Goal: Task Accomplishment & Management: Manage account settings

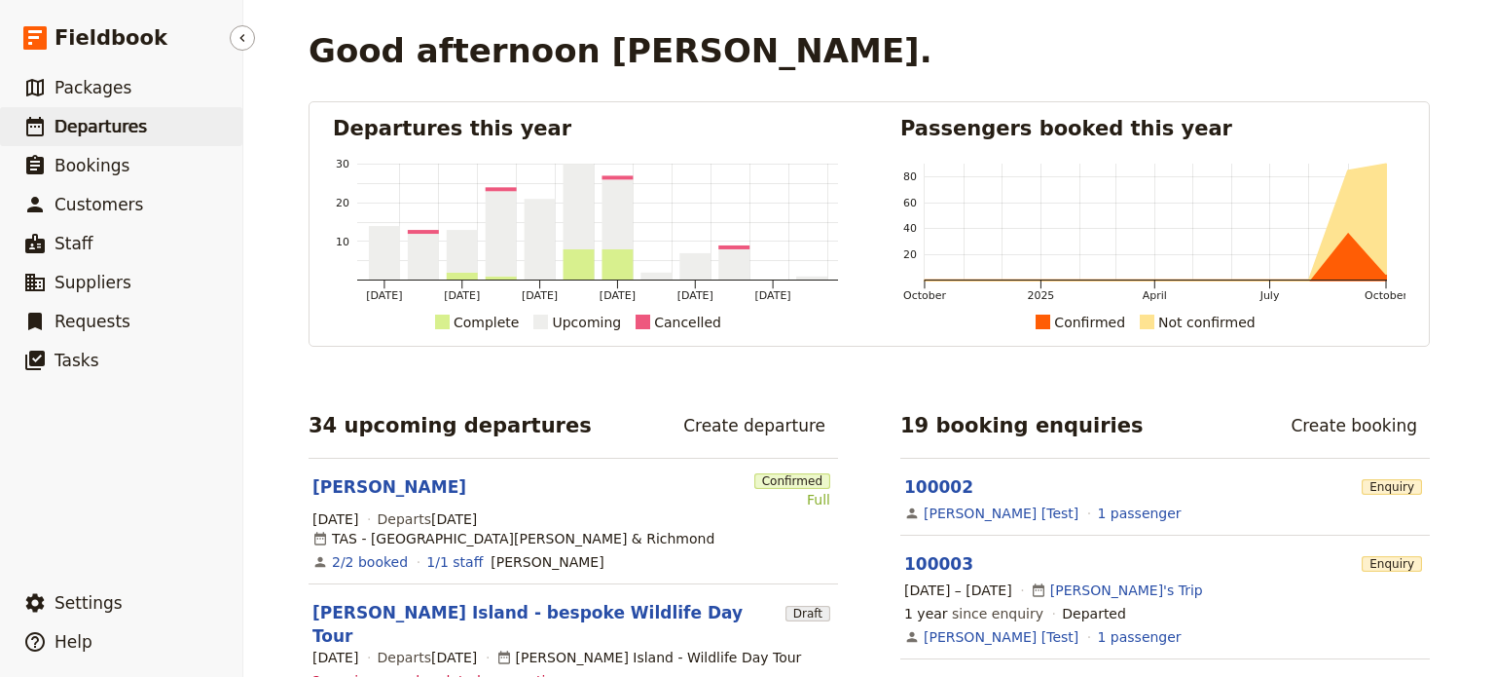
click at [160, 128] on link "​ Departures" at bounding box center [121, 126] width 242 height 39
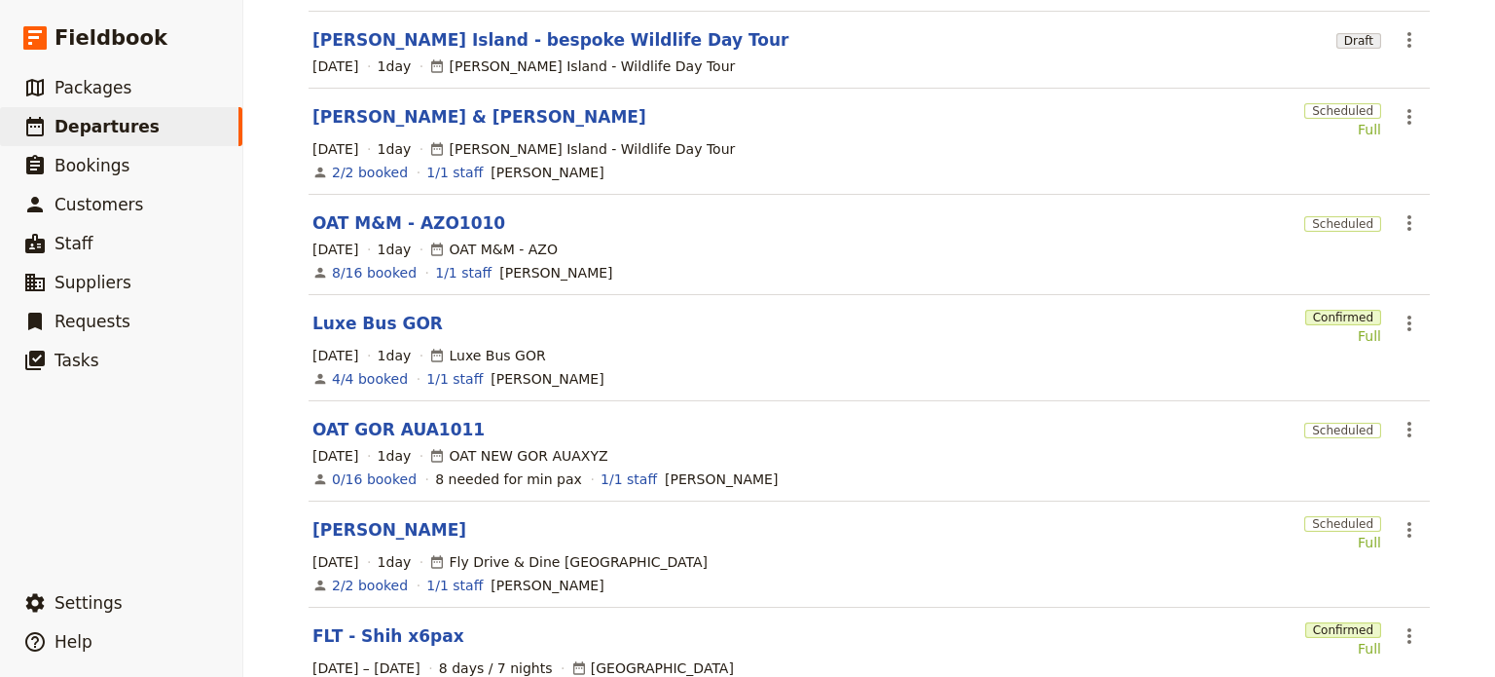
scroll to position [487, 0]
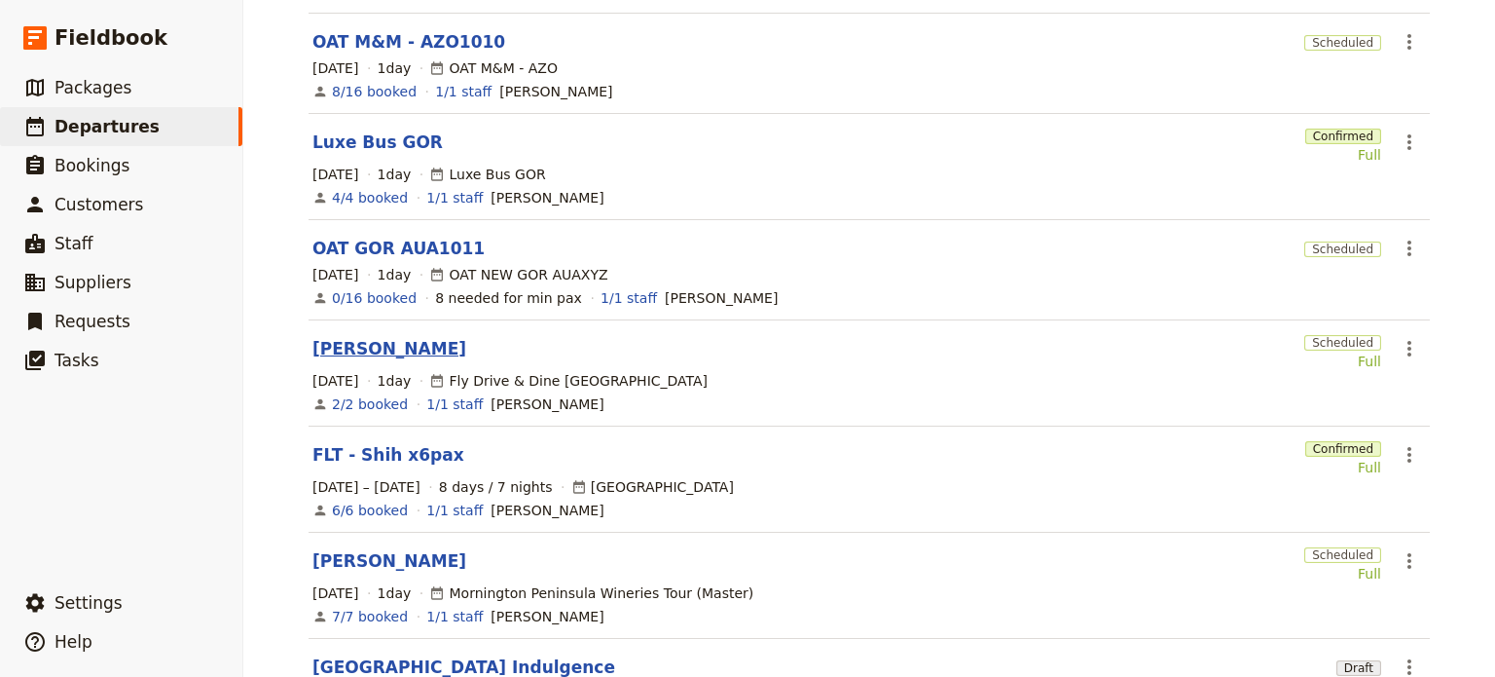
click at [357, 337] on link "[PERSON_NAME]" at bounding box center [390, 348] width 154 height 23
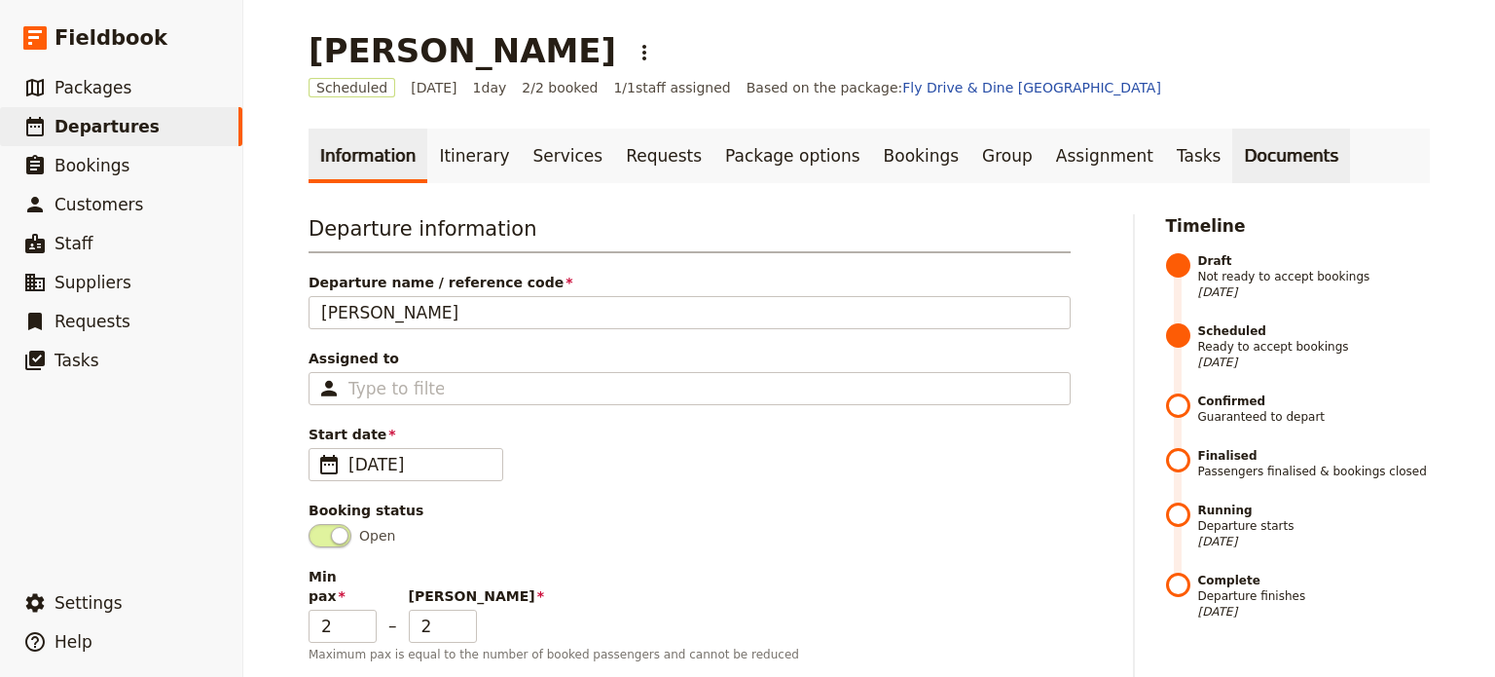
click at [1233, 164] on link "Documents" at bounding box center [1292, 156] width 118 height 55
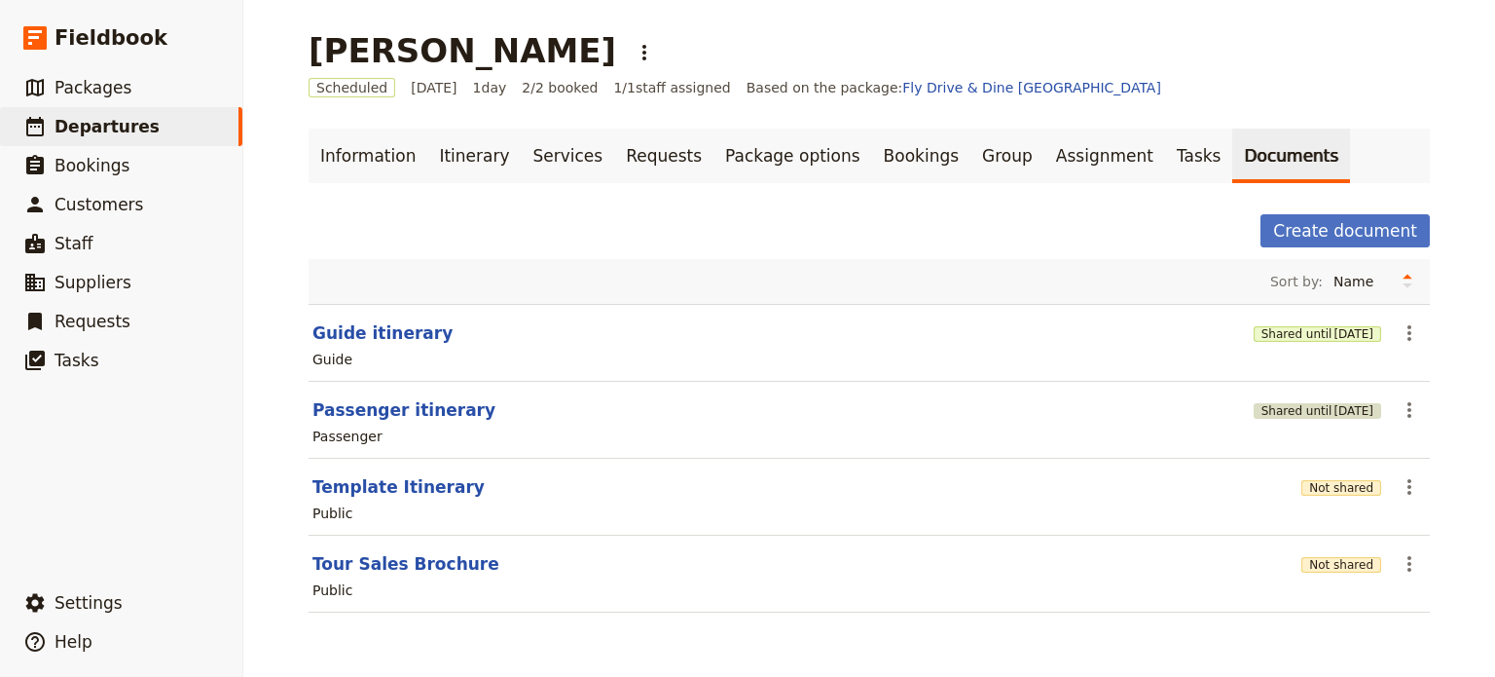
click at [1254, 405] on button "Shared until [DATE]" at bounding box center [1318, 411] width 128 height 16
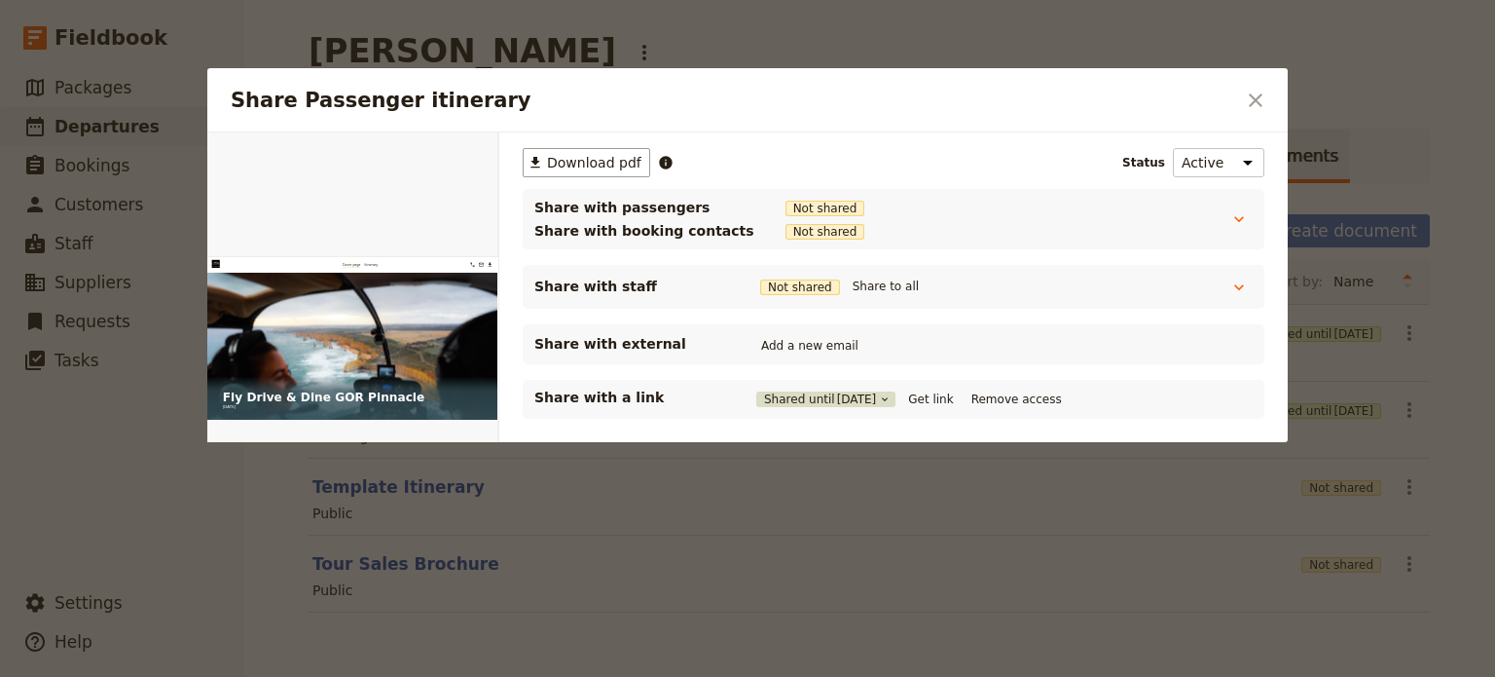
click at [817, 395] on button "Shared until [DATE]" at bounding box center [825, 399] width 139 height 16
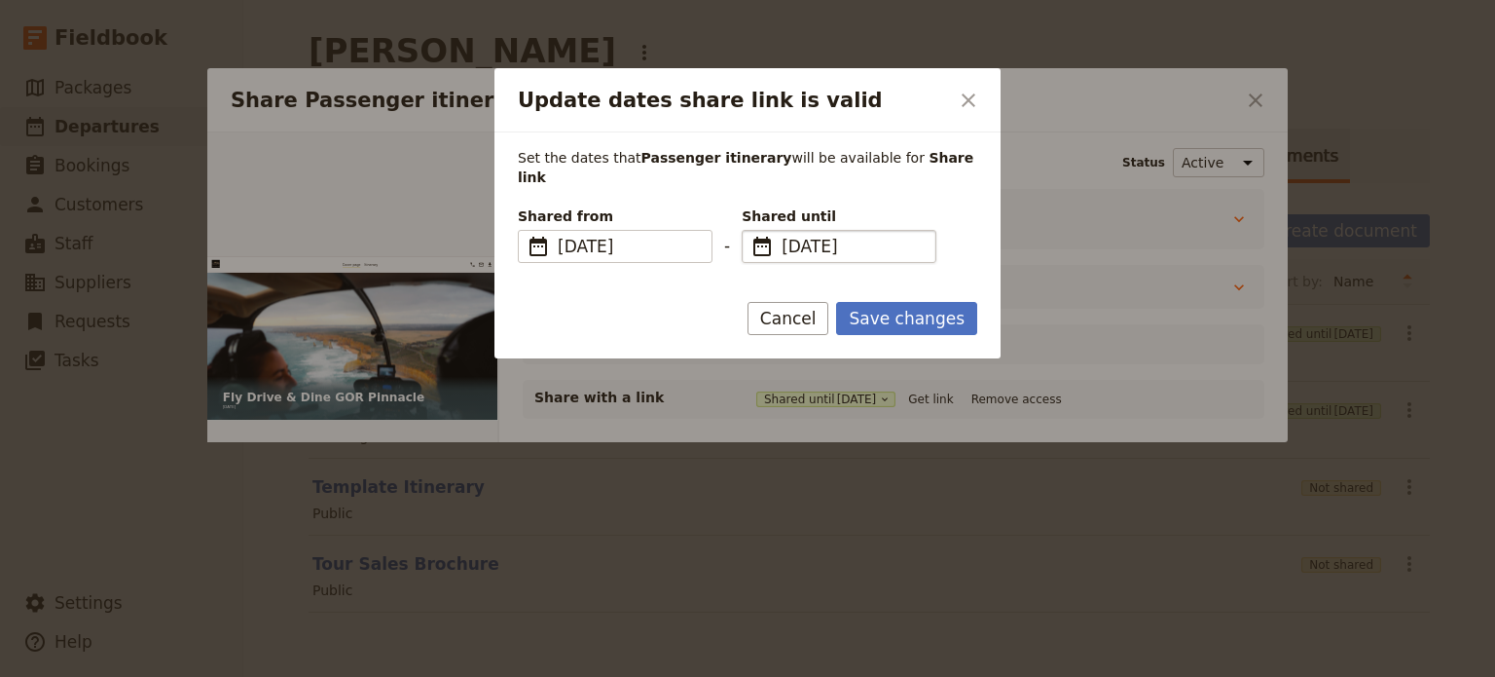
click at [770, 235] on span "​" at bounding box center [762, 246] width 23 height 23
click at [751, 230] on input "[DATE]" at bounding box center [750, 230] width 1 height 1
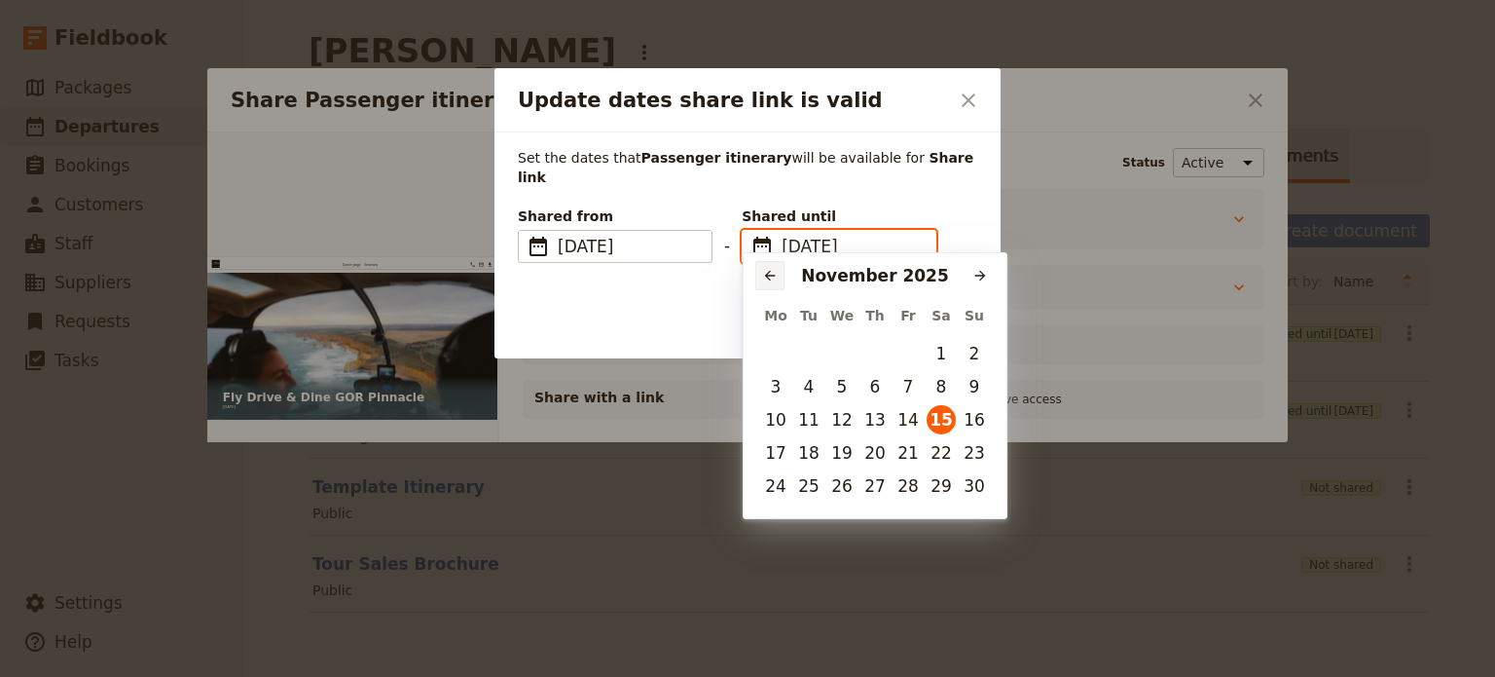
click at [771, 279] on icon "Previous month" at bounding box center [770, 276] width 16 height 16
click at [940, 420] on button "18" at bounding box center [941, 419] width 29 height 29
type input "[DATE]"
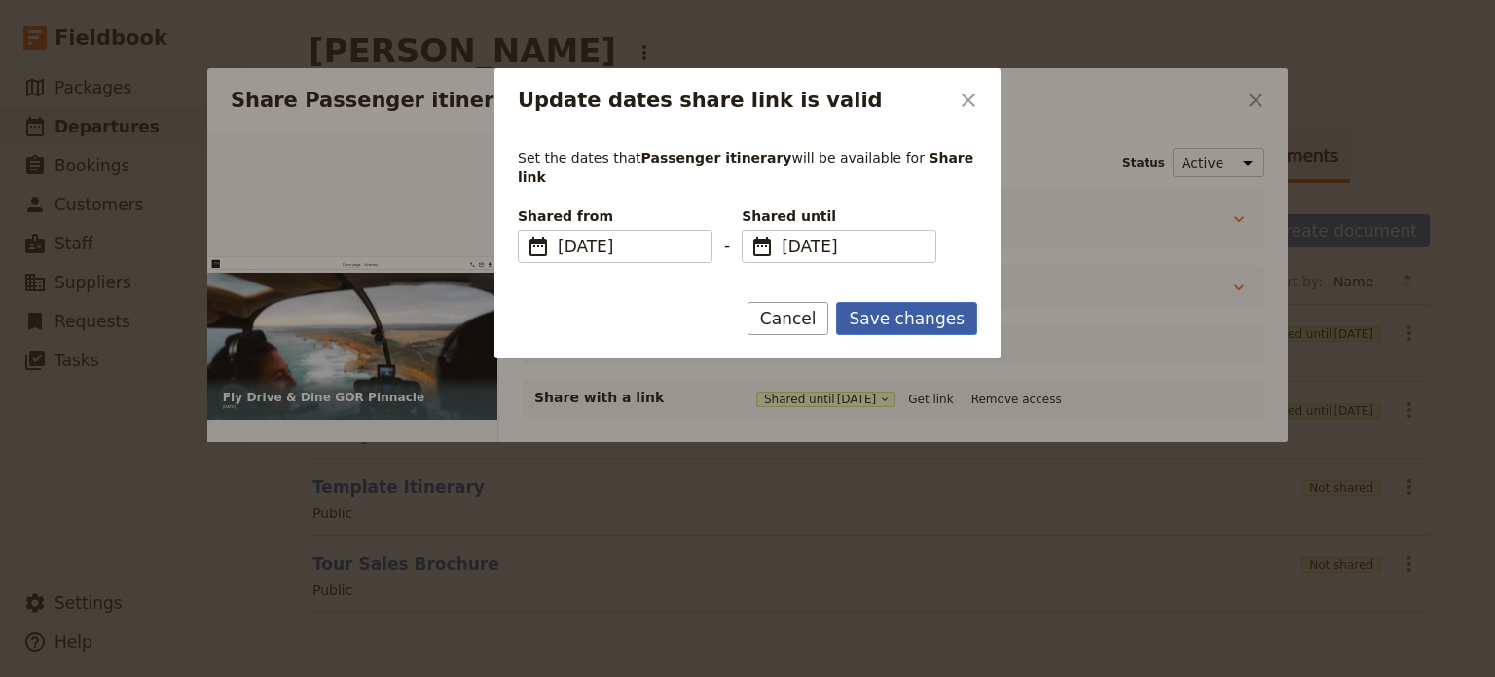
click at [900, 302] on button "Save changes" at bounding box center [906, 318] width 141 height 33
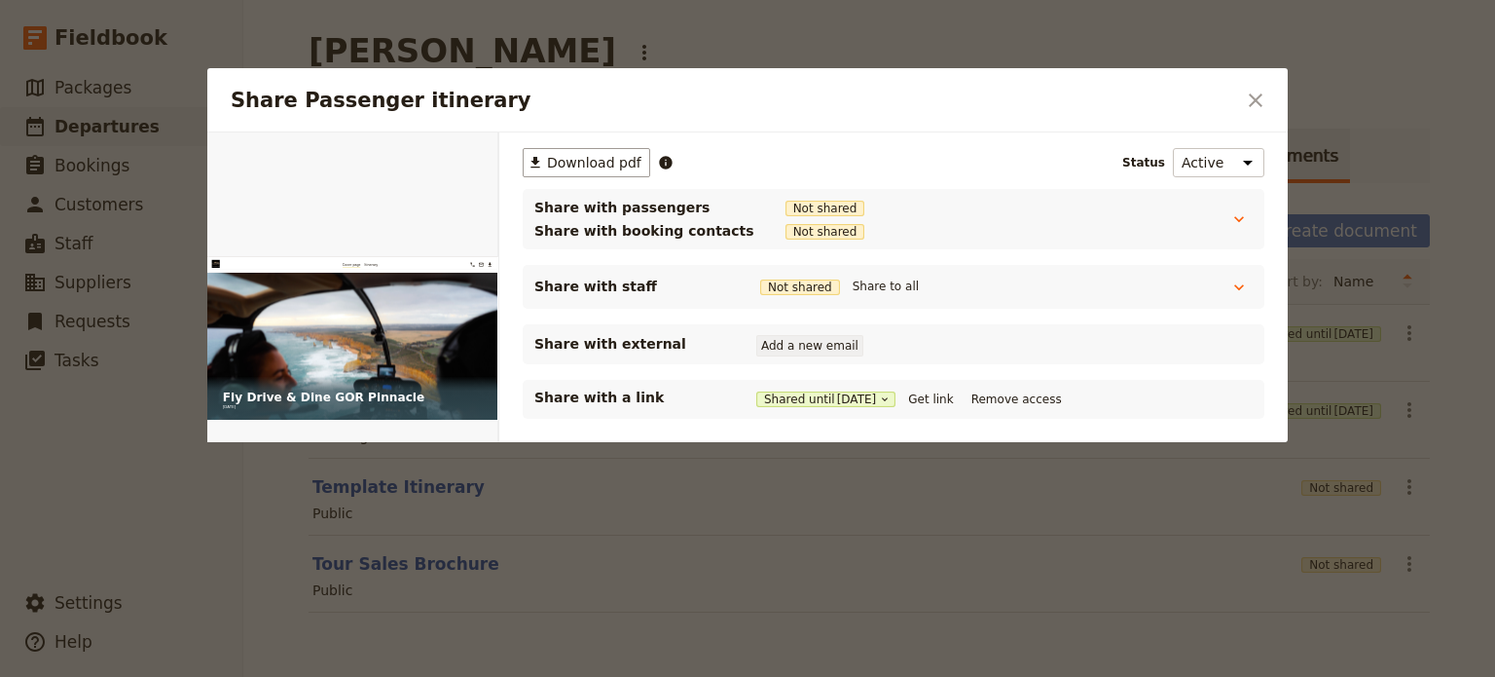
click at [803, 350] on button "Add a new email" at bounding box center [809, 345] width 107 height 21
type input "[PERSON_NAME][EMAIL_ADDRESS][PERSON_NAME][PERSON_NAME][DOMAIN_NAME]"
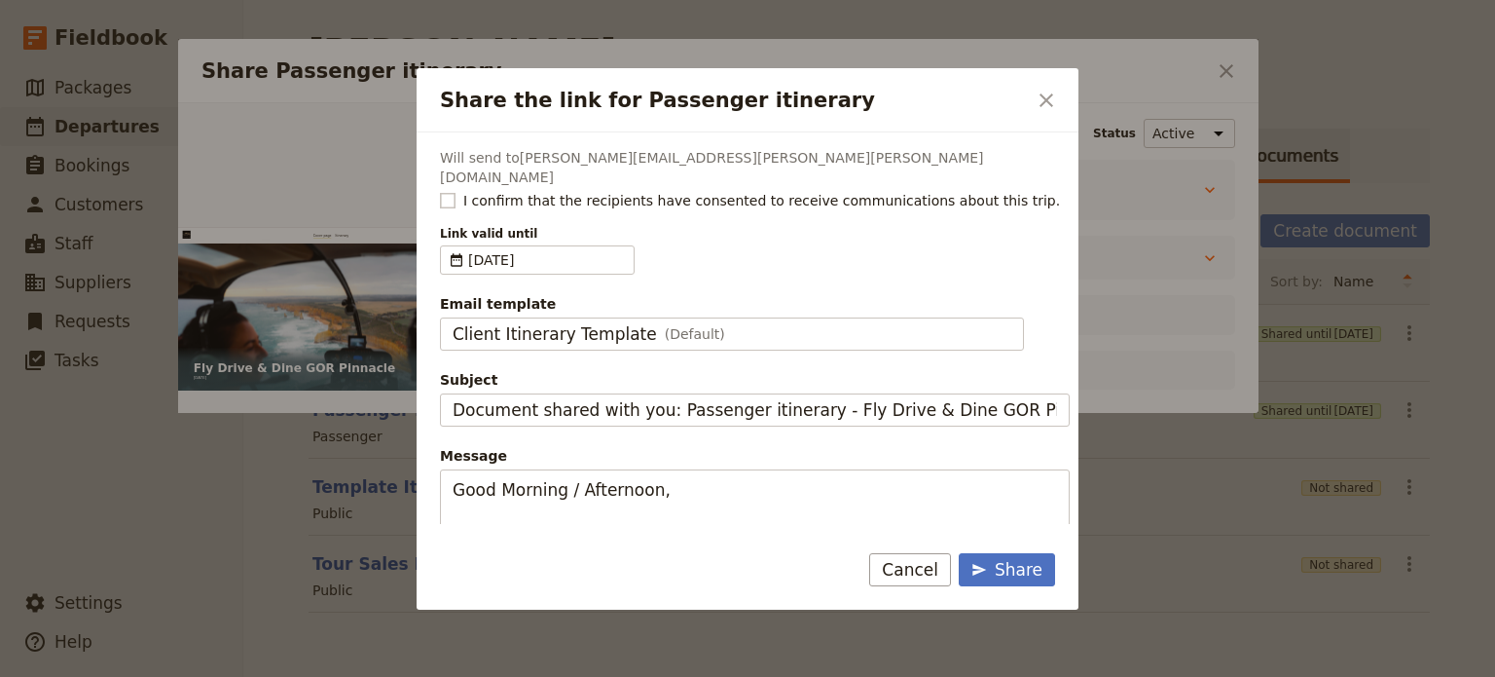
click at [453, 193] on rect "Share the link for Passenger itinerary" at bounding box center [447, 200] width 15 height 15
click at [440, 190] on input "I confirm that the recipients have consented to receive communications about th…" at bounding box center [439, 190] width 1 height 1
checkbox input "true"
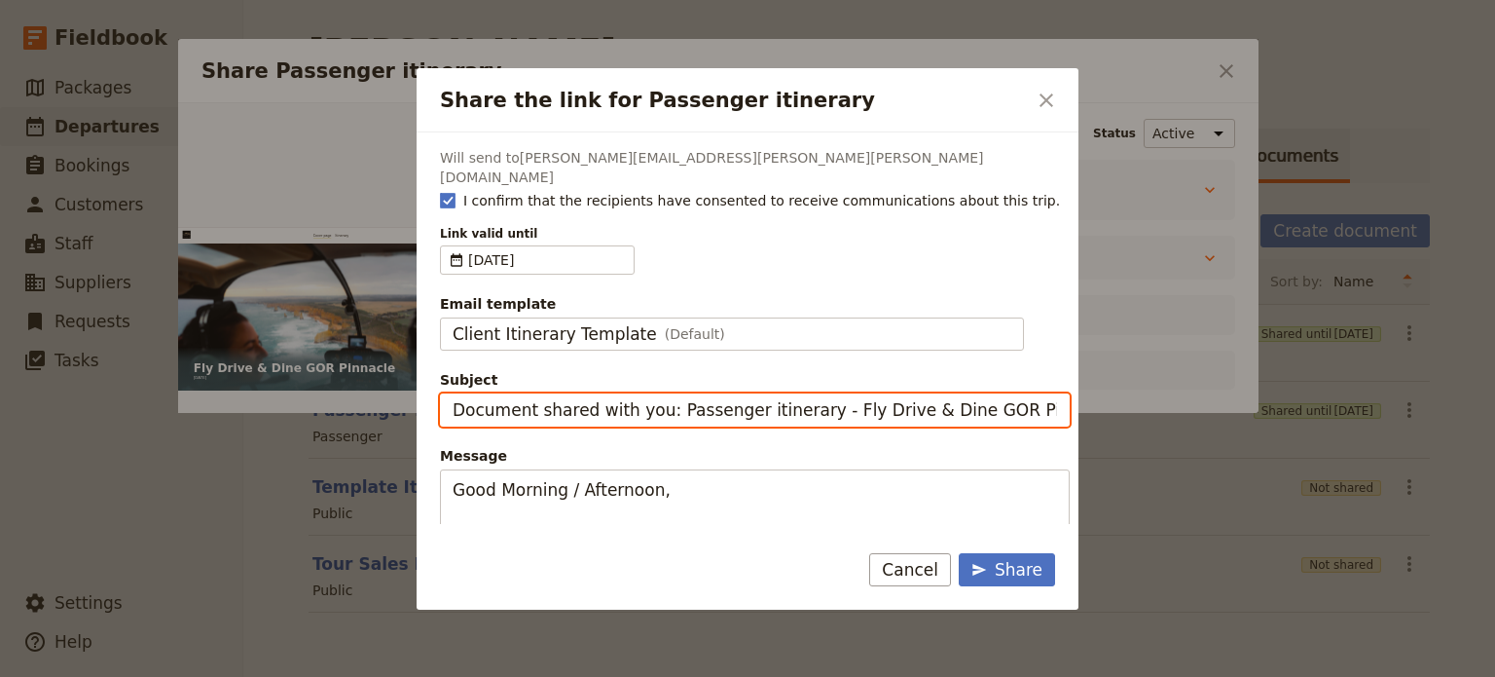
drag, startPoint x: 812, startPoint y: 388, endPoint x: 424, endPoint y: 388, distance: 387.5
click at [424, 388] on div "Will send to [PERSON_NAME][EMAIL_ADDRESS][PERSON_NAME][PERSON_NAME][DOMAIN_NAME…" at bounding box center [748, 327] width 662 height 391
click at [722, 393] on input "Fly Drive & Dine GOR Pinnacle" at bounding box center [755, 409] width 630 height 33
type input "Fly Drive & Dine GOR Pinnacle - [DATE]"
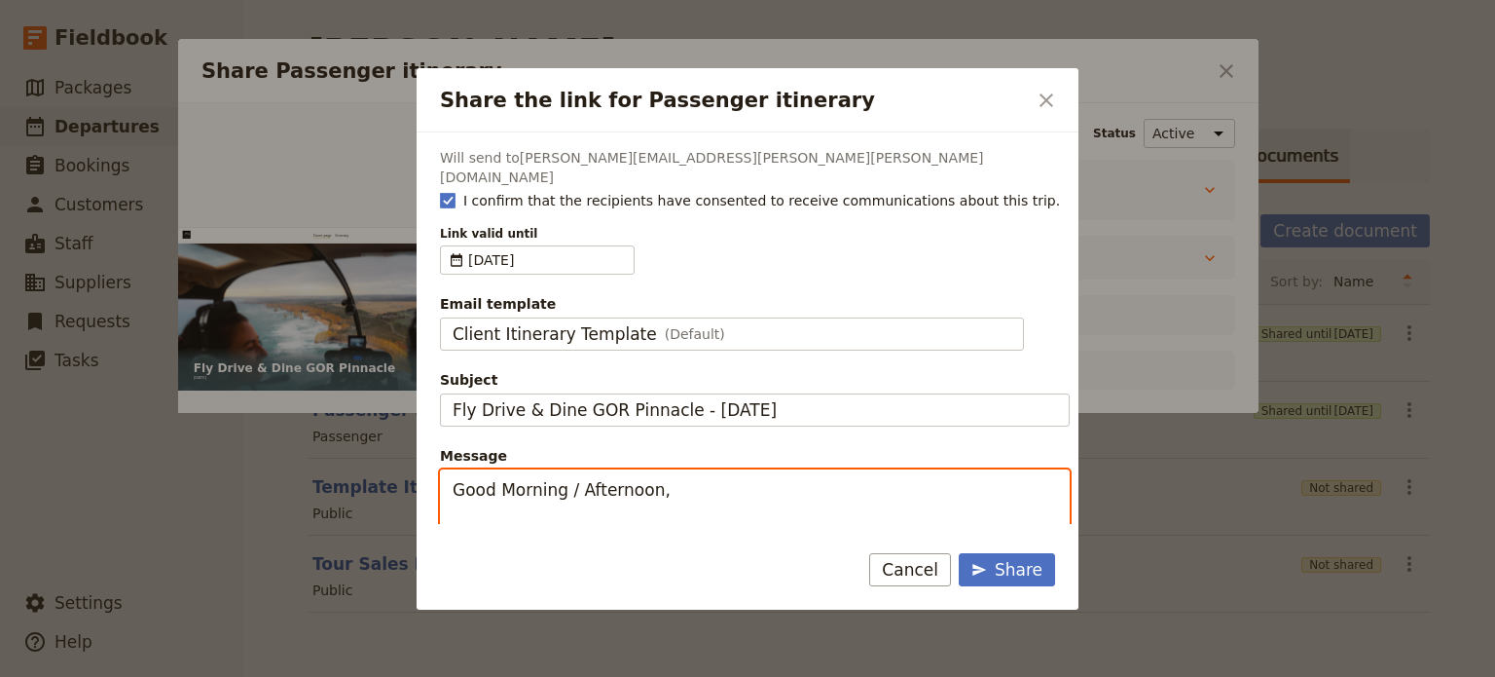
drag, startPoint x: 572, startPoint y: 471, endPoint x: 498, endPoint y: 466, distance: 73.2
click at [498, 469] on textarea "Good Morning / Afternoon, We are looking forward to welcoming you on our XYZ Da…" at bounding box center [755, 653] width 630 height 368
click at [830, 513] on textarea "Good Afternoon, We are looking forward to welcoming you on our XYZ Day Tour on …" at bounding box center [755, 653] width 630 height 368
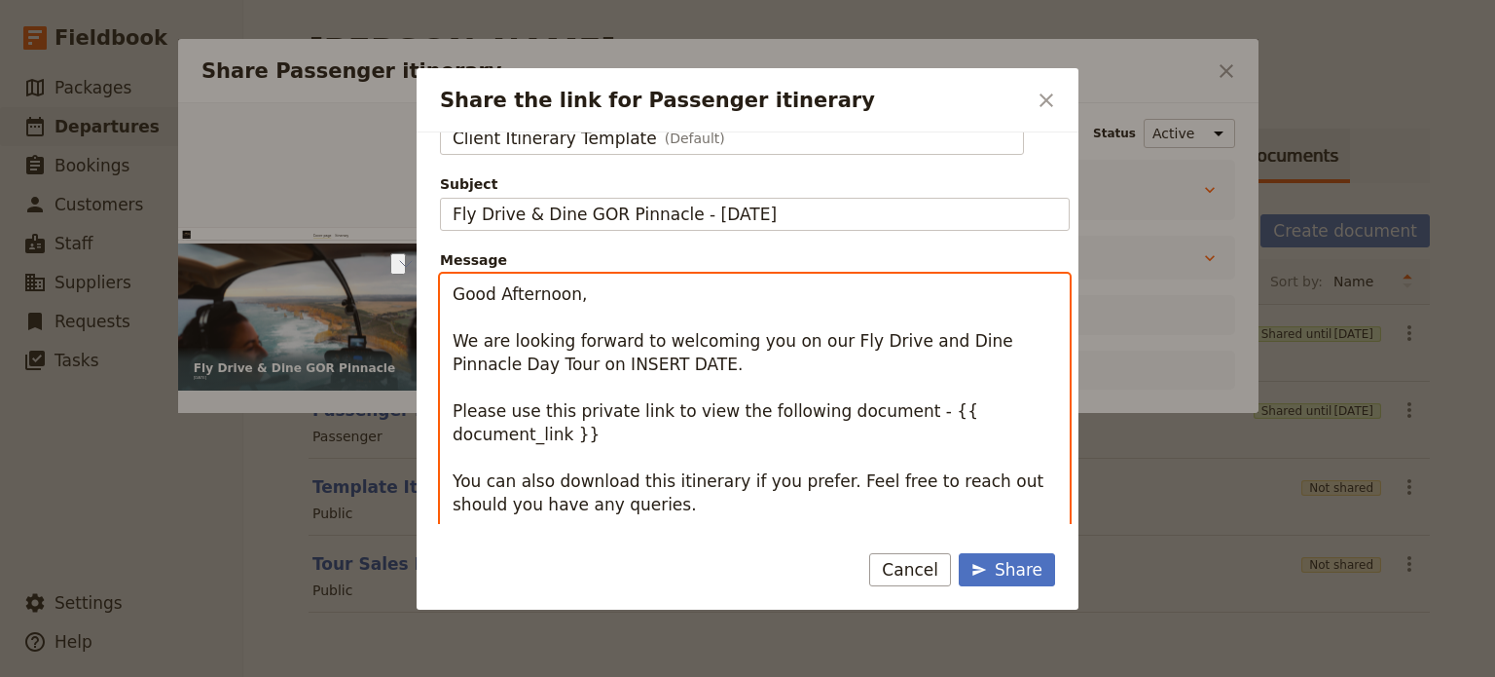
drag, startPoint x: 545, startPoint y: 346, endPoint x: 638, endPoint y: 338, distance: 92.8
click at [638, 338] on textarea "Good Afternoon, We are looking forward to welcoming you on our Fly Drive and Di…" at bounding box center [755, 458] width 630 height 368
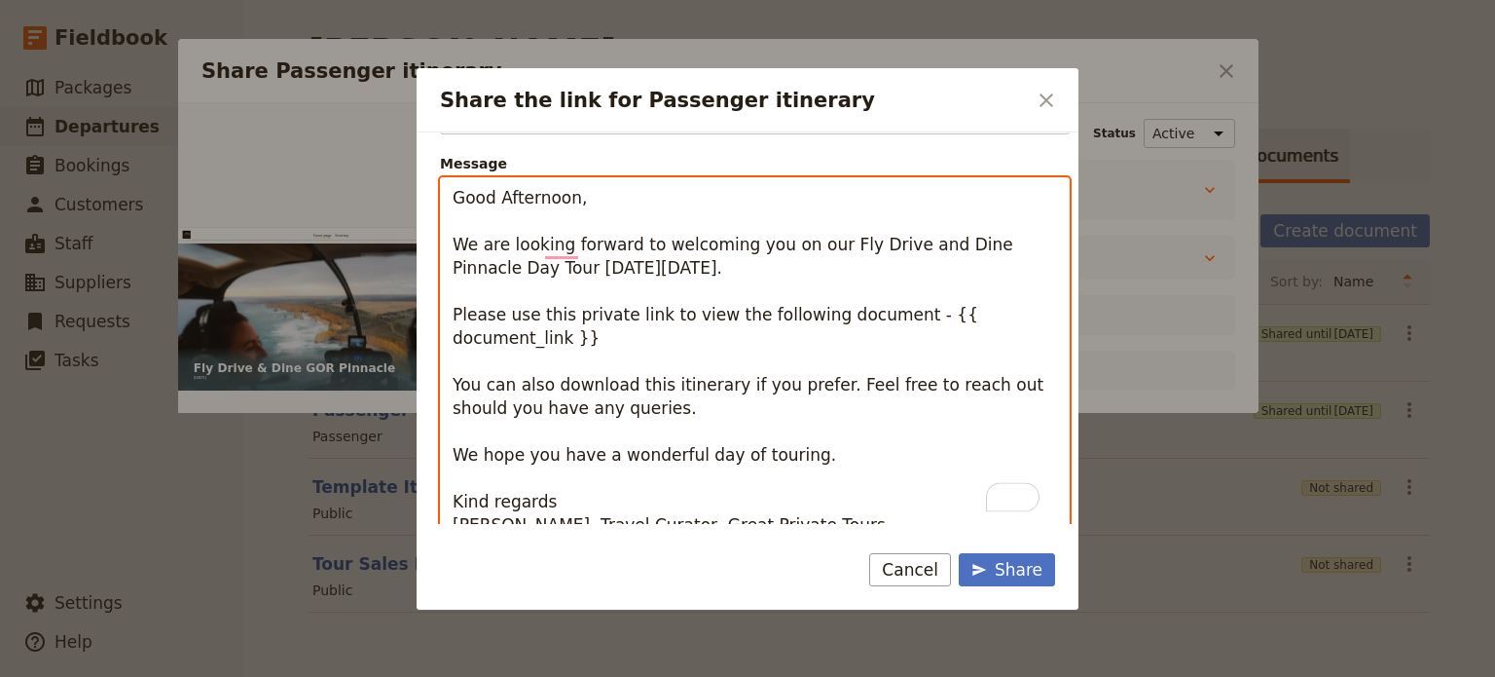
scroll to position [61, 0]
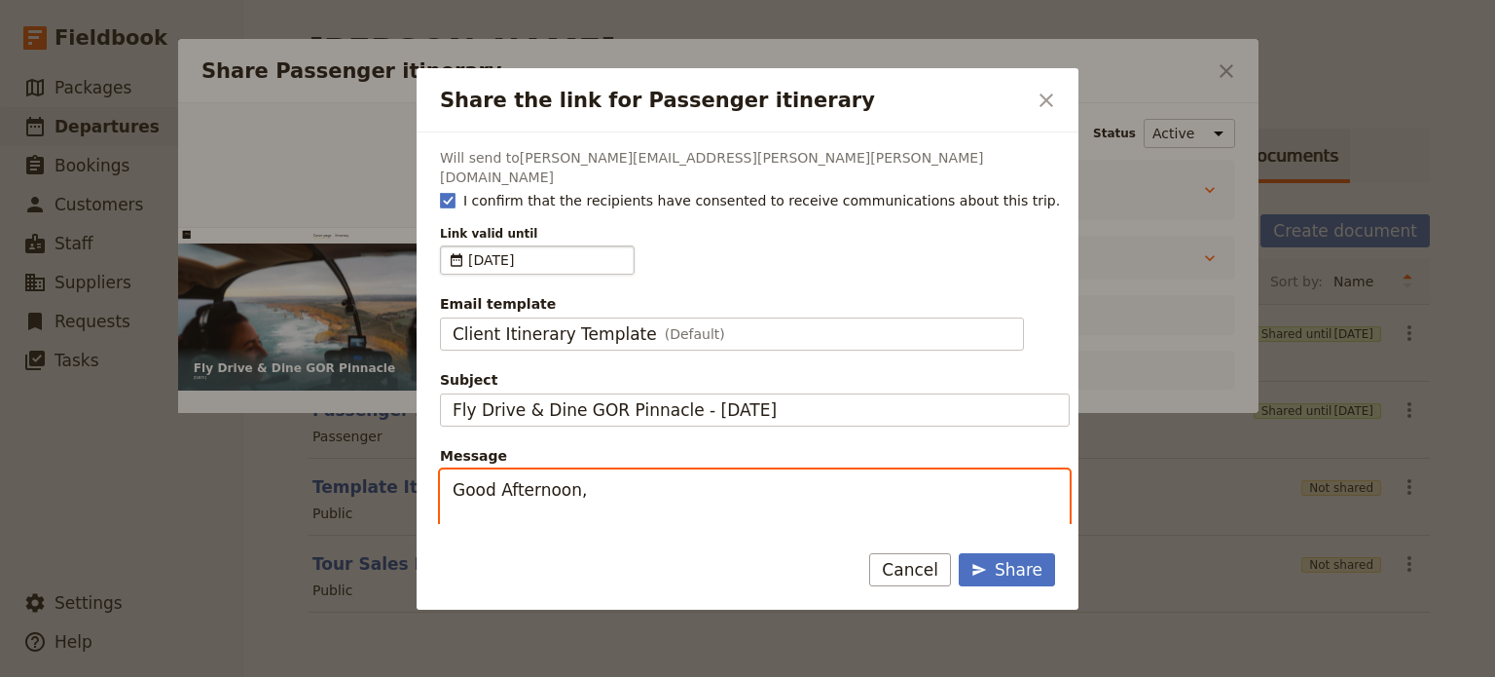
type textarea "Good Afternoon, We are looking forward to welcoming you on our Fly Drive and Di…"
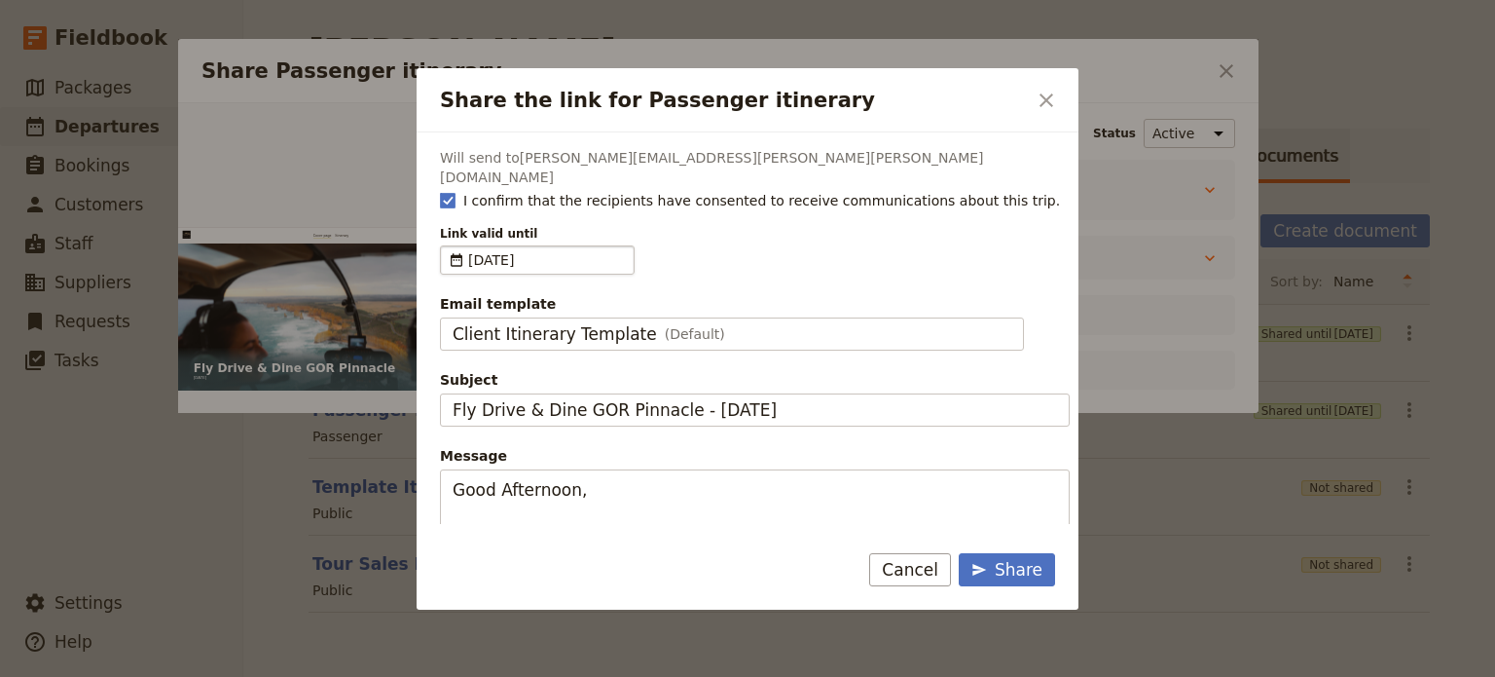
click at [463, 250] on span "​" at bounding box center [457, 259] width 16 height 19
click at [449, 245] on input "[DATE]" at bounding box center [448, 245] width 1 height 1
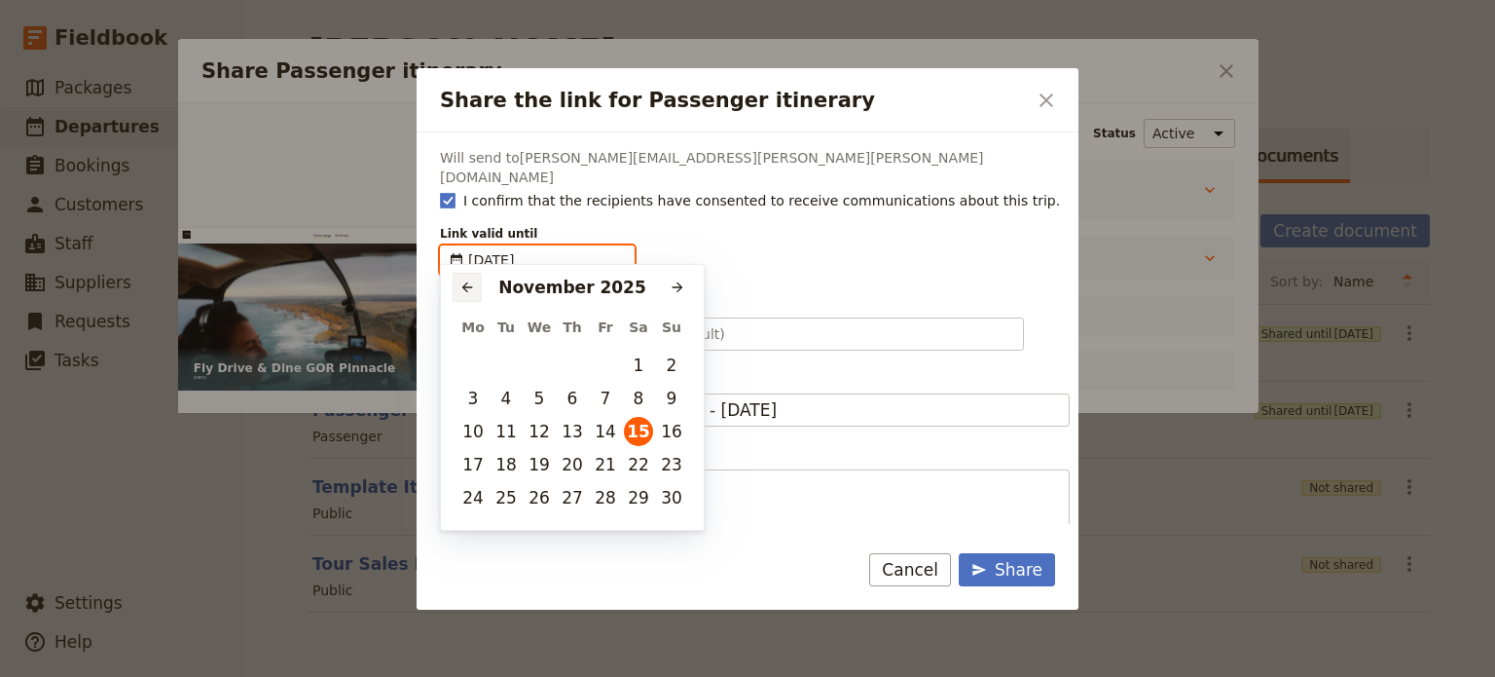
click at [460, 284] on icon "Previous month" at bounding box center [468, 287] width 16 height 16
click at [632, 430] on button "18" at bounding box center [638, 431] width 29 height 29
type input "[DATE]"
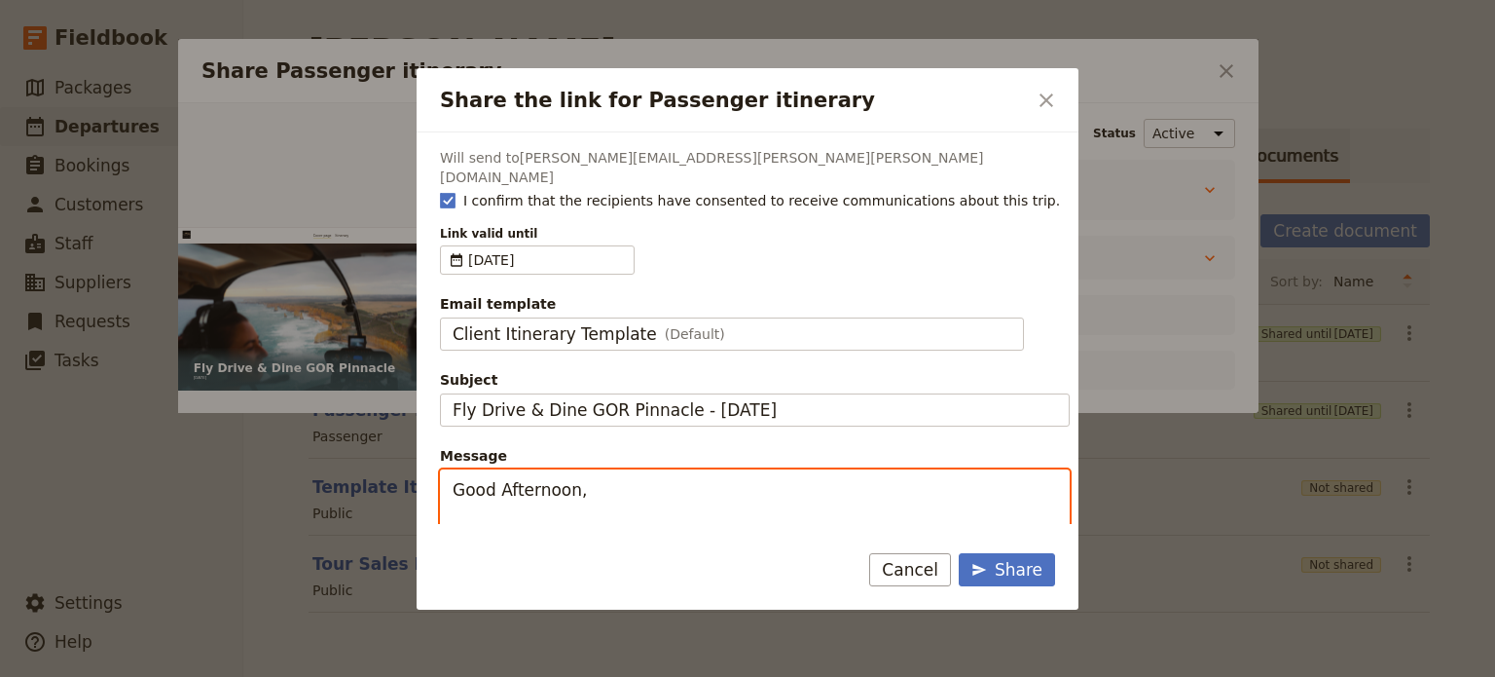
click at [568, 479] on textarea "Good Afternoon, We are looking forward to welcoming you on our Fly Drive and Di…" at bounding box center [755, 653] width 630 height 368
type textarea "Good Afternoon [PERSON_NAME] & [PERSON_NAME], We are looking forward to welcomi…"
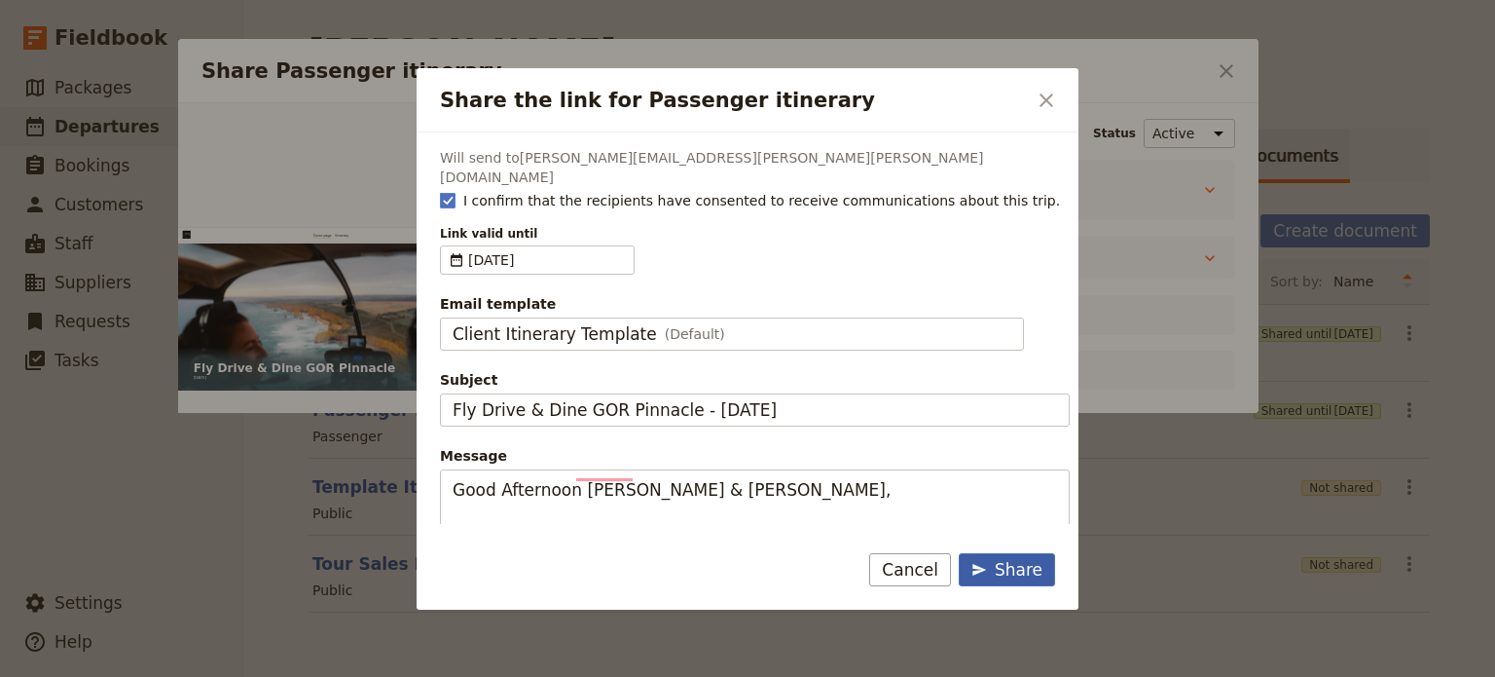
click at [997, 564] on div "Share" at bounding box center [1007, 569] width 71 height 23
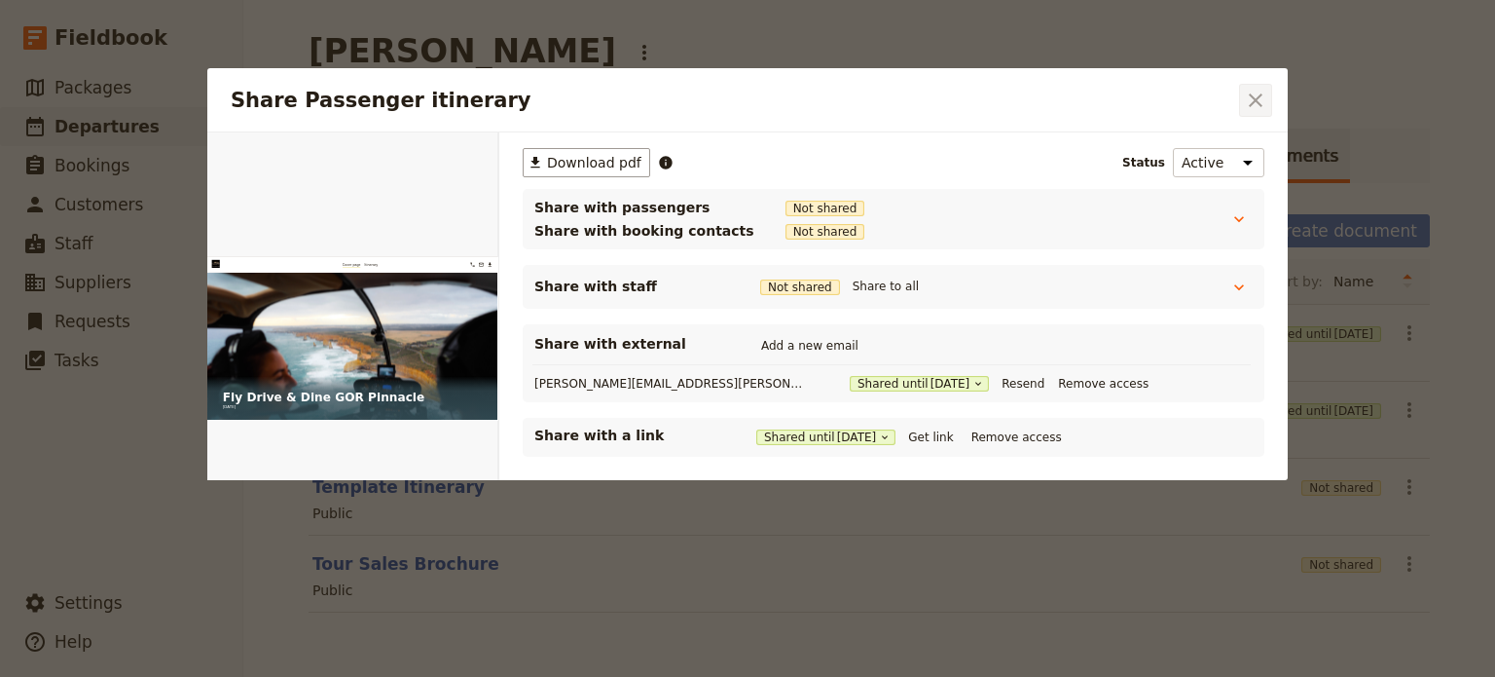
click at [1257, 98] on icon "Close dialog" at bounding box center [1256, 100] width 14 height 14
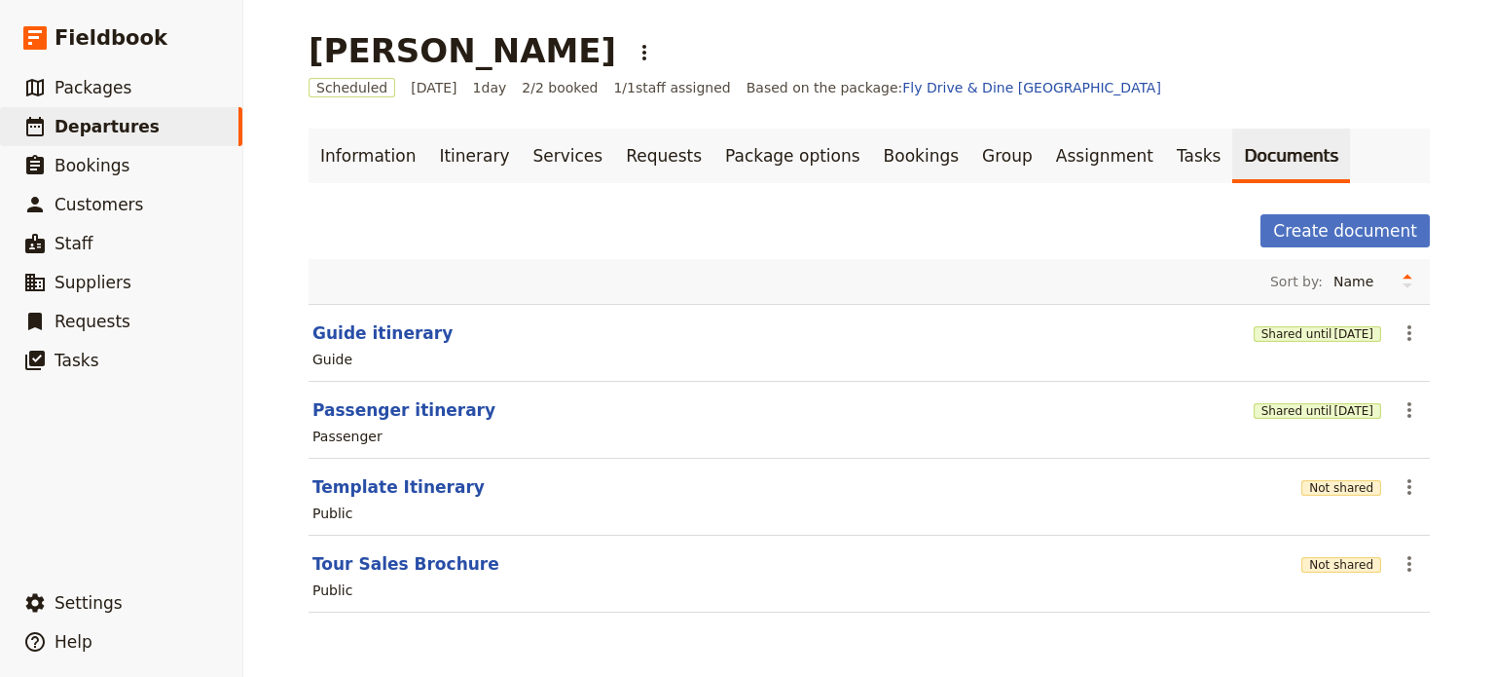
click at [1281, 324] on div "Shared until [DATE]" at bounding box center [1318, 332] width 128 height 19
click at [1278, 332] on button "Shared until [DATE]" at bounding box center [1318, 334] width 128 height 16
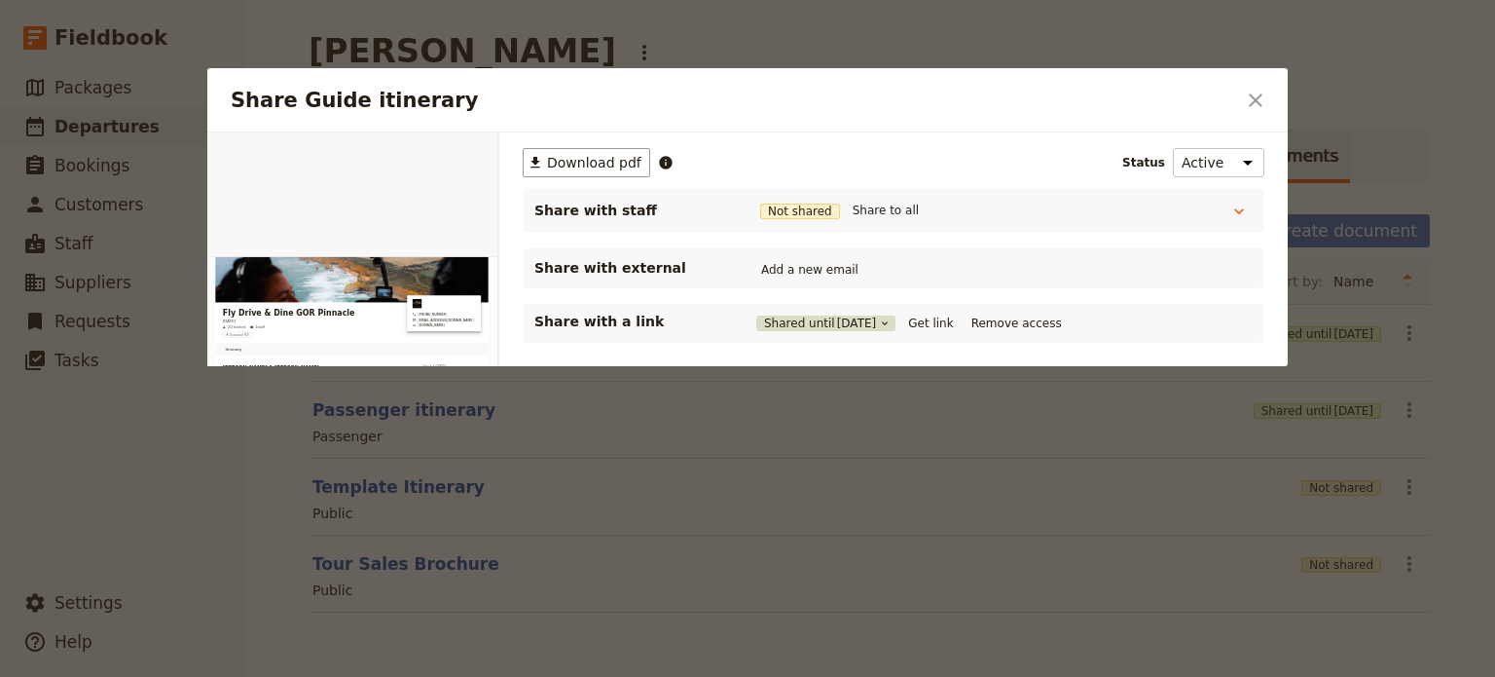
click at [796, 324] on button "Shared until [DATE]" at bounding box center [825, 323] width 139 height 16
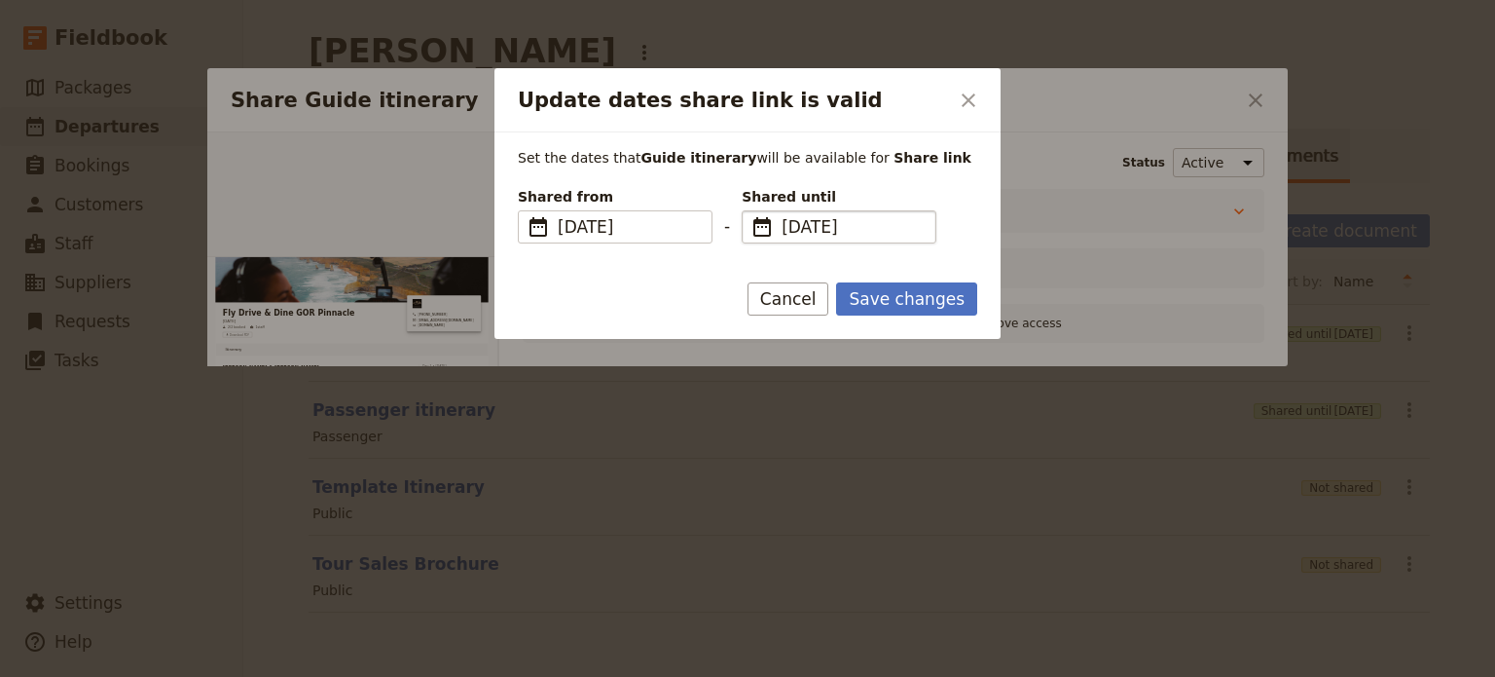
click at [768, 233] on span "​" at bounding box center [762, 226] width 23 height 23
click at [751, 211] on input "[DATE]" at bounding box center [750, 210] width 1 height 1
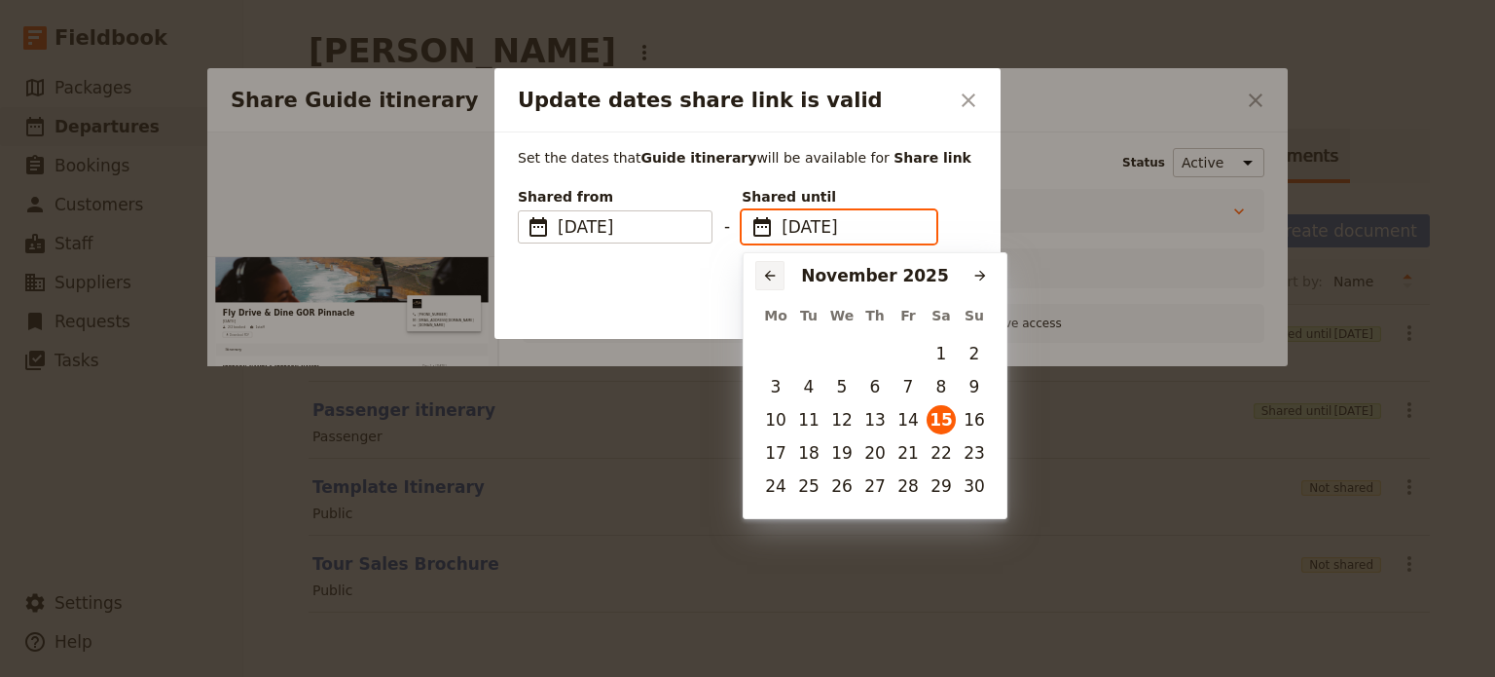
click at [771, 270] on icon "Previous month" at bounding box center [770, 276] width 16 height 16
click at [946, 426] on button "18" at bounding box center [941, 419] width 29 height 29
type input "[DATE]"
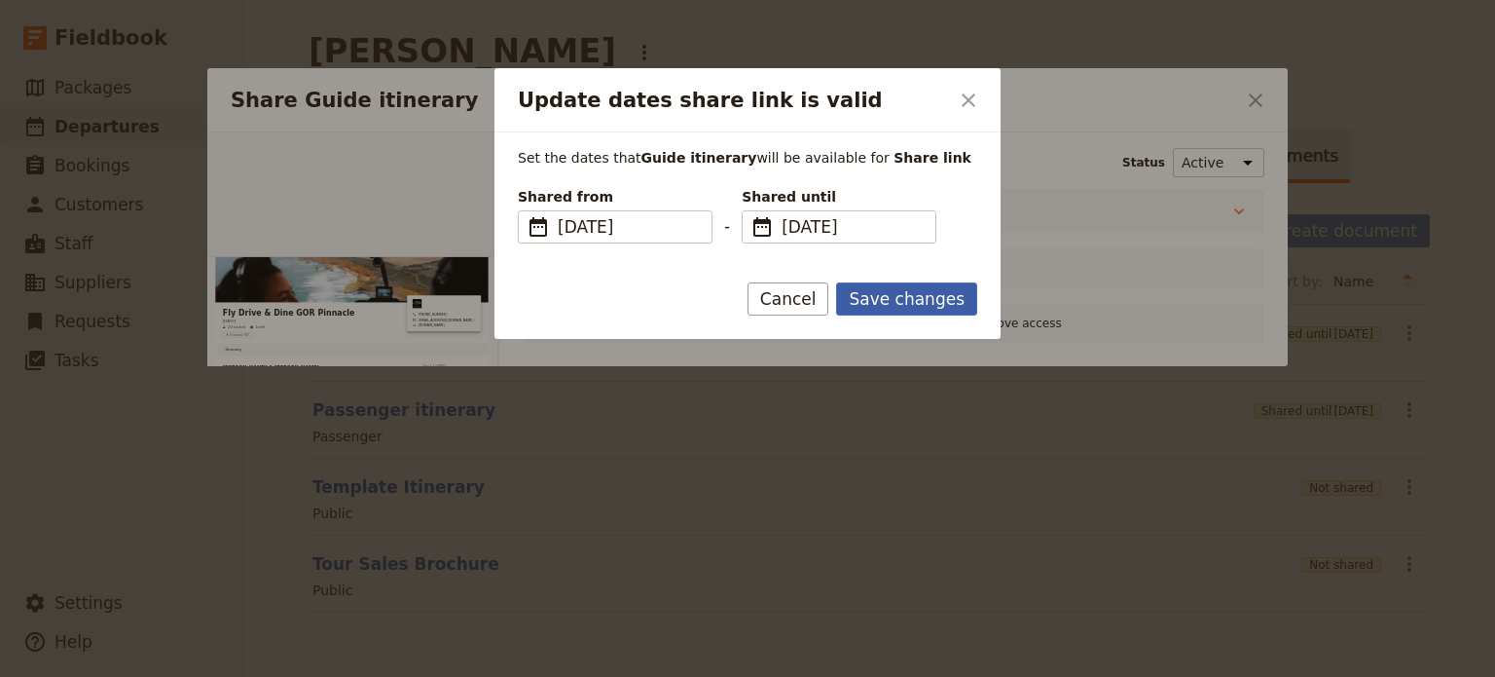
click at [919, 306] on button "Save changes" at bounding box center [906, 298] width 141 height 33
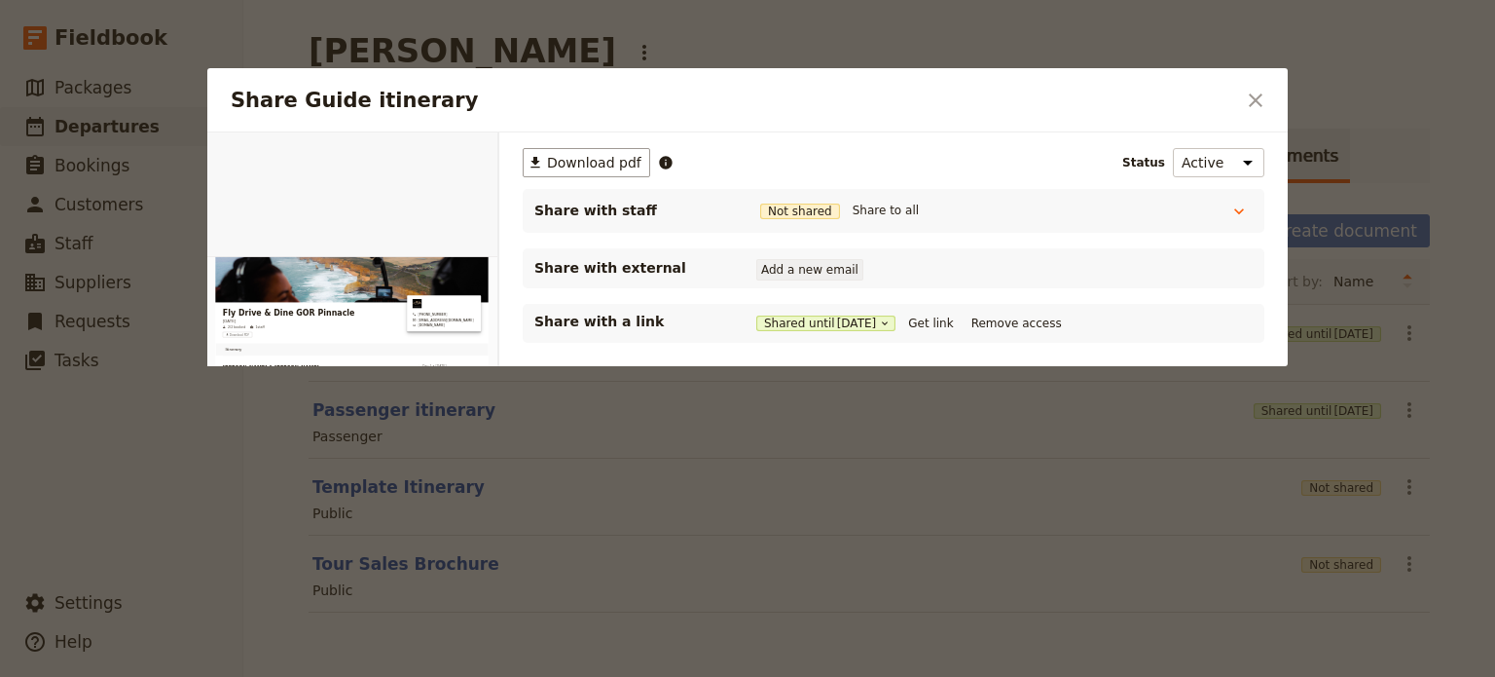
click at [811, 271] on button "Add a new email" at bounding box center [809, 269] width 107 height 21
type input "[EMAIL_ADDRESS][DOMAIN_NAME]"
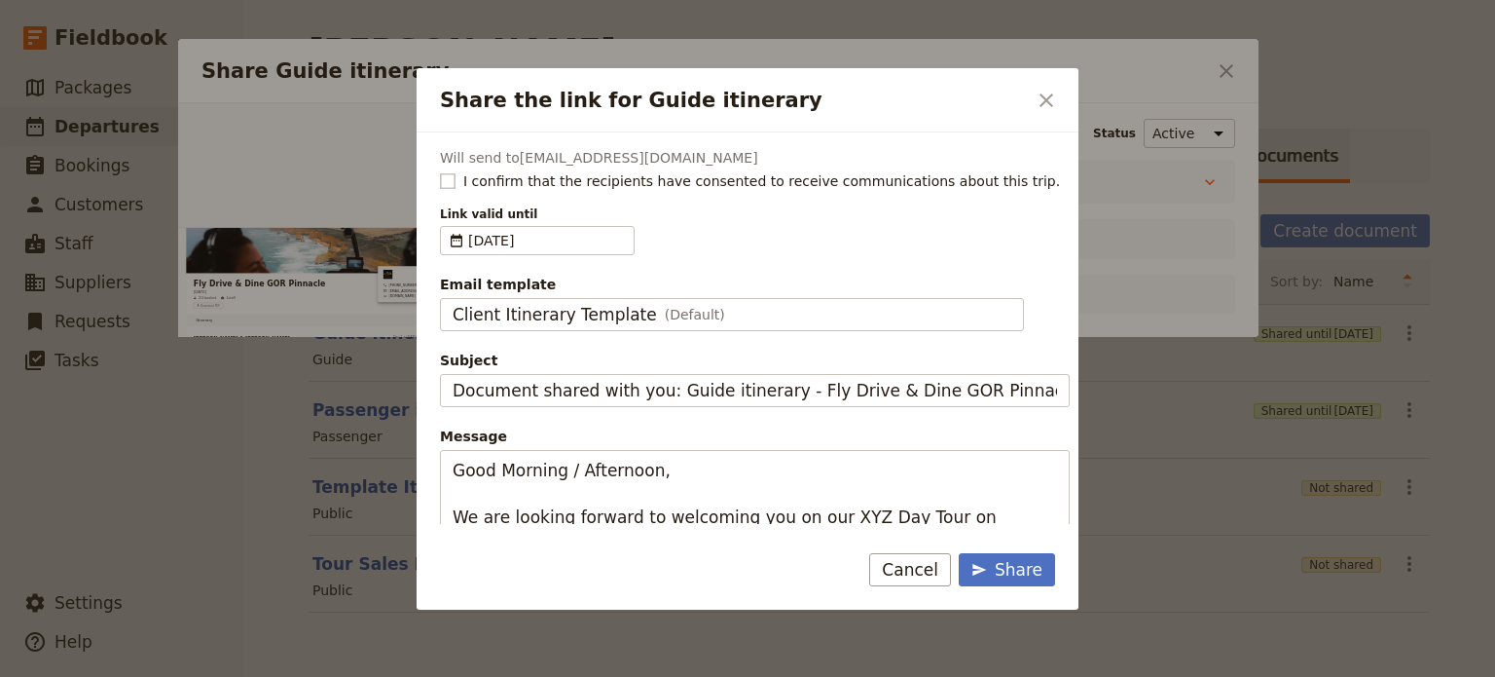
click at [452, 176] on rect "Share the link for Guide itinerary" at bounding box center [447, 180] width 15 height 15
click at [440, 171] on input "I confirm that the recipients have consented to receive communications about th…" at bounding box center [439, 170] width 1 height 1
checkbox input "true"
click at [444, 233] on fieldset "​ [DATE] [DATE]" at bounding box center [537, 240] width 195 height 29
click at [448, 227] on input "[DATE]" at bounding box center [448, 226] width 1 height 1
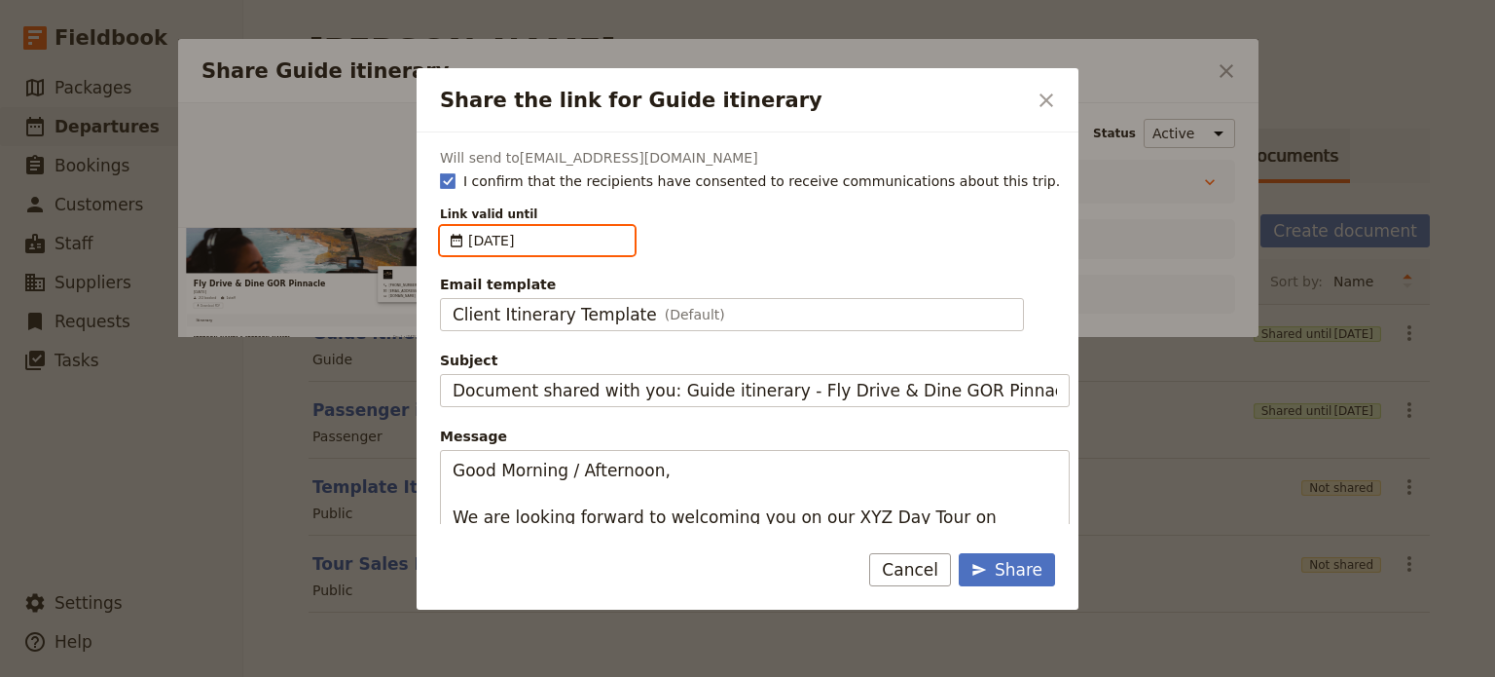
scroll to position [0, 0]
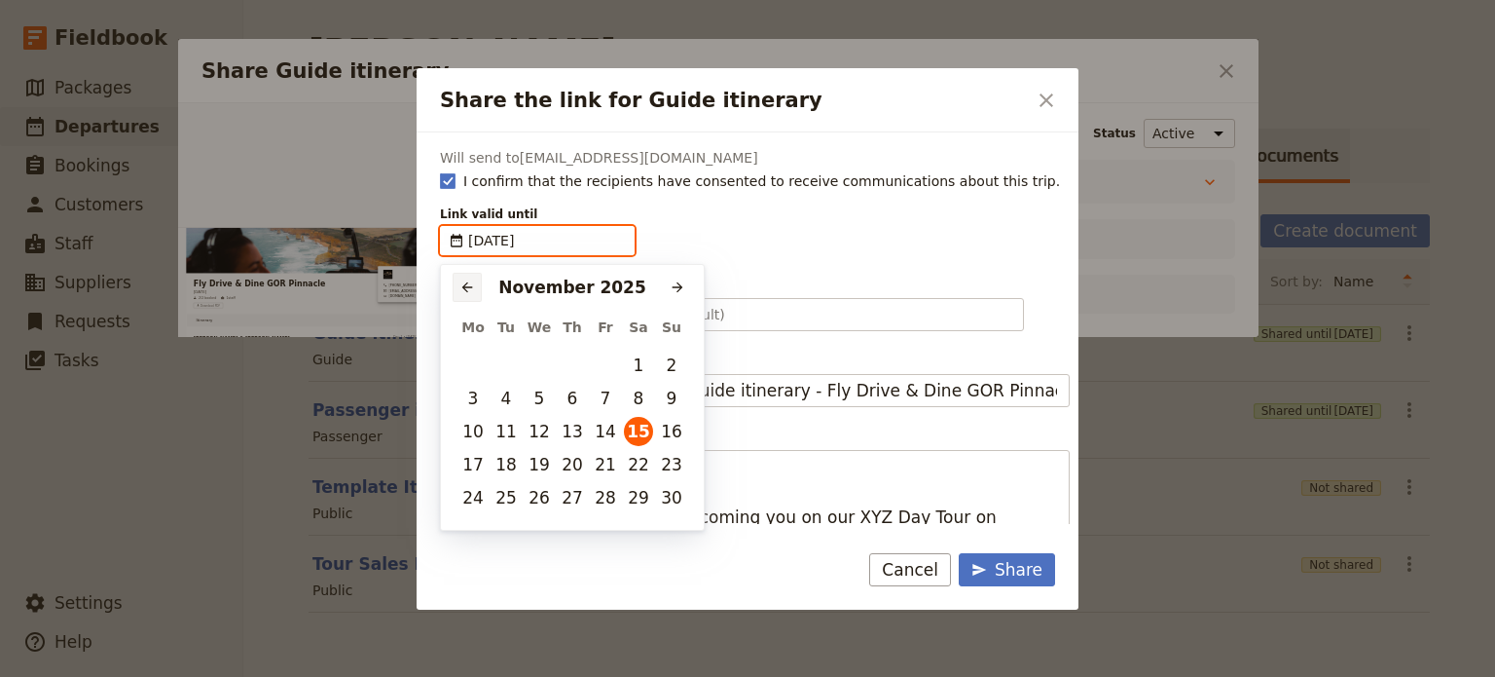
click at [452, 275] on div "​ [DATE] ​" at bounding box center [572, 285] width 263 height 41
click at [463, 278] on button "​" at bounding box center [467, 287] width 29 height 29
click at [633, 428] on button "18" at bounding box center [638, 431] width 29 height 29
type input "[DATE]"
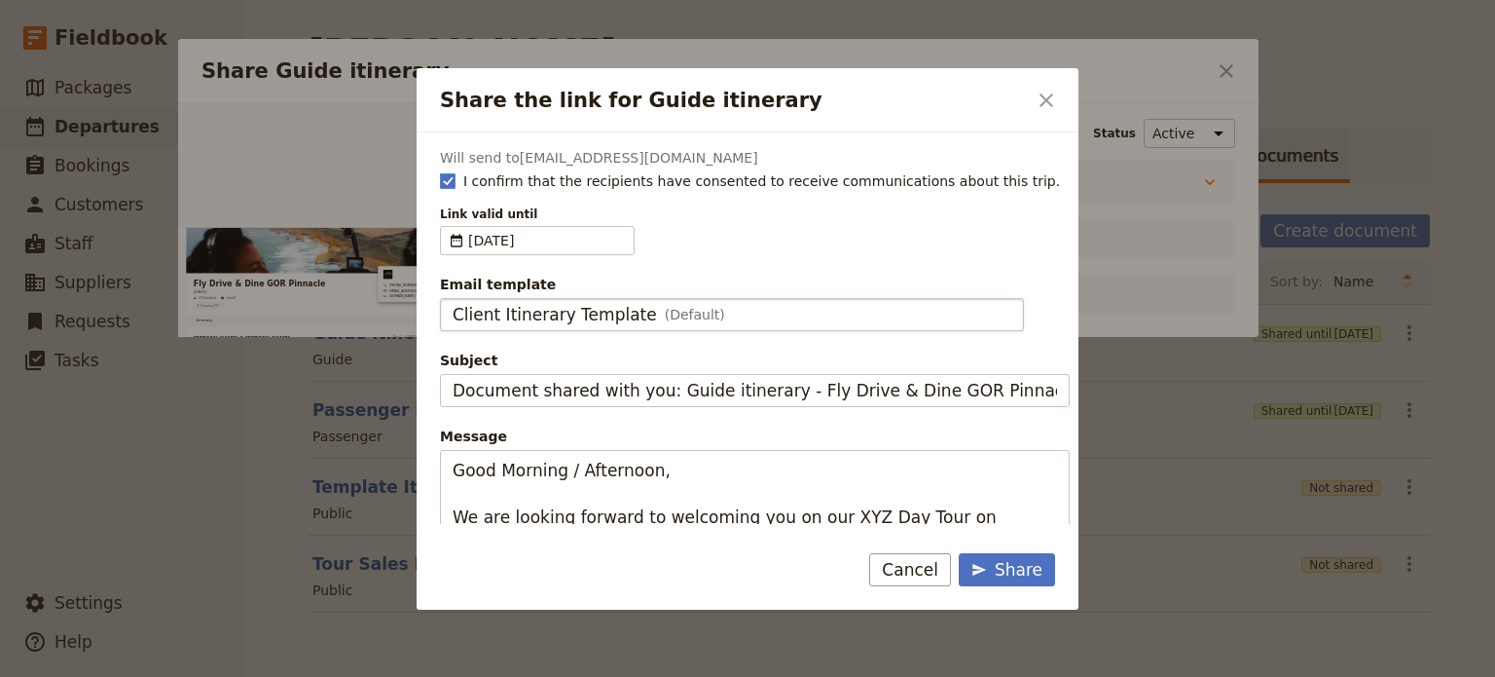
click at [565, 311] on span "Client Itinerary Template" at bounding box center [555, 314] width 204 height 23
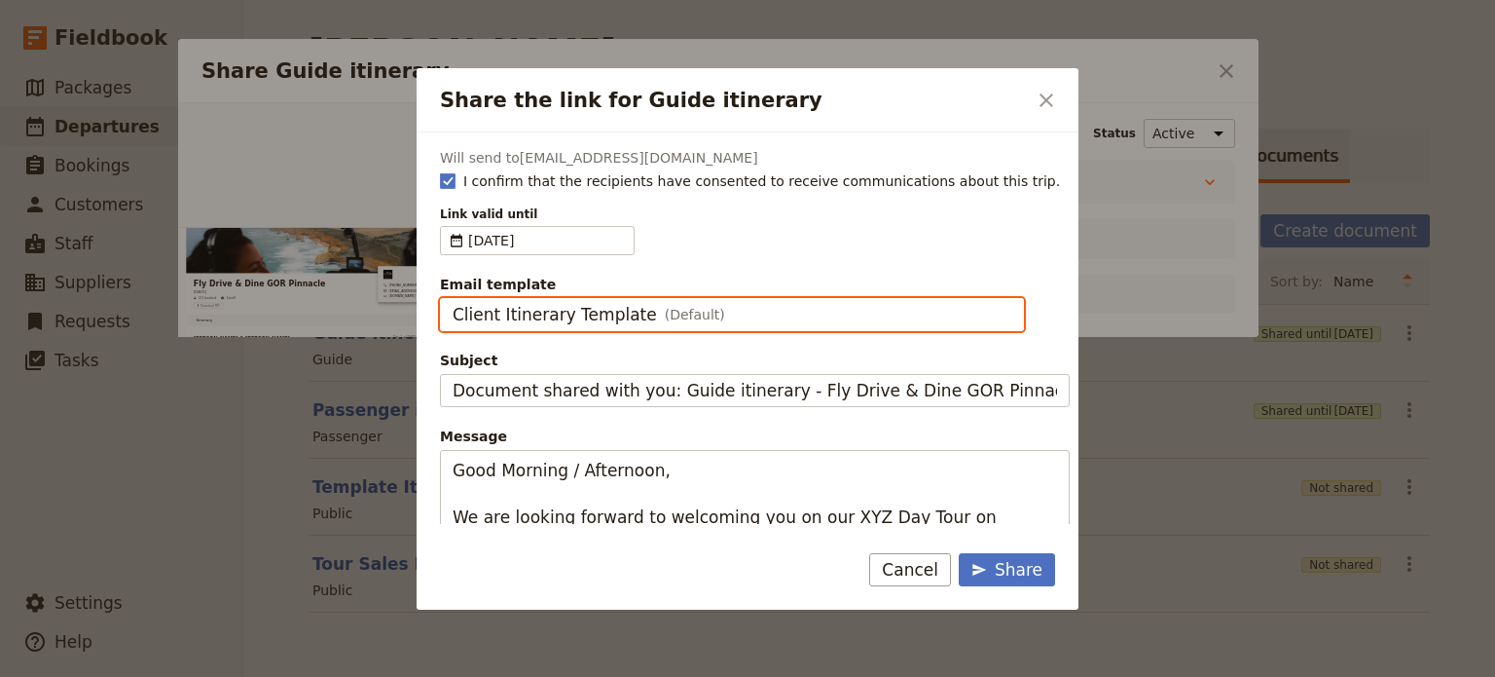
click at [453, 299] on input "Client Itinerary Template" at bounding box center [452, 298] width 1 height 1
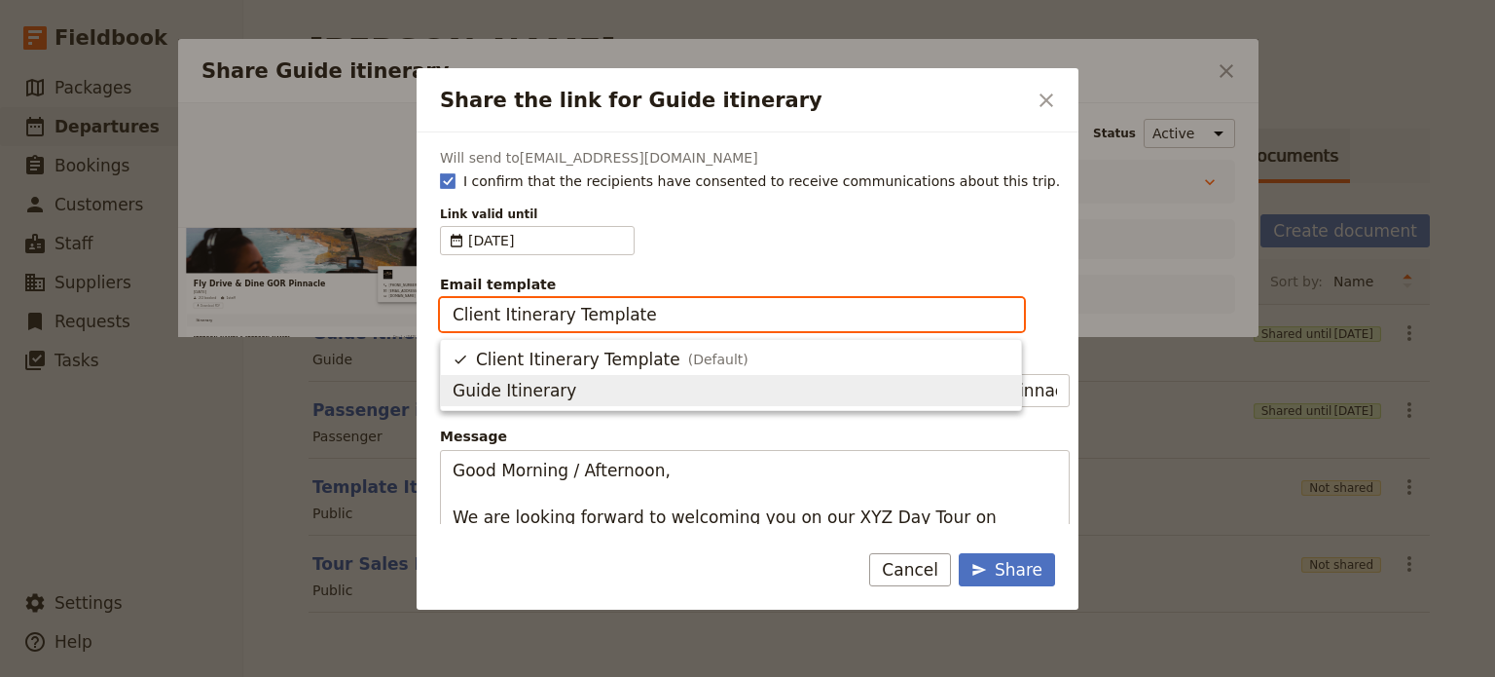
click at [569, 391] on span "Guide Itinerary" at bounding box center [731, 390] width 557 height 23
type input "Guide Itinerary"
type input "TOUR NAME & Date"
type textarea "Hi {{ contact_name }} Please find a link to your upcoming tour of Fly Drive & D…"
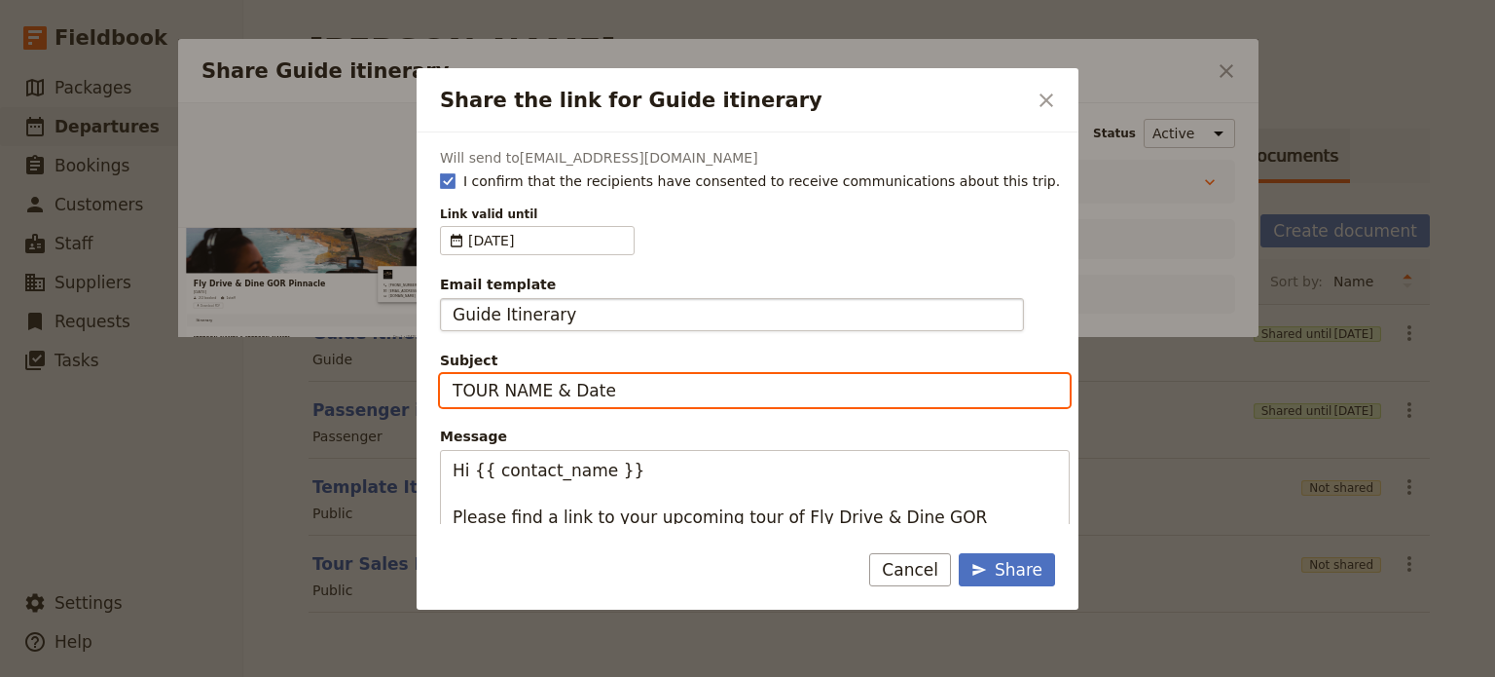
drag, startPoint x: 648, startPoint y: 387, endPoint x: 474, endPoint y: 303, distance: 193.3
click at [453, 392] on input "TOUR NAME & Date" at bounding box center [755, 390] width 630 height 33
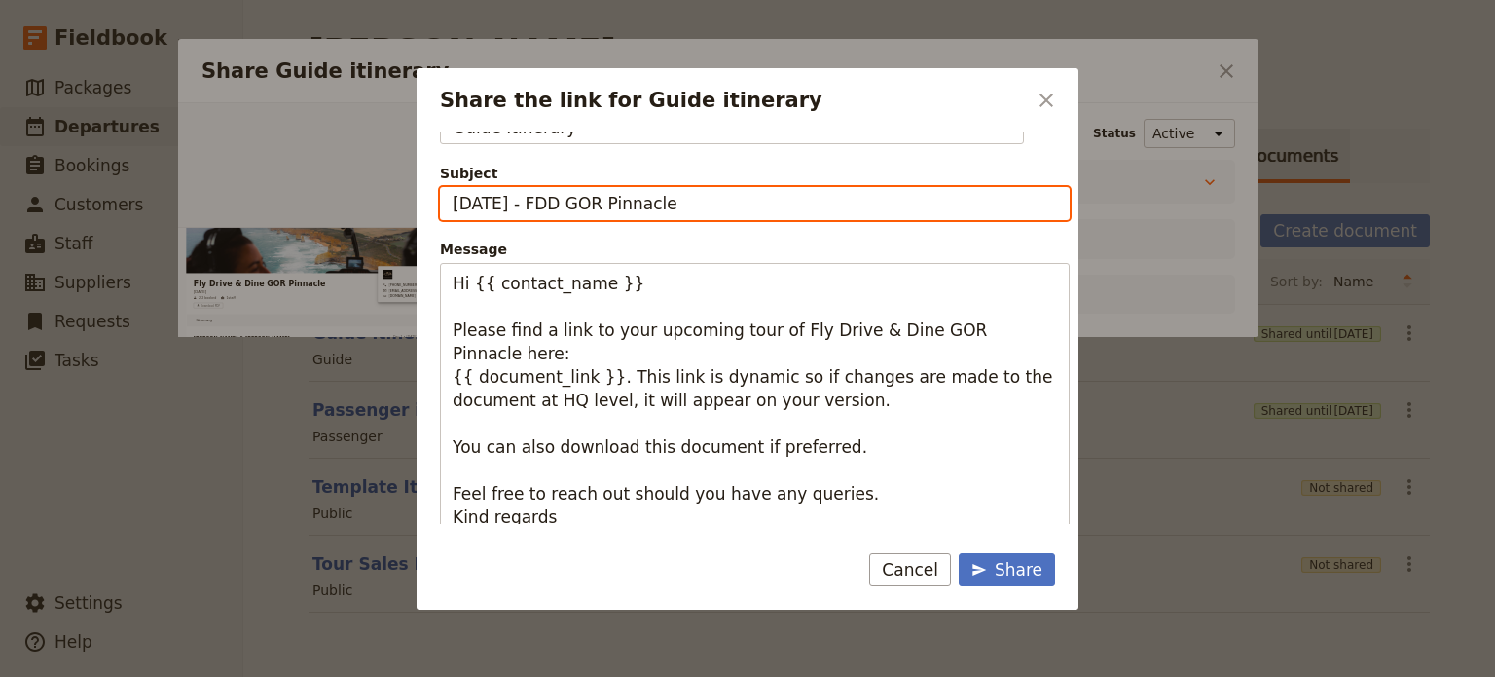
scroll to position [195, 0]
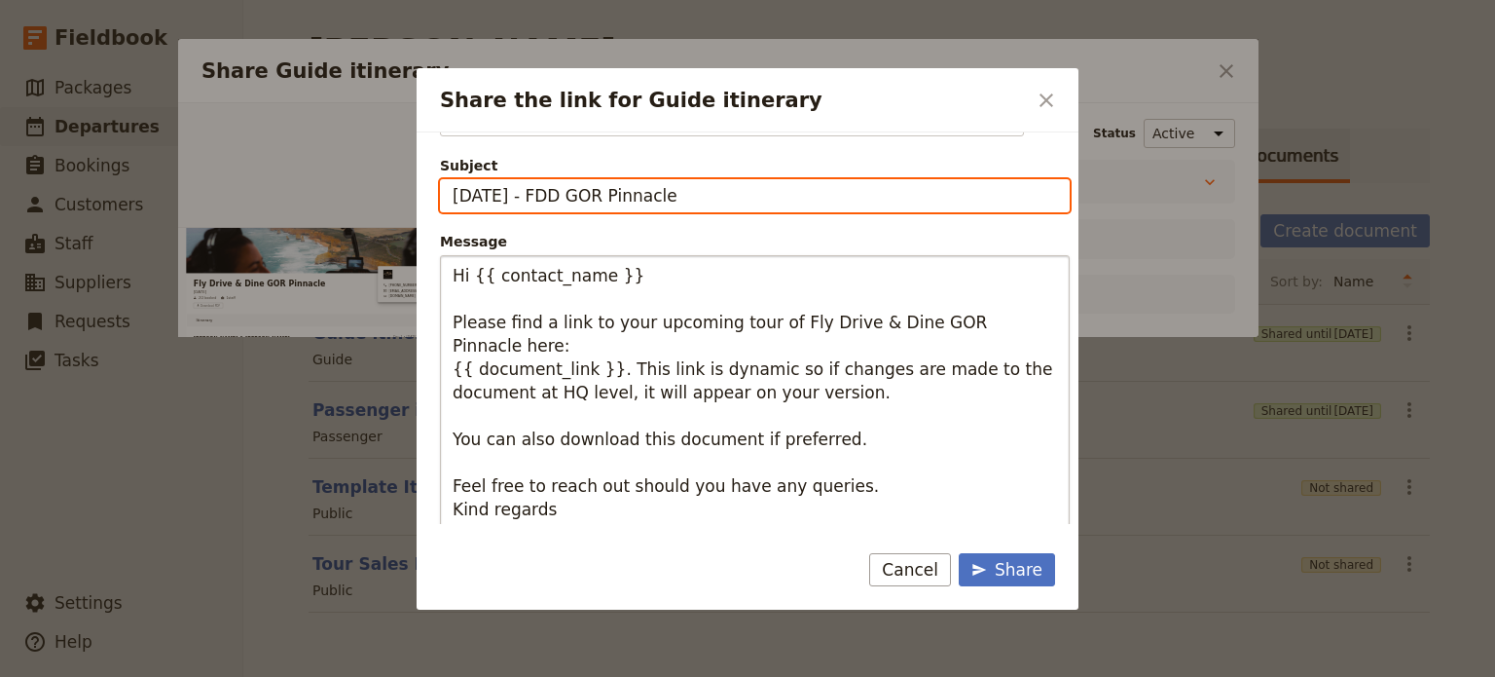
type input "[DATE] - FDD GOR Pinnacle"
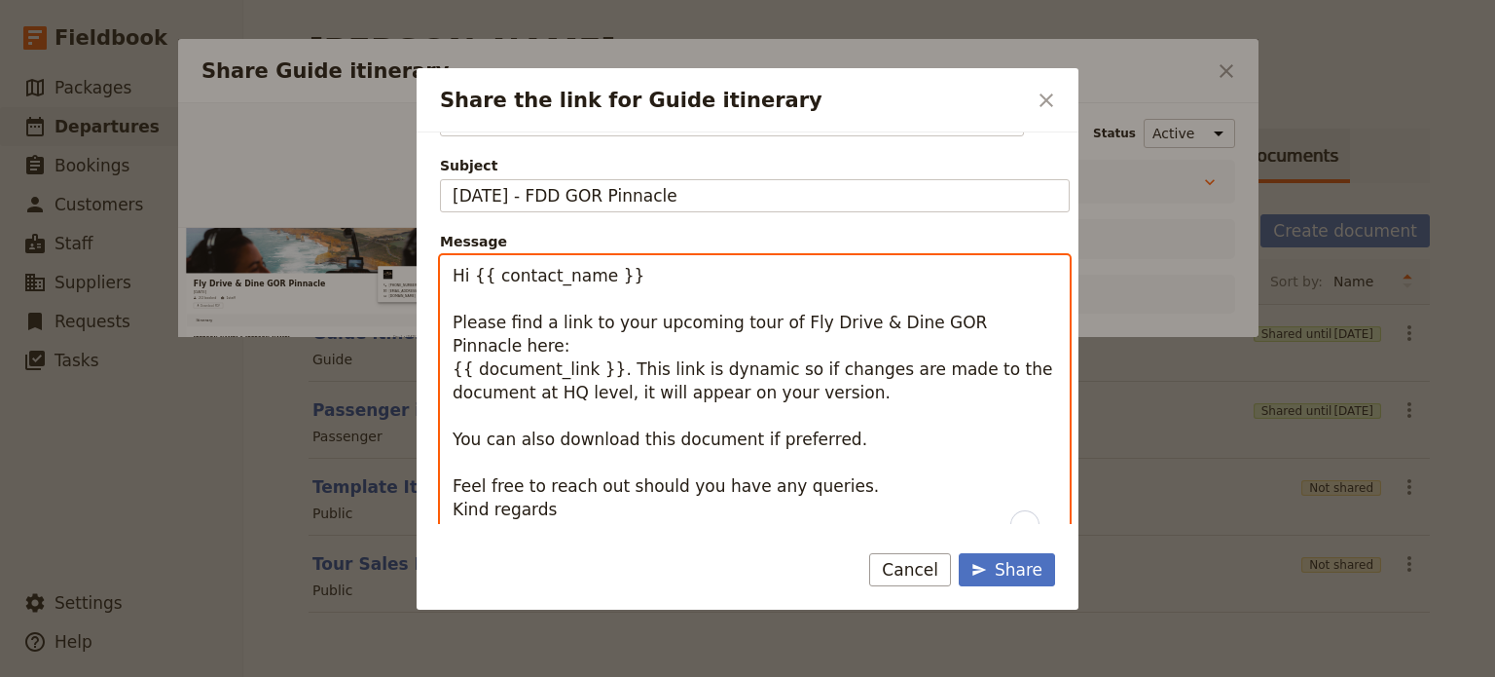
drag, startPoint x: 472, startPoint y: 279, endPoint x: 752, endPoint y: 276, distance: 279.5
click at [736, 280] on textarea "Hi {{ contact_name }} Please find a link to your upcoming tour of Fly Drive & D…" at bounding box center [755, 404] width 630 height 298
type textarea "Hi [PERSON_NAME] Please find a link to your upcoming tour of Fly Drive & Dine G…"
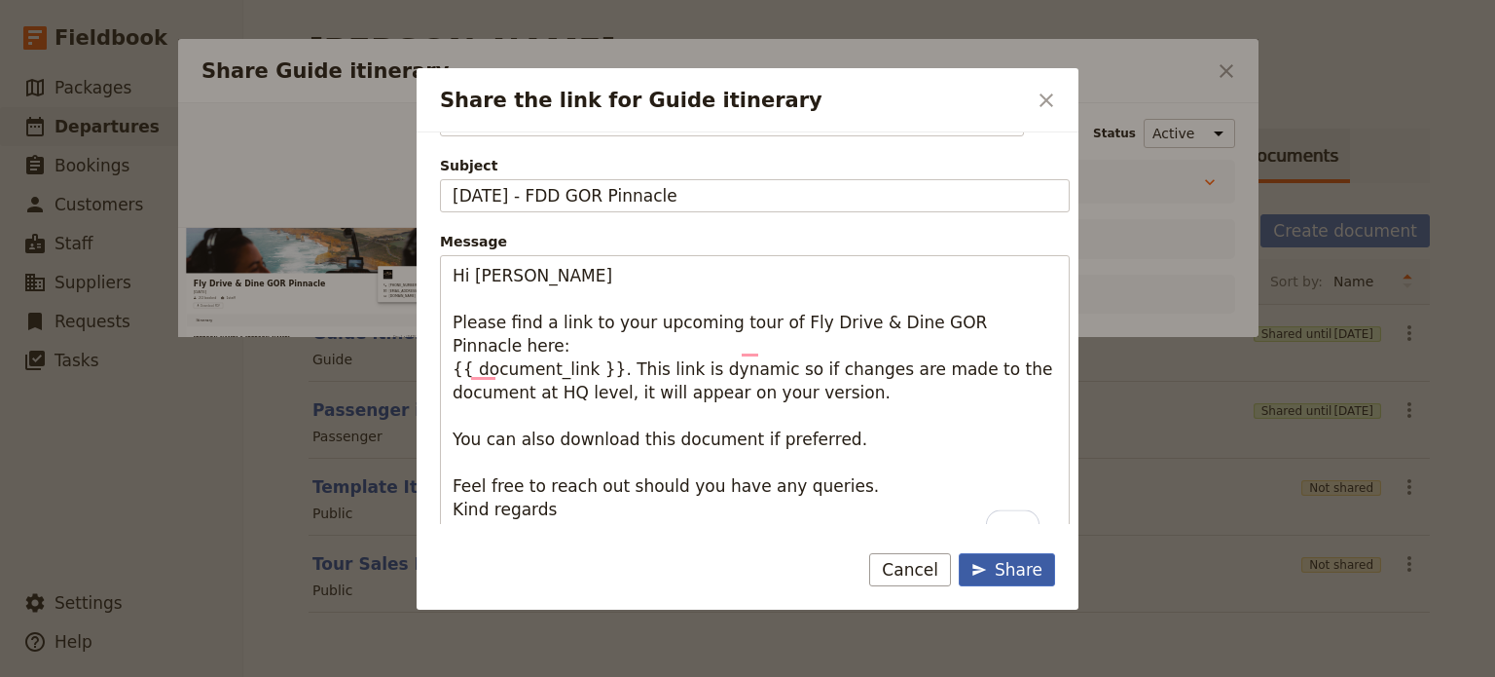
click at [1012, 571] on div "Share" at bounding box center [1007, 569] width 71 height 23
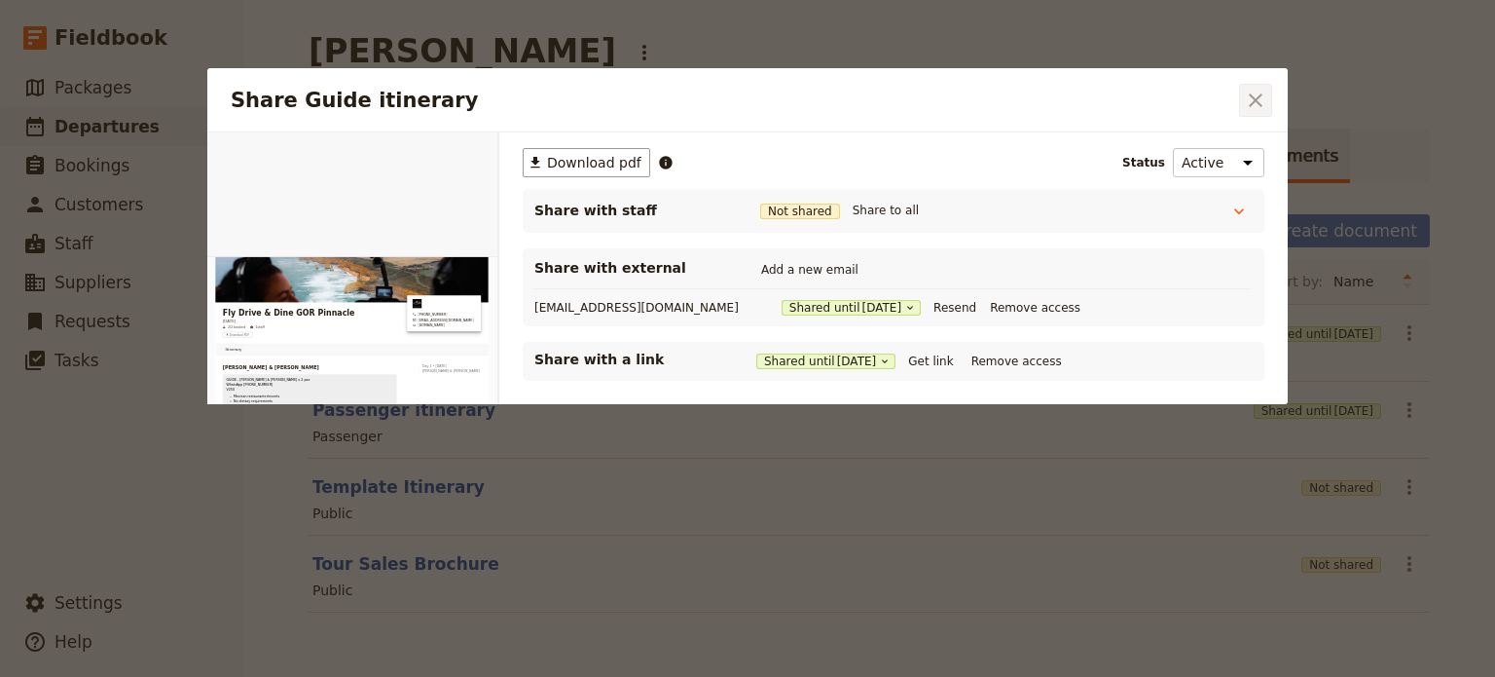
click at [1248, 97] on icon "Close dialog" at bounding box center [1255, 100] width 23 height 23
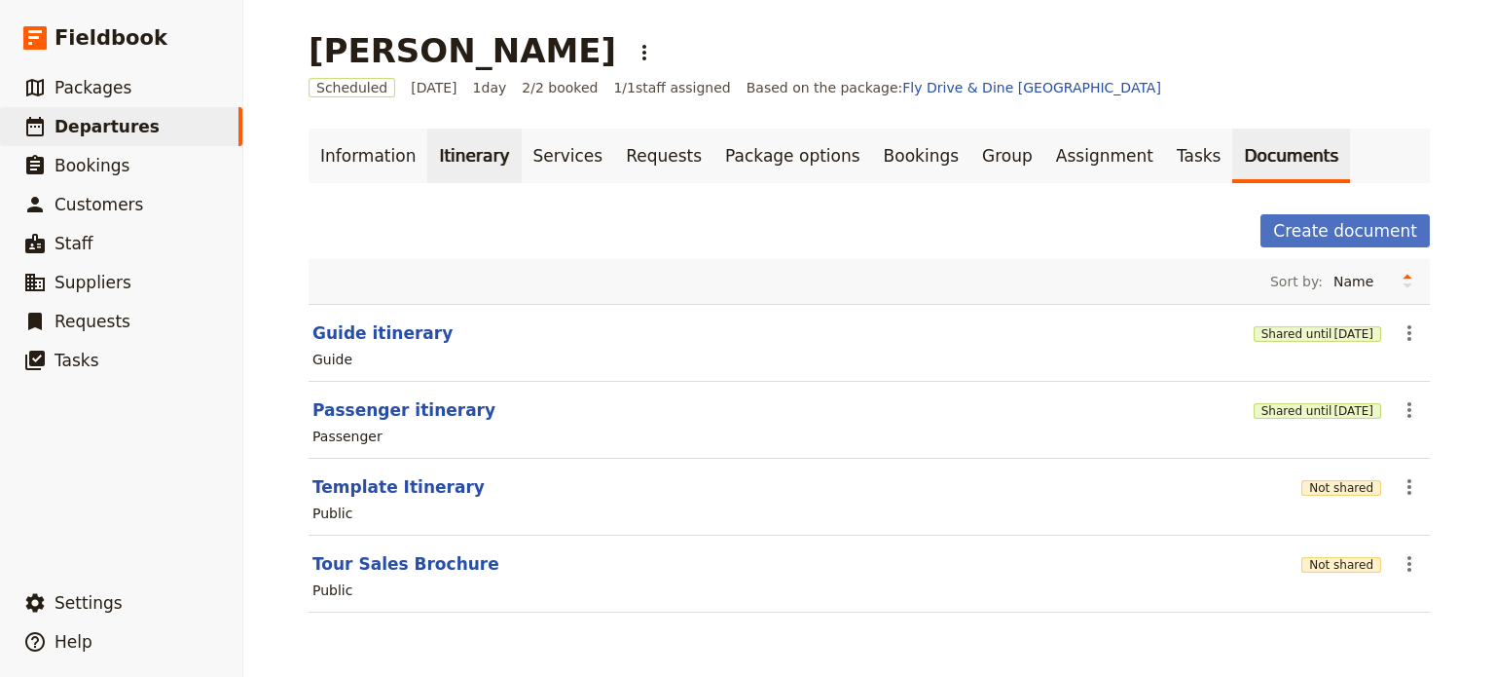
click at [444, 166] on link "Itinerary" at bounding box center [473, 156] width 93 height 55
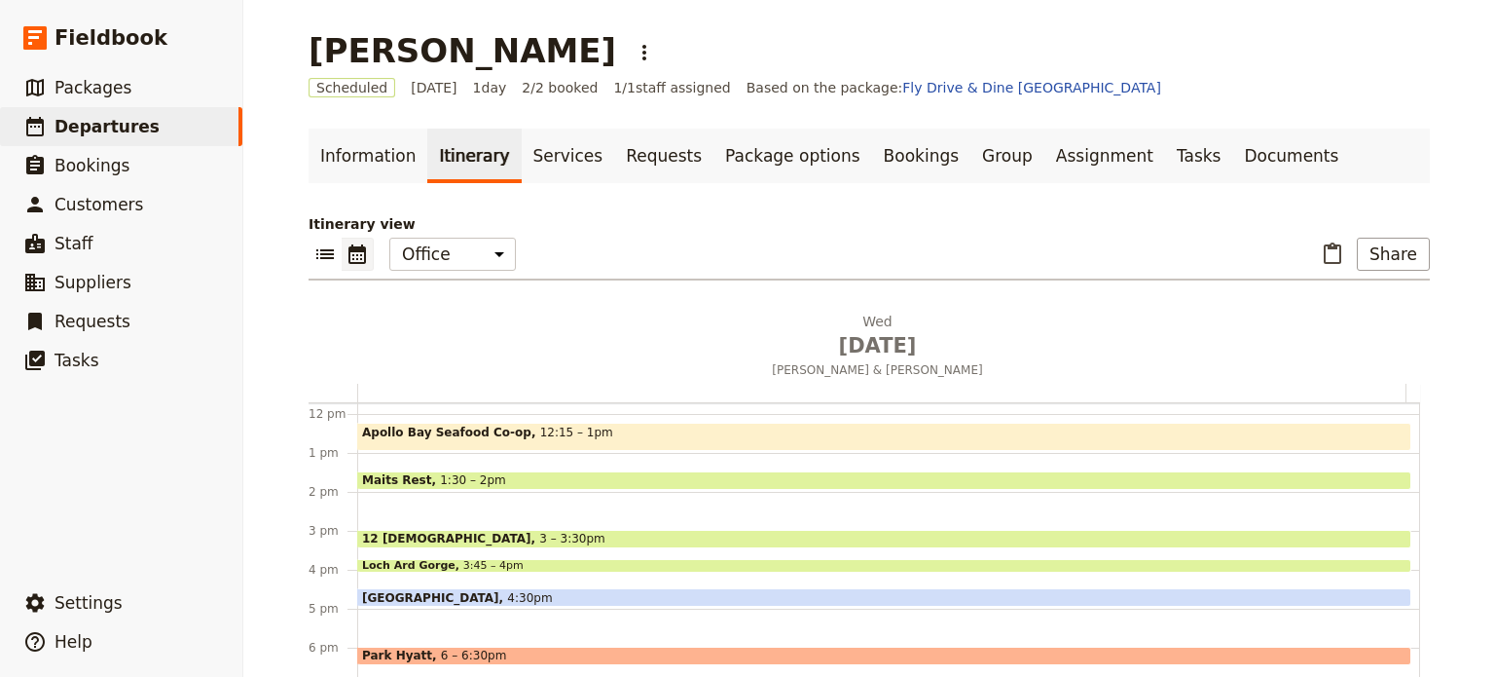
scroll to position [461, 0]
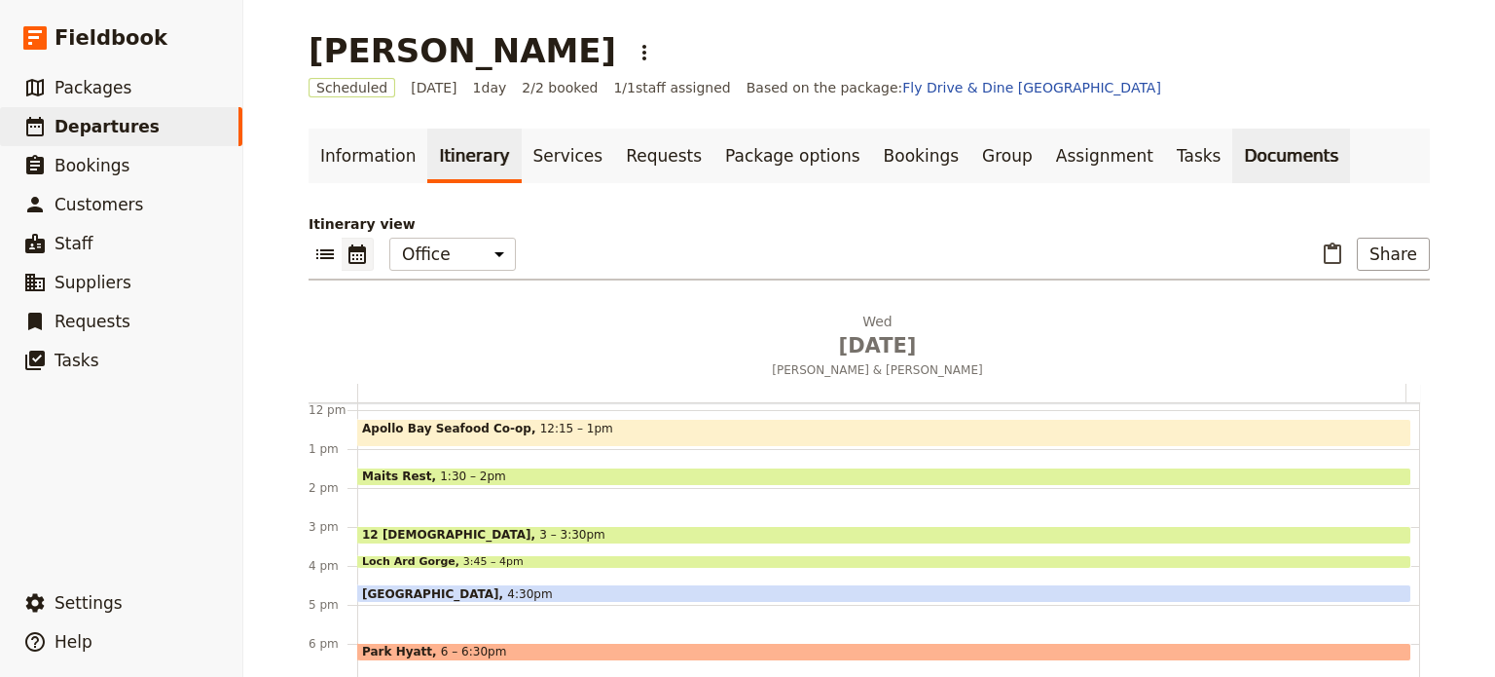
click at [1233, 154] on link "Documents" at bounding box center [1292, 156] width 118 height 55
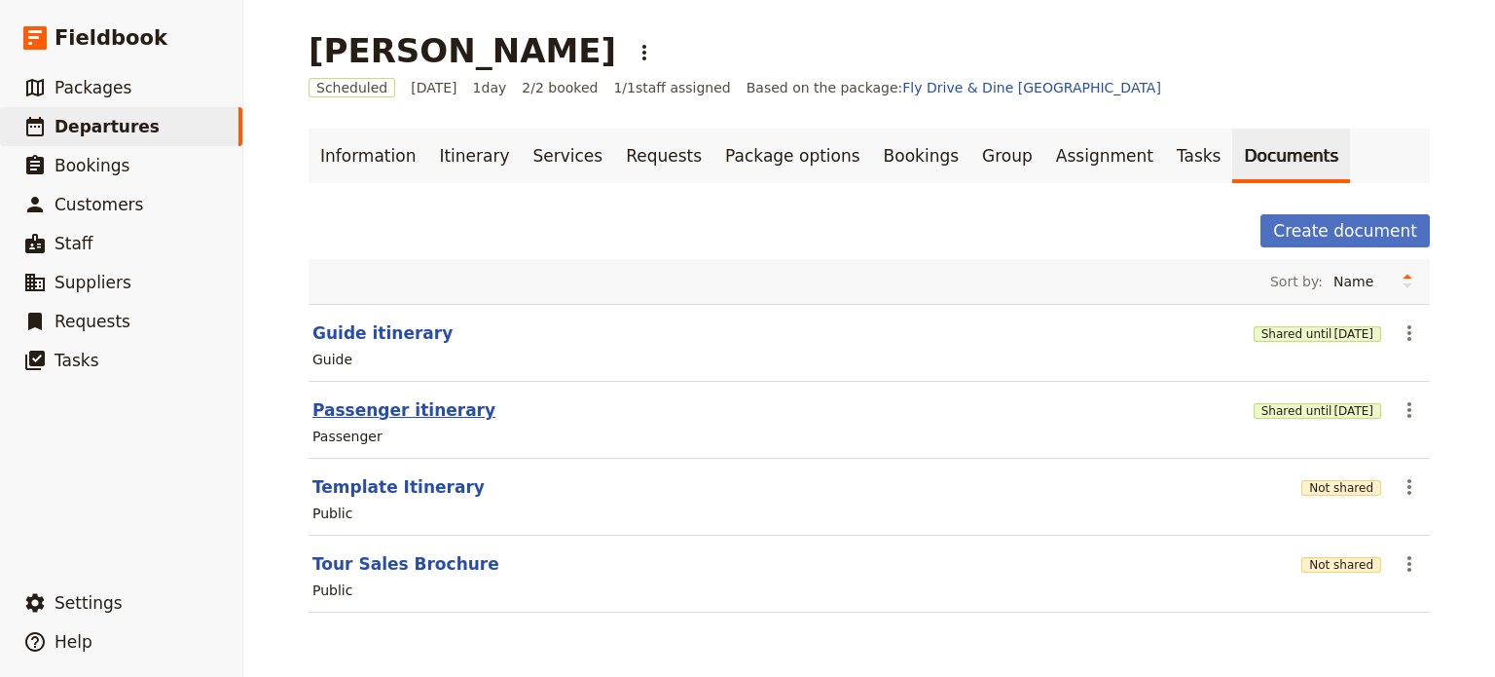
click at [389, 400] on button "Passenger itinerary" at bounding box center [404, 409] width 183 height 23
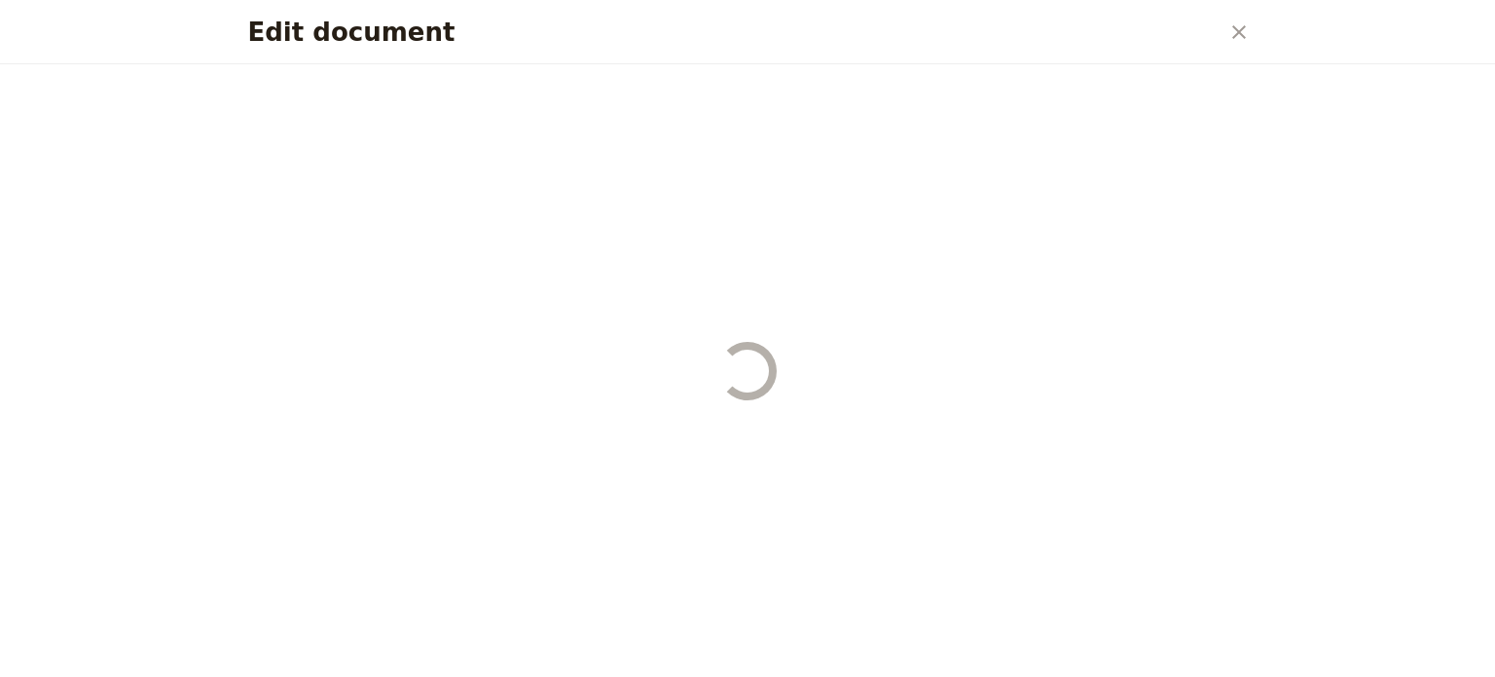
select select "PASSENGER"
select select "DEFAULT"
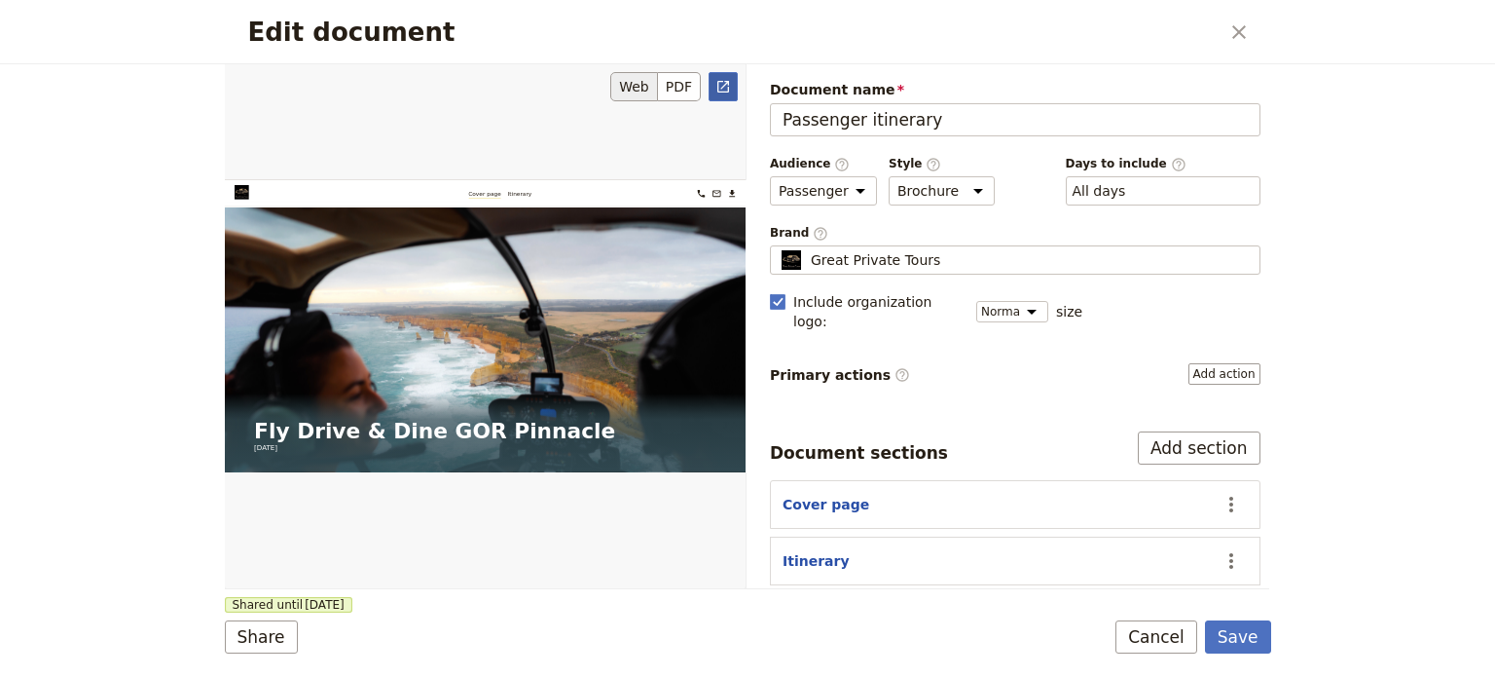
click at [732, 89] on link "​" at bounding box center [723, 86] width 29 height 29
click at [1150, 641] on button "Cancel" at bounding box center [1157, 636] width 82 height 33
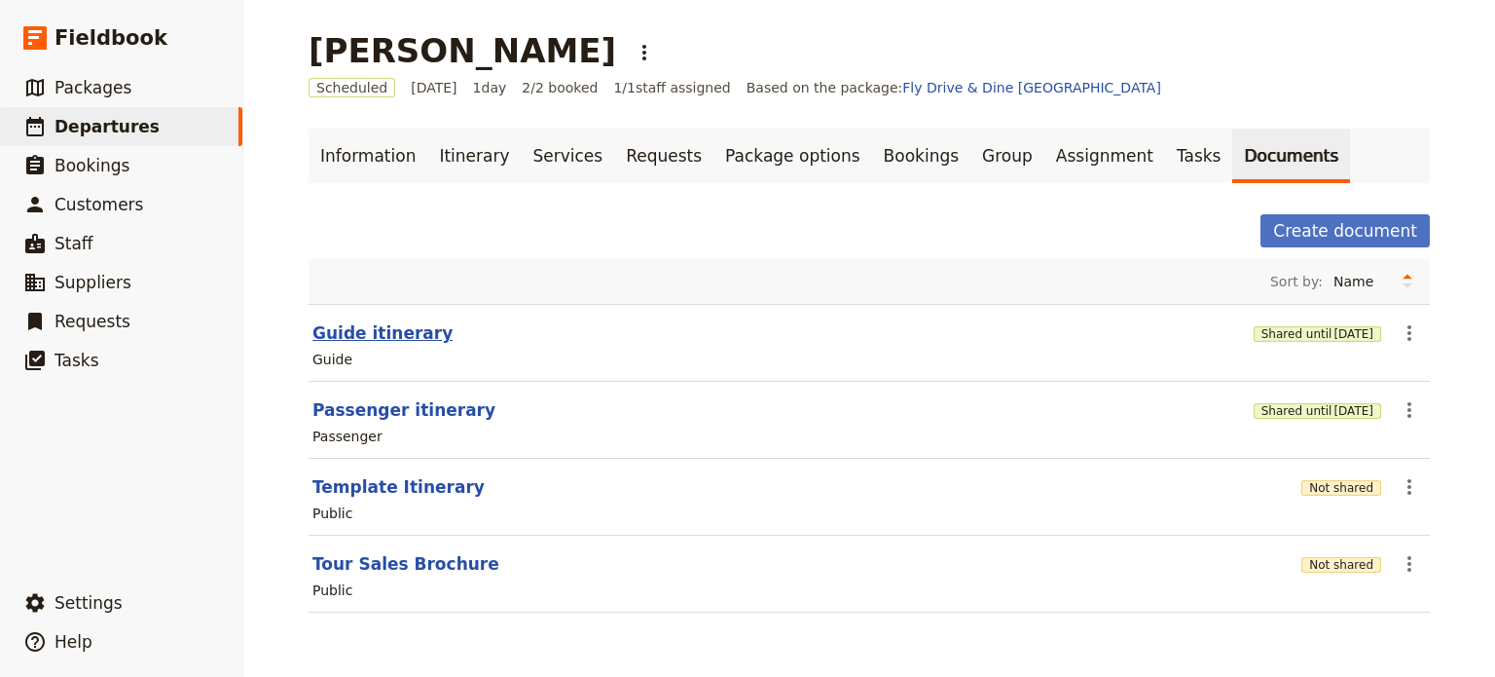
click at [362, 331] on button "Guide itinerary" at bounding box center [383, 332] width 140 height 23
select select "STAFF"
select select "RUN_SHEET"
select select "DEFAULT"
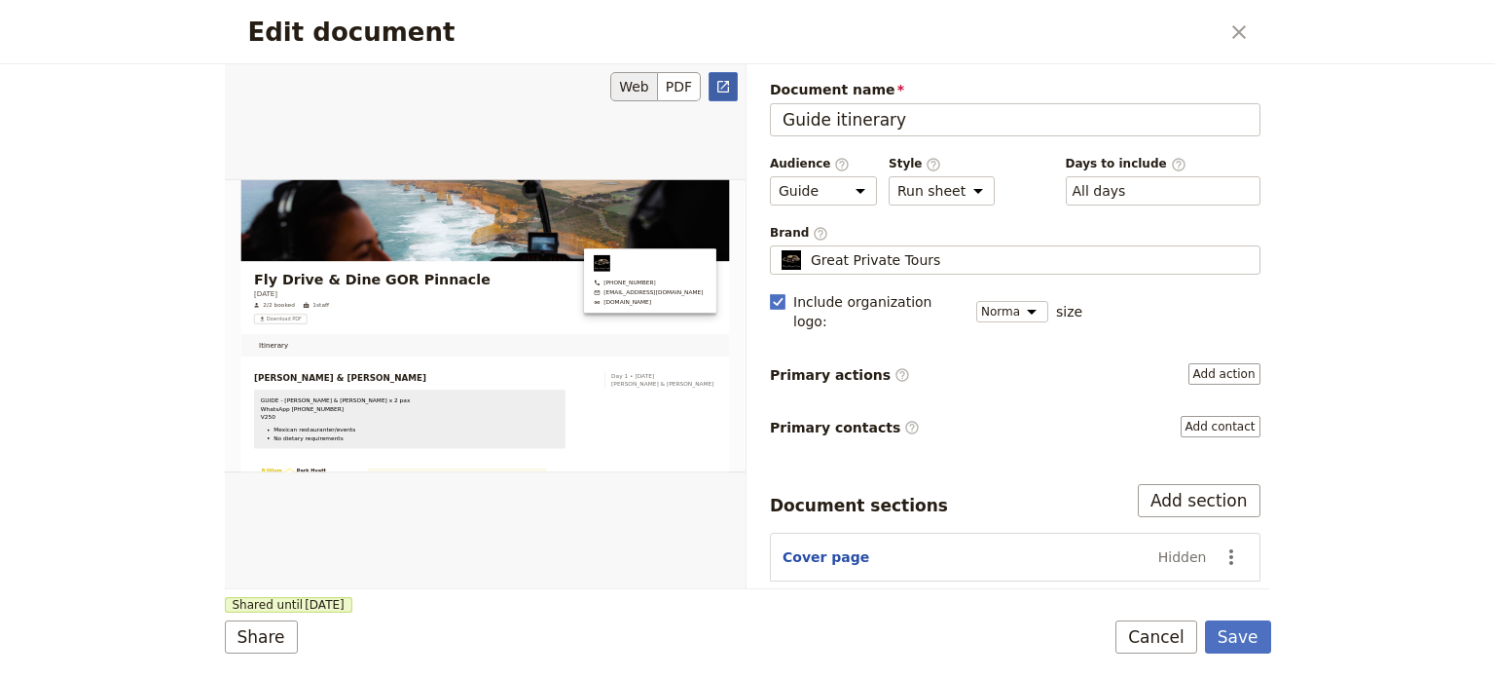
click at [721, 91] on icon "Open full preview" at bounding box center [724, 87] width 12 height 12
click at [1142, 644] on button "Cancel" at bounding box center [1157, 636] width 82 height 33
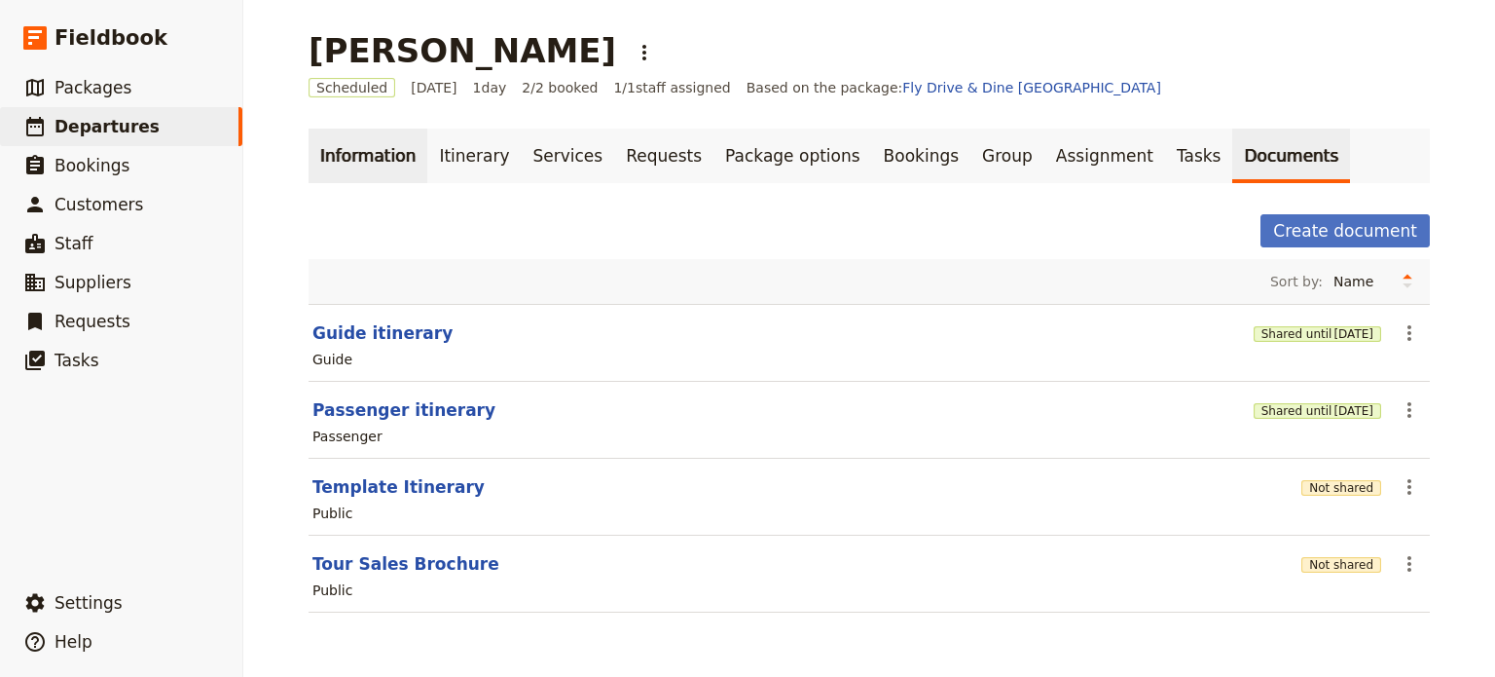
click at [362, 162] on link "Information" at bounding box center [368, 156] width 119 height 55
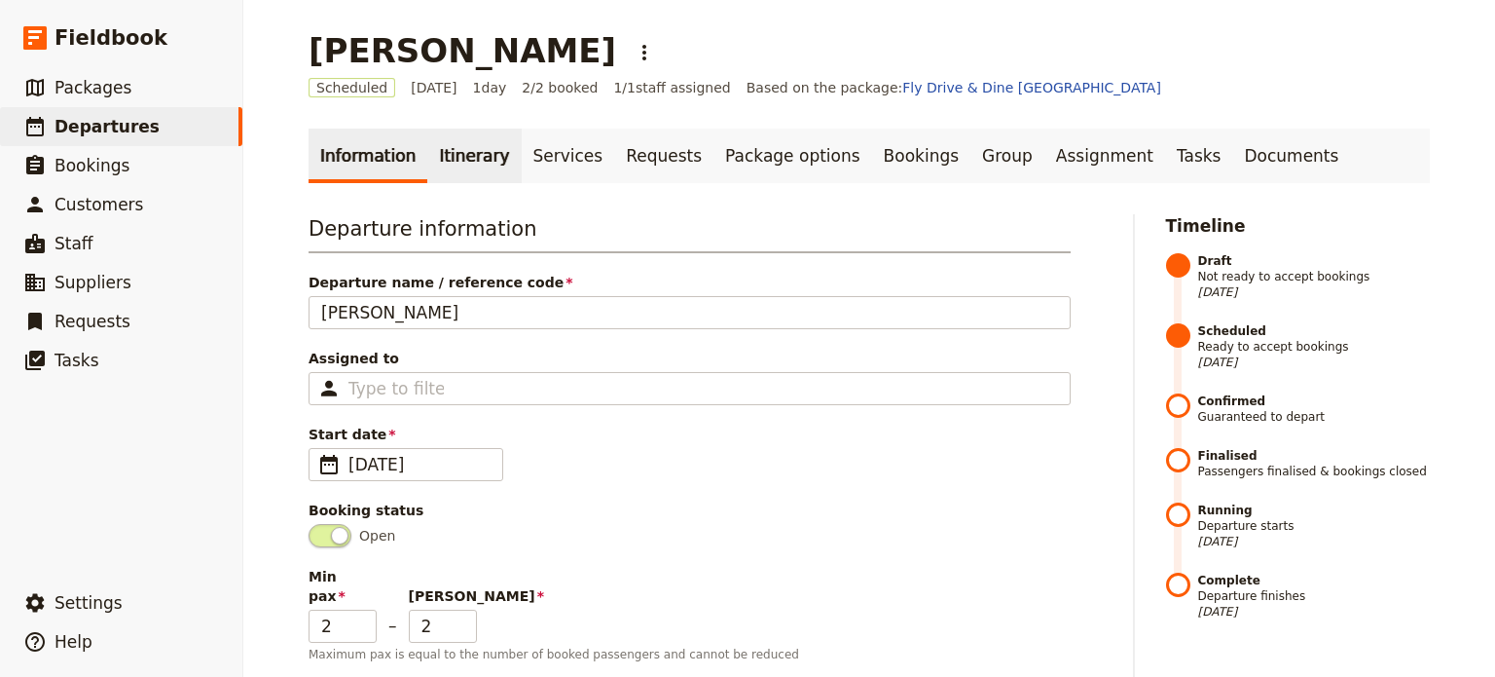
click at [461, 158] on link "Itinerary" at bounding box center [473, 156] width 93 height 55
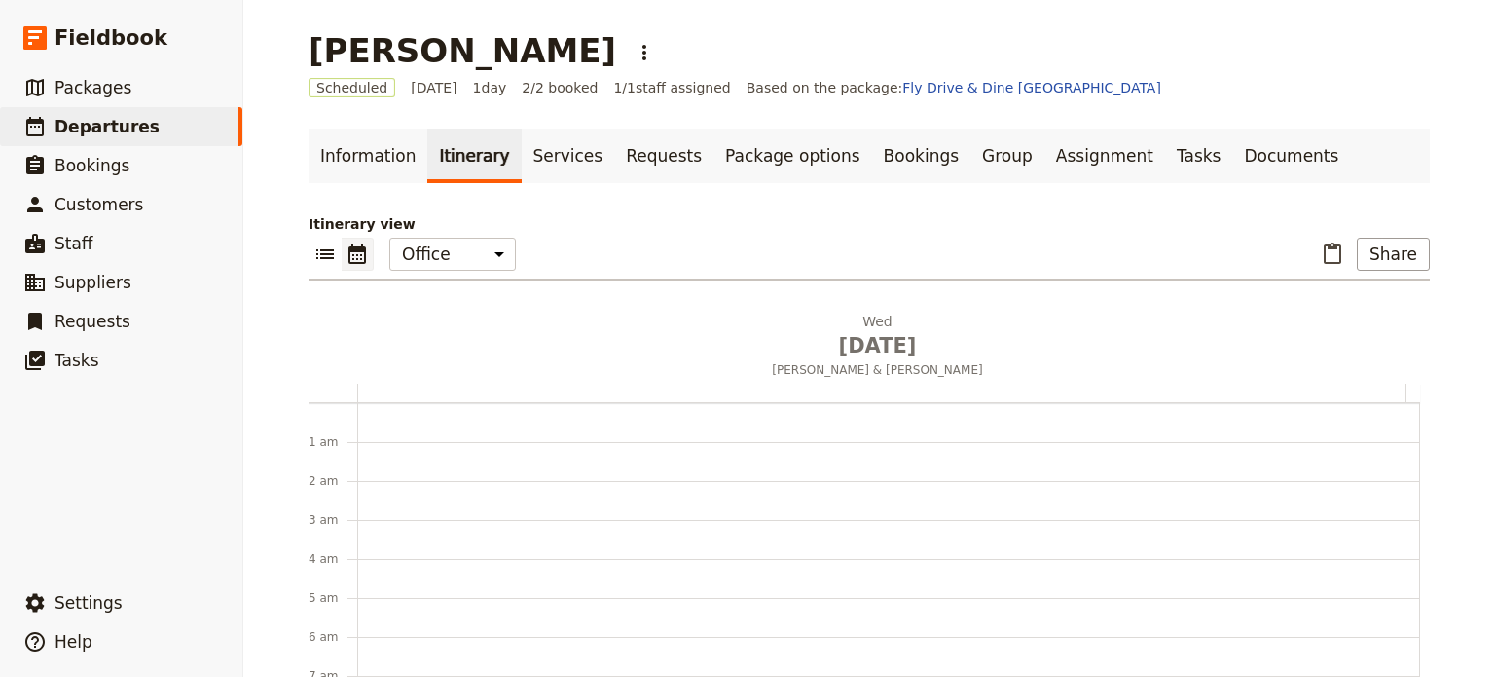
scroll to position [253, 0]
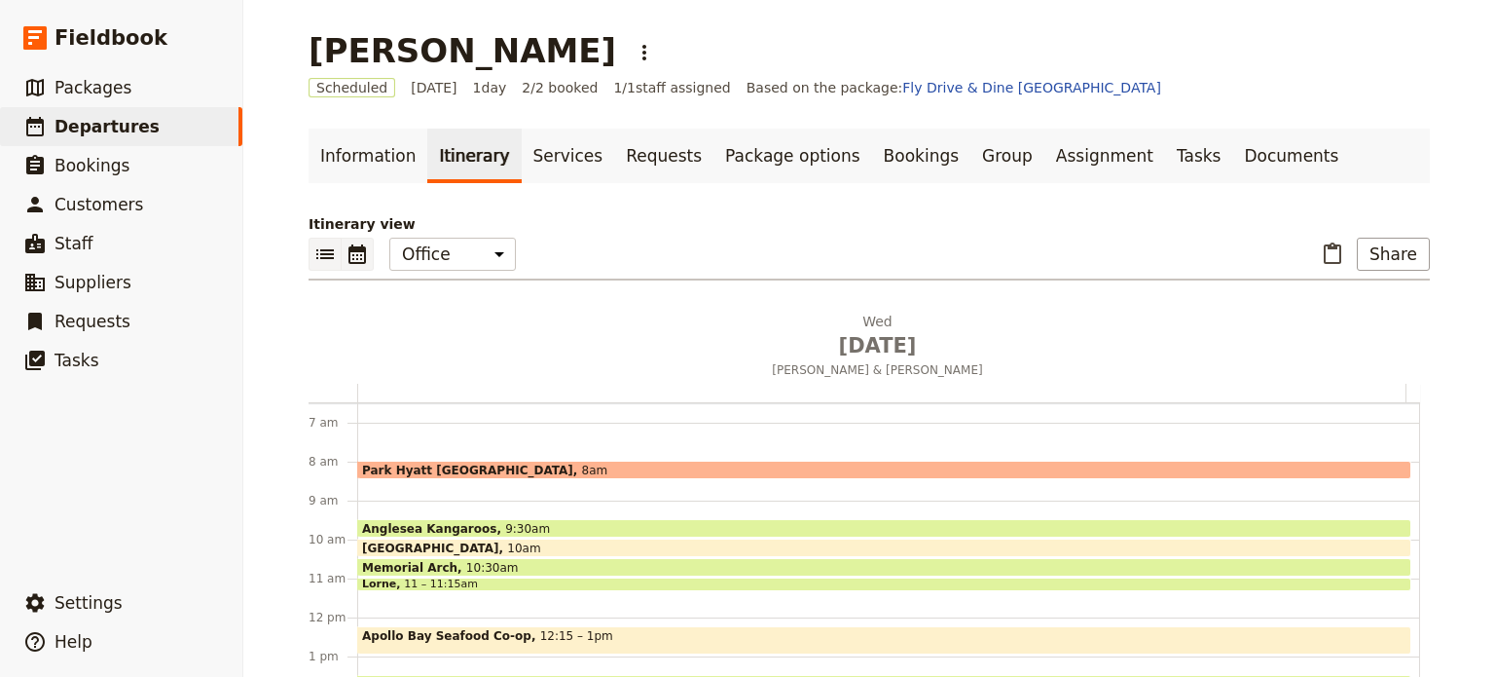
click at [320, 256] on icon "List view" at bounding box center [325, 253] width 23 height 23
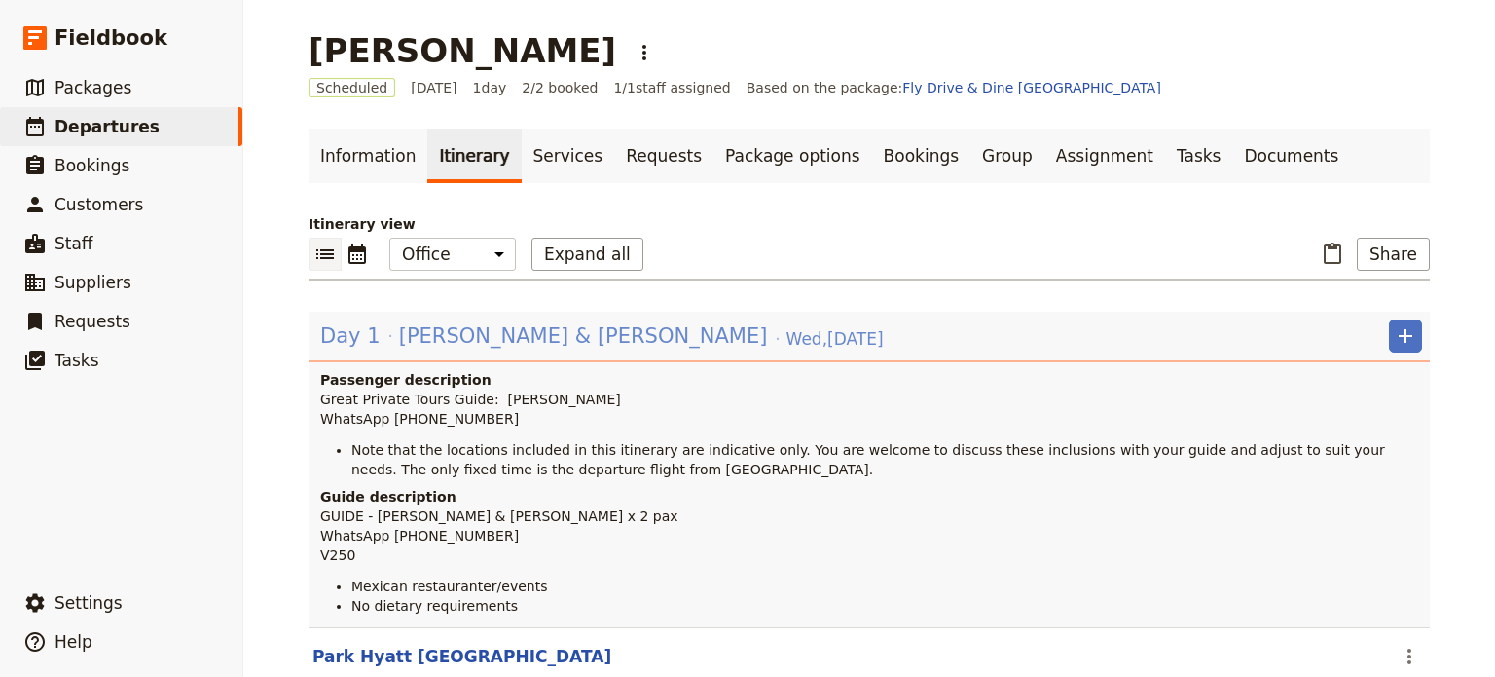
click at [479, 332] on span "[PERSON_NAME] & [PERSON_NAME]" at bounding box center [583, 335] width 369 height 29
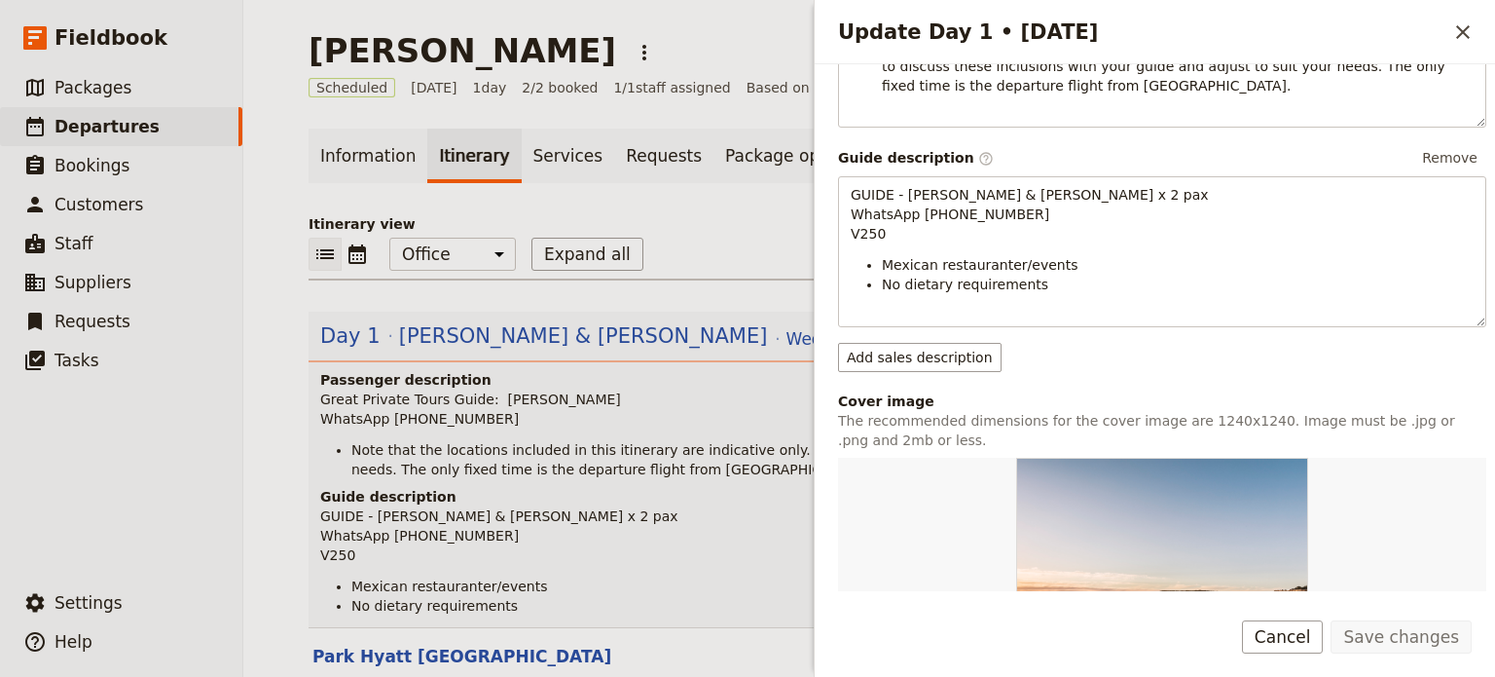
scroll to position [389, 0]
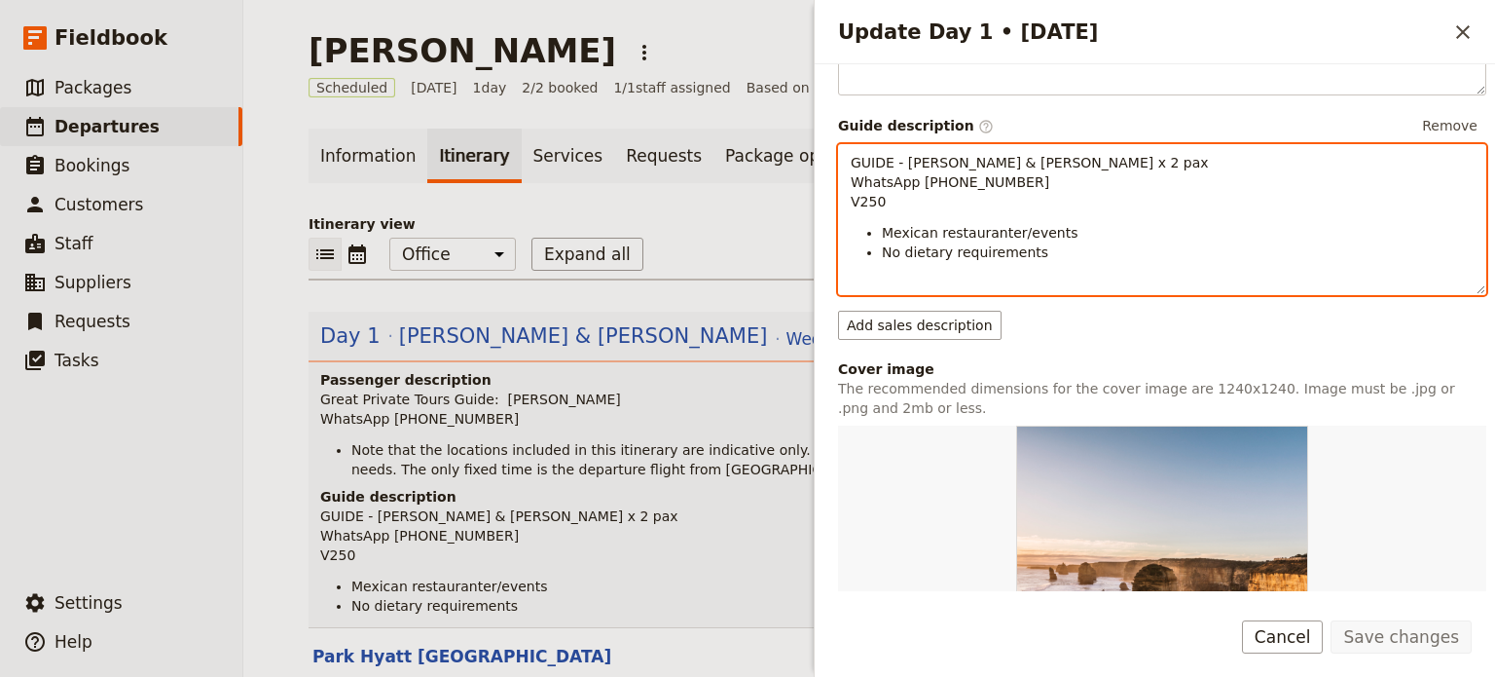
click at [1102, 262] on li "No dietary requirements" at bounding box center [1178, 251] width 592 height 19
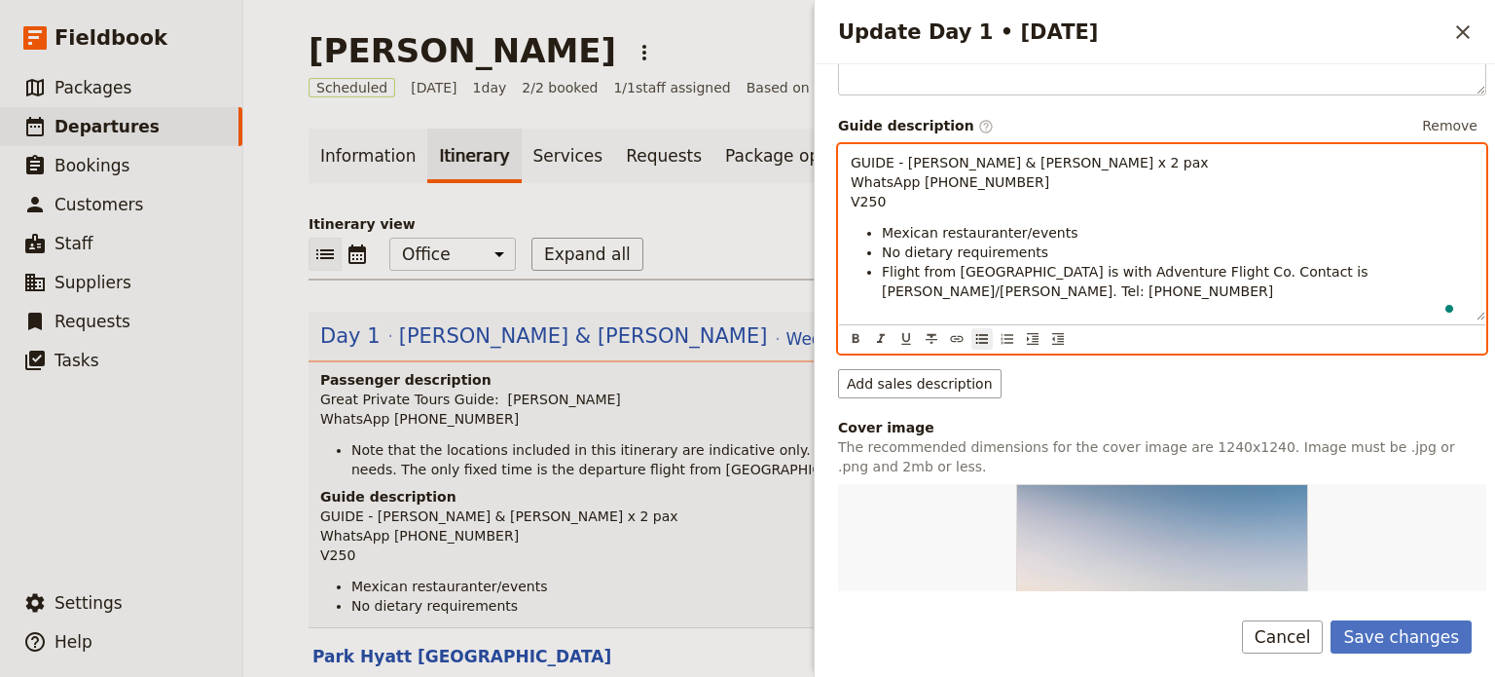
click at [1305, 291] on span "Flight from [GEOGRAPHIC_DATA] is with Adventure Flight Co. Contact is [PERSON_N…" at bounding box center [1127, 281] width 491 height 35
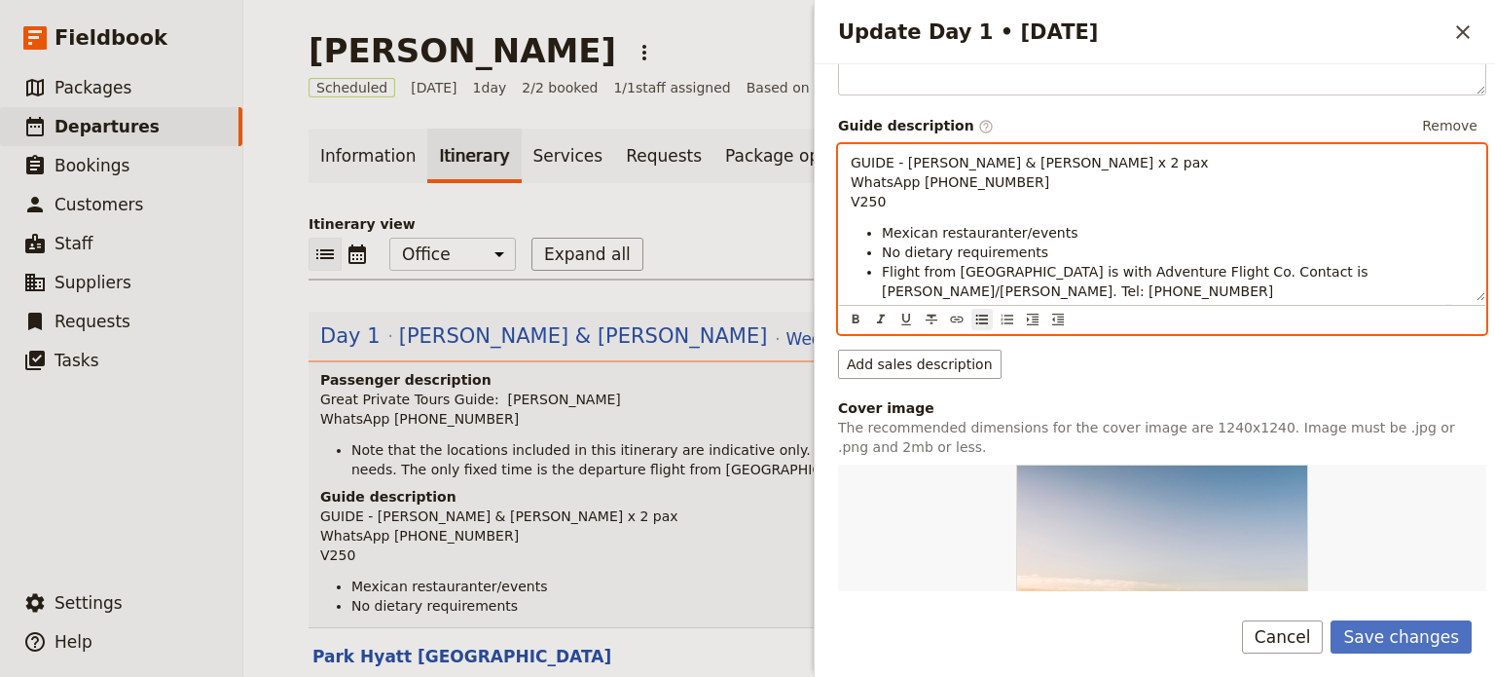
click at [1291, 295] on span "Flight from [GEOGRAPHIC_DATA] is with Adventure Flight Co. Contact is [PERSON_N…" at bounding box center [1127, 281] width 491 height 35
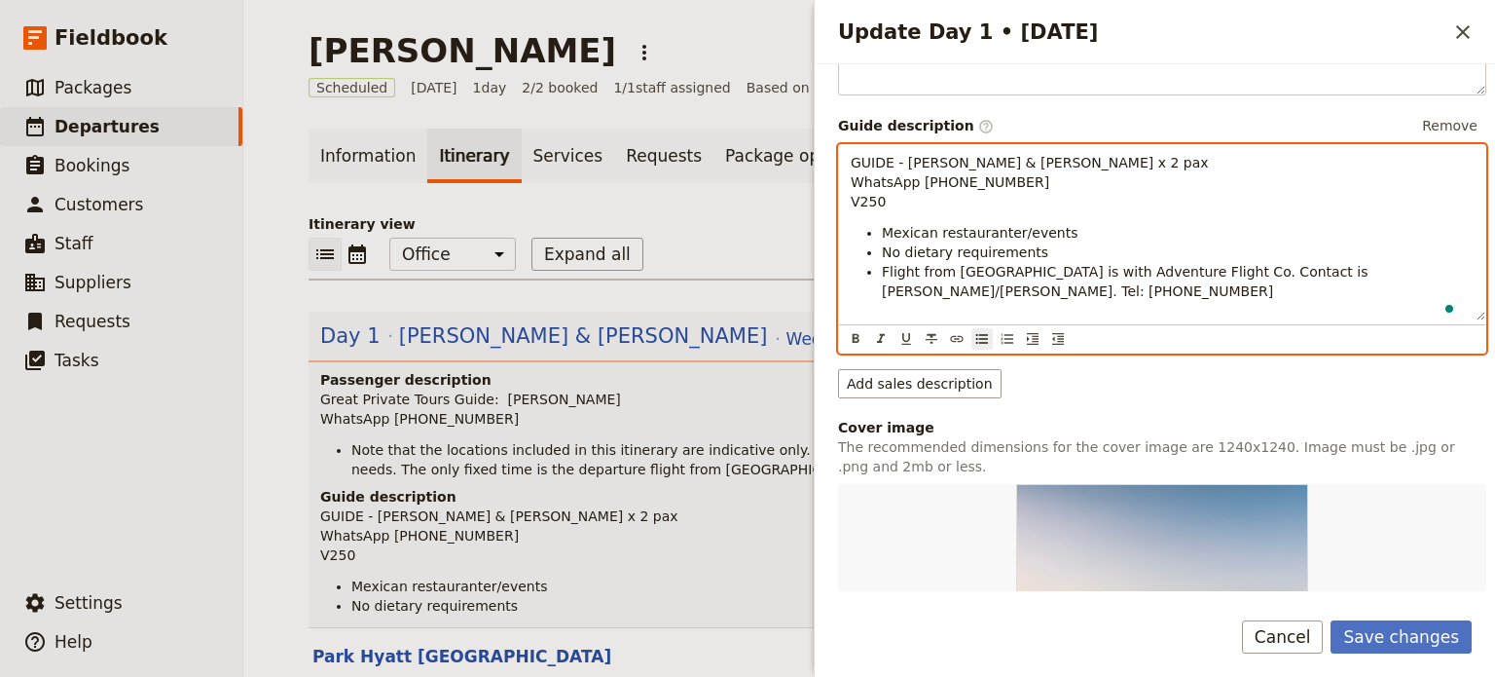
click at [1284, 299] on li "Flight from [GEOGRAPHIC_DATA] is with Adventure Flight Co. Contact is [PERSON_N…" at bounding box center [1178, 281] width 592 height 39
click at [1284, 292] on span "Flight from [GEOGRAPHIC_DATA] is with Adventure Flight Co. Contact is [PERSON_N…" at bounding box center [1127, 281] width 491 height 35
click at [1315, 295] on span "Flight from [GEOGRAPHIC_DATA] is with Adventure Flight Co. Contact is [PERSON_N…" at bounding box center [1127, 281] width 491 height 35
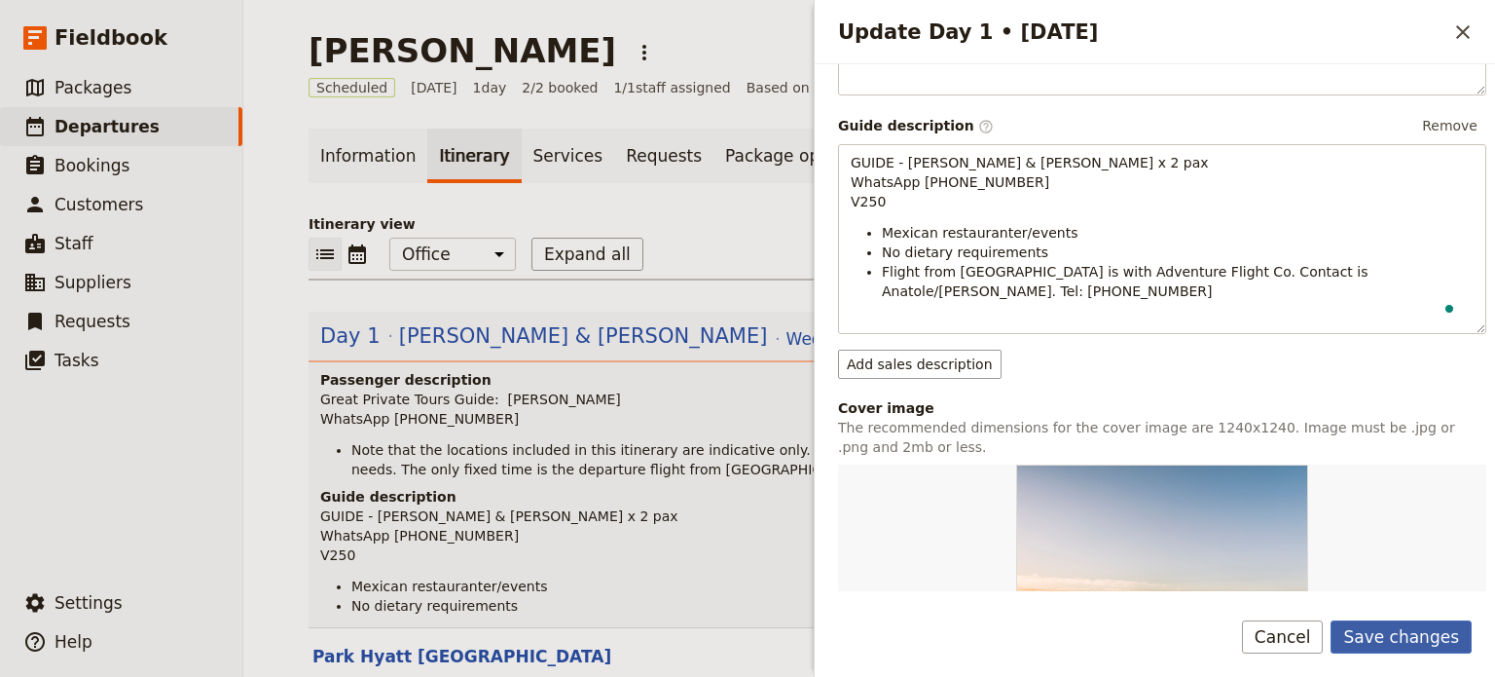
click at [1407, 641] on button "Save changes" at bounding box center [1401, 636] width 141 height 33
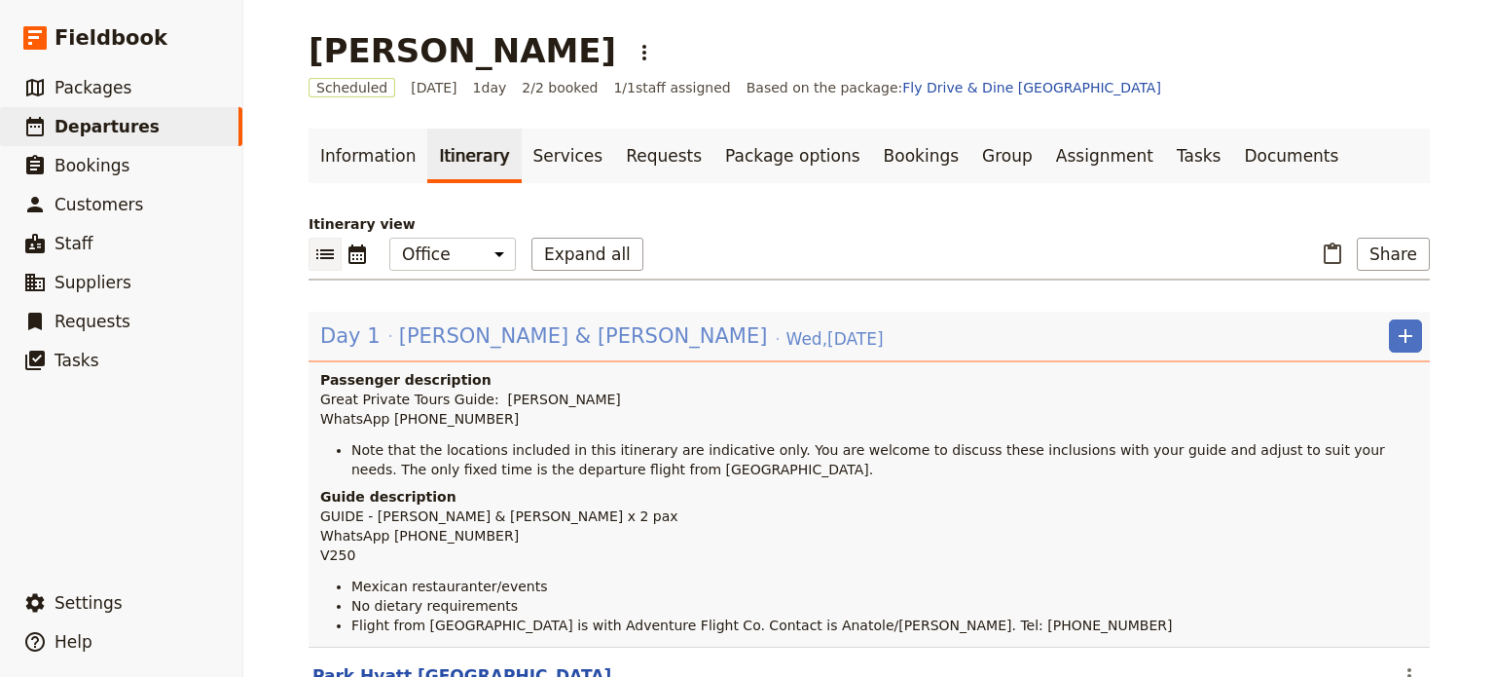
click at [787, 330] on span "[DATE]" at bounding box center [835, 338] width 97 height 23
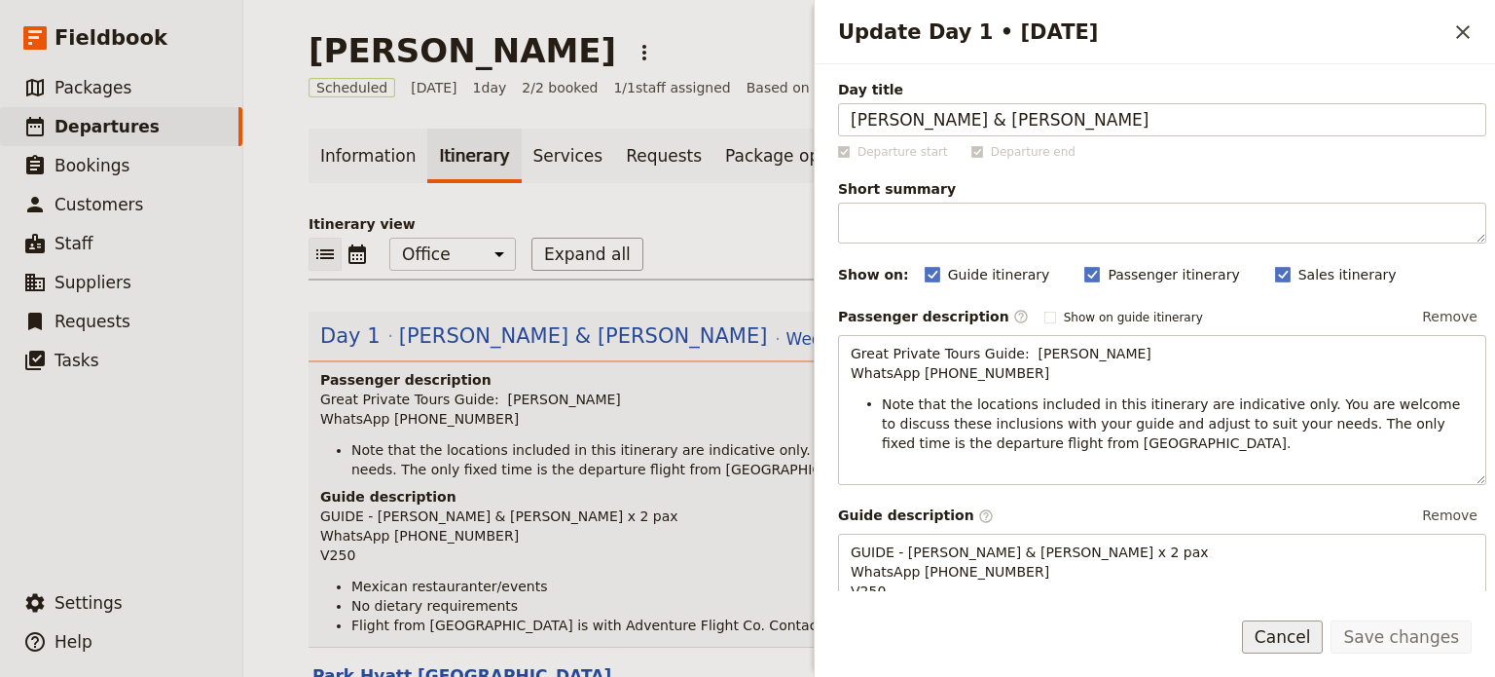
click at [1319, 639] on button "Cancel" at bounding box center [1283, 636] width 82 height 33
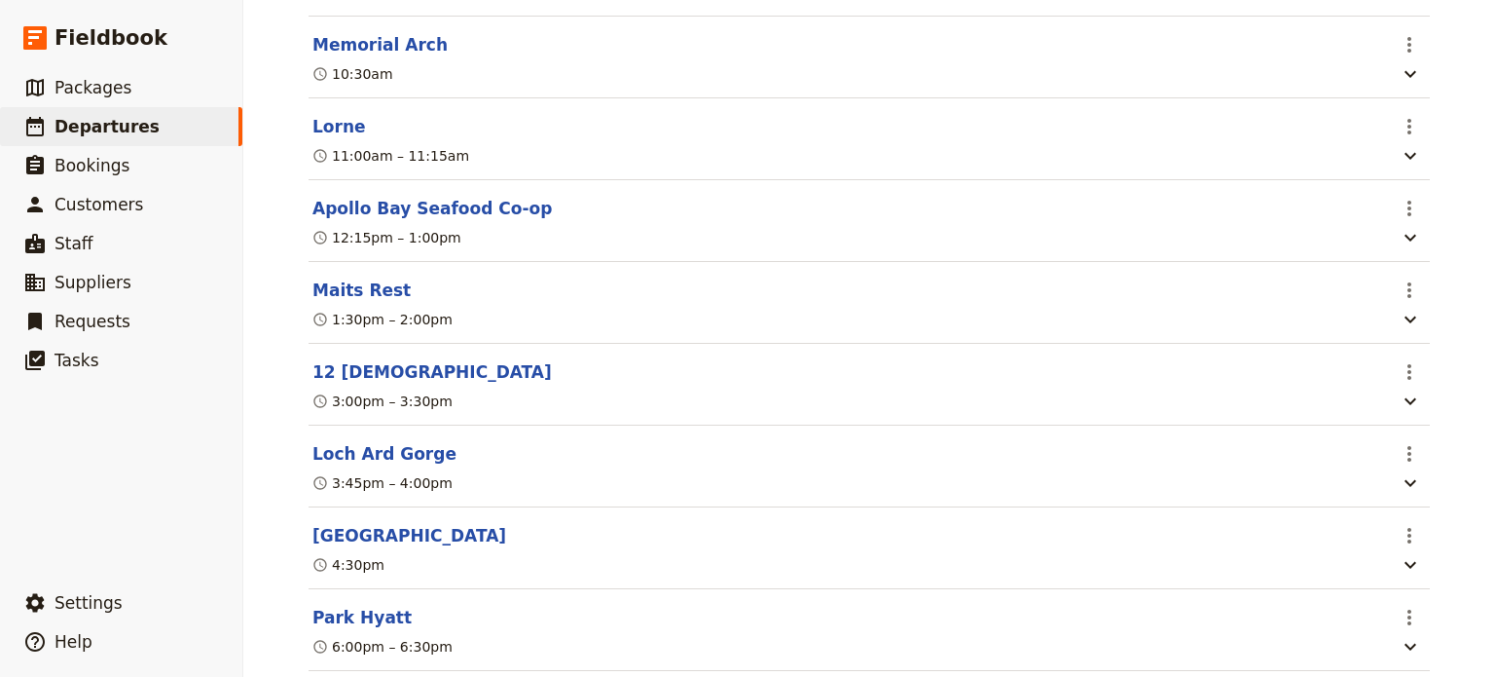
scroll to position [957, 0]
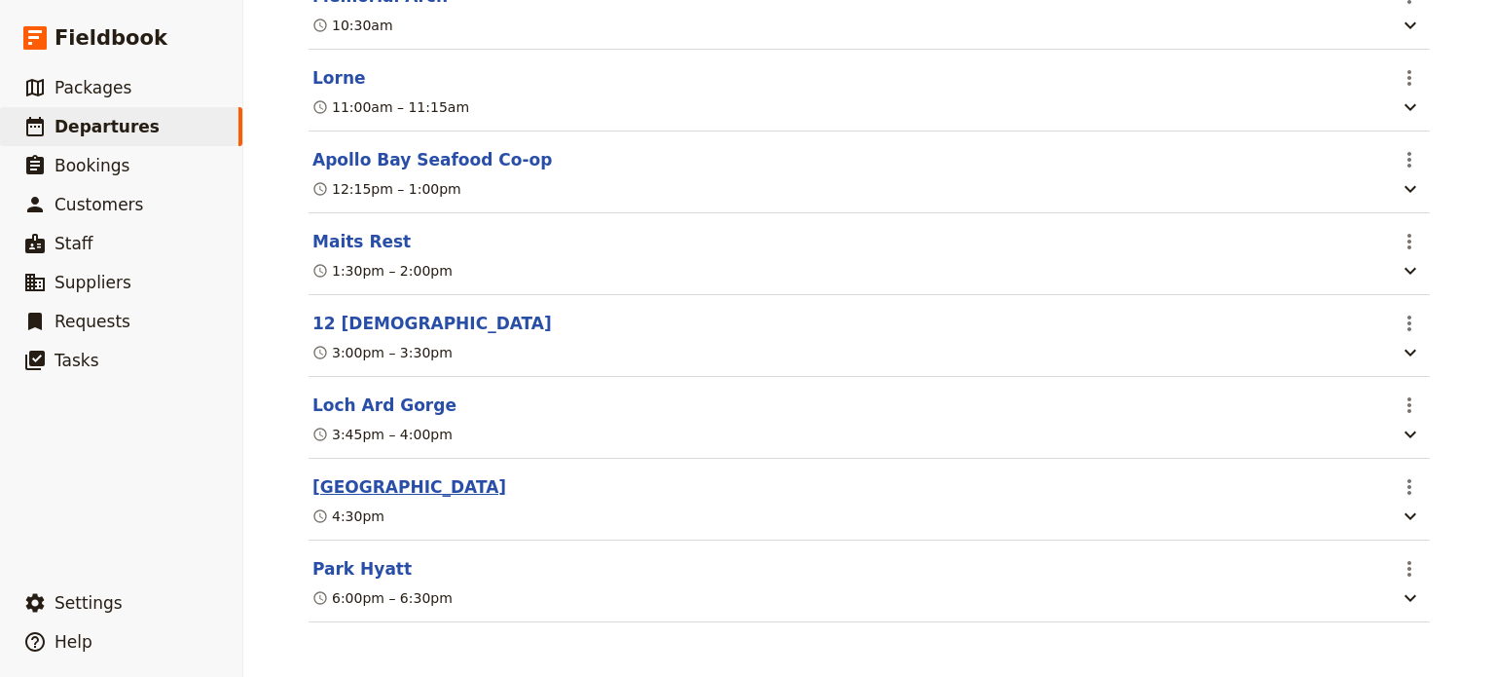
click at [343, 482] on button "[GEOGRAPHIC_DATA]" at bounding box center [410, 486] width 194 height 23
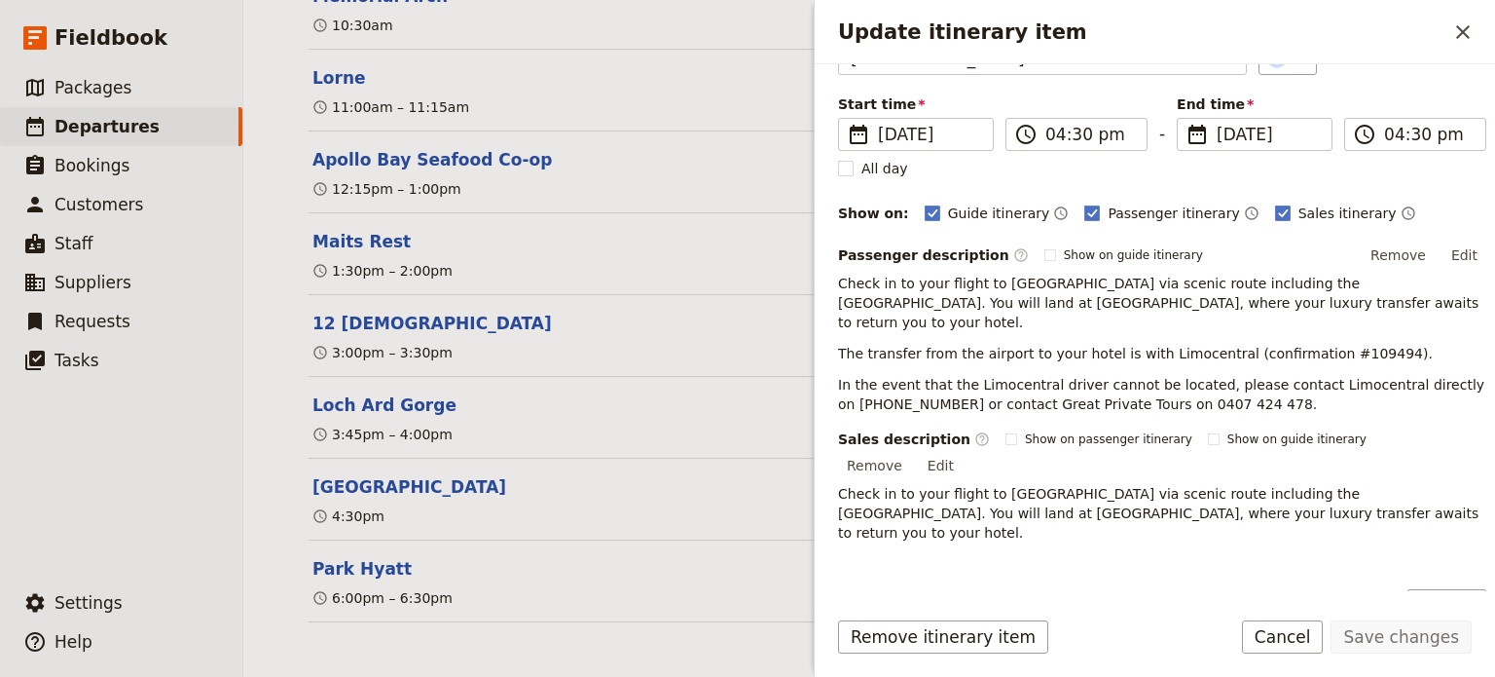
scroll to position [239, 0]
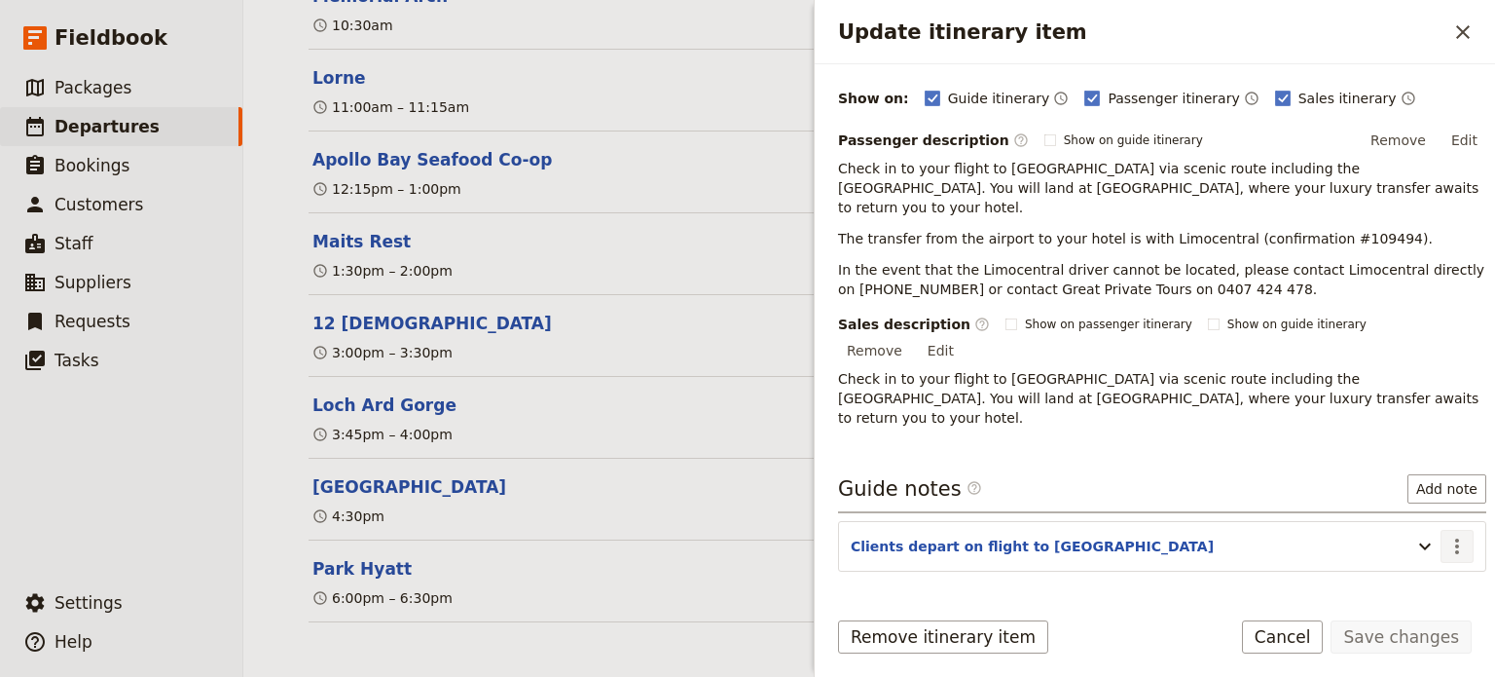
click at [1446, 535] on icon "Actions" at bounding box center [1457, 546] width 23 height 23
click at [1405, 522] on span "Edit note" at bounding box center [1386, 522] width 61 height 19
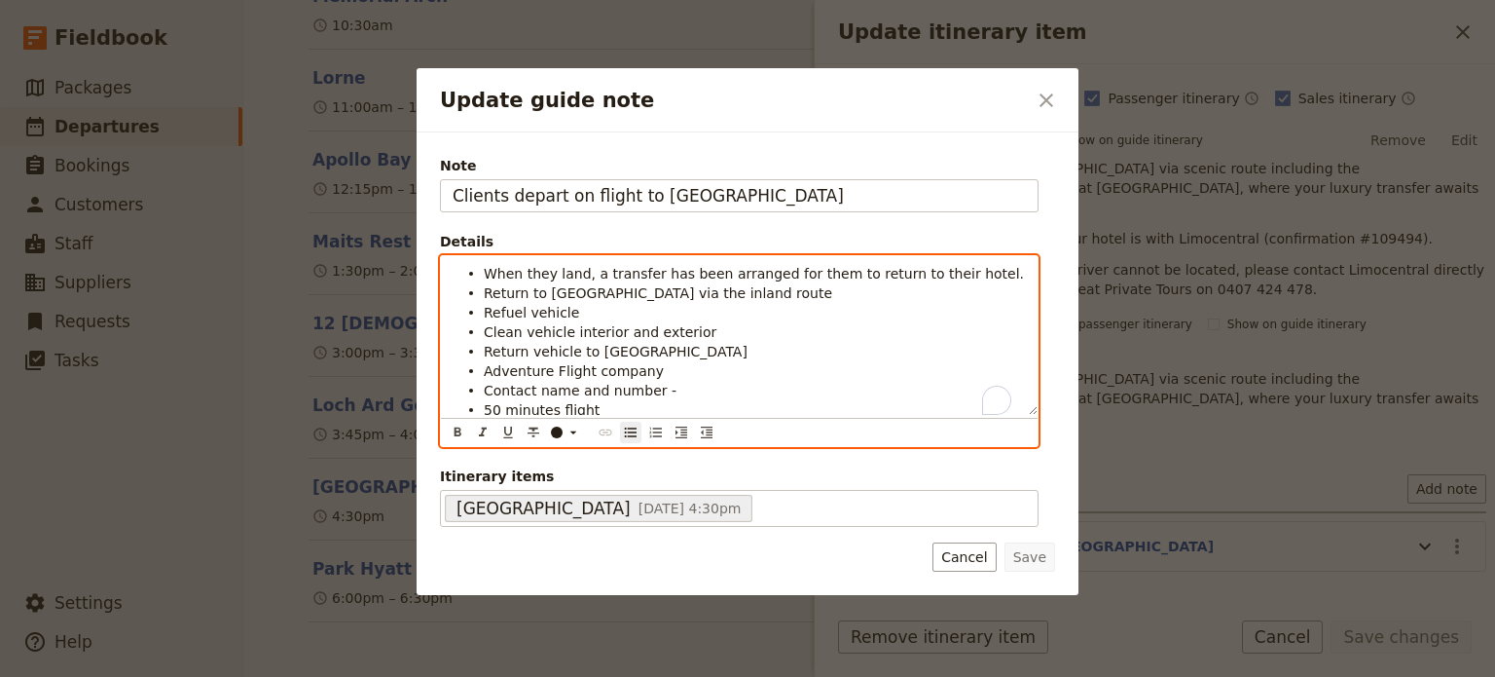
drag, startPoint x: 670, startPoint y: 390, endPoint x: 454, endPoint y: 379, distance: 216.5
click at [454, 379] on ul "When they land, a transfer has been arranged for them to return to their hotel.…" at bounding box center [739, 351] width 573 height 175
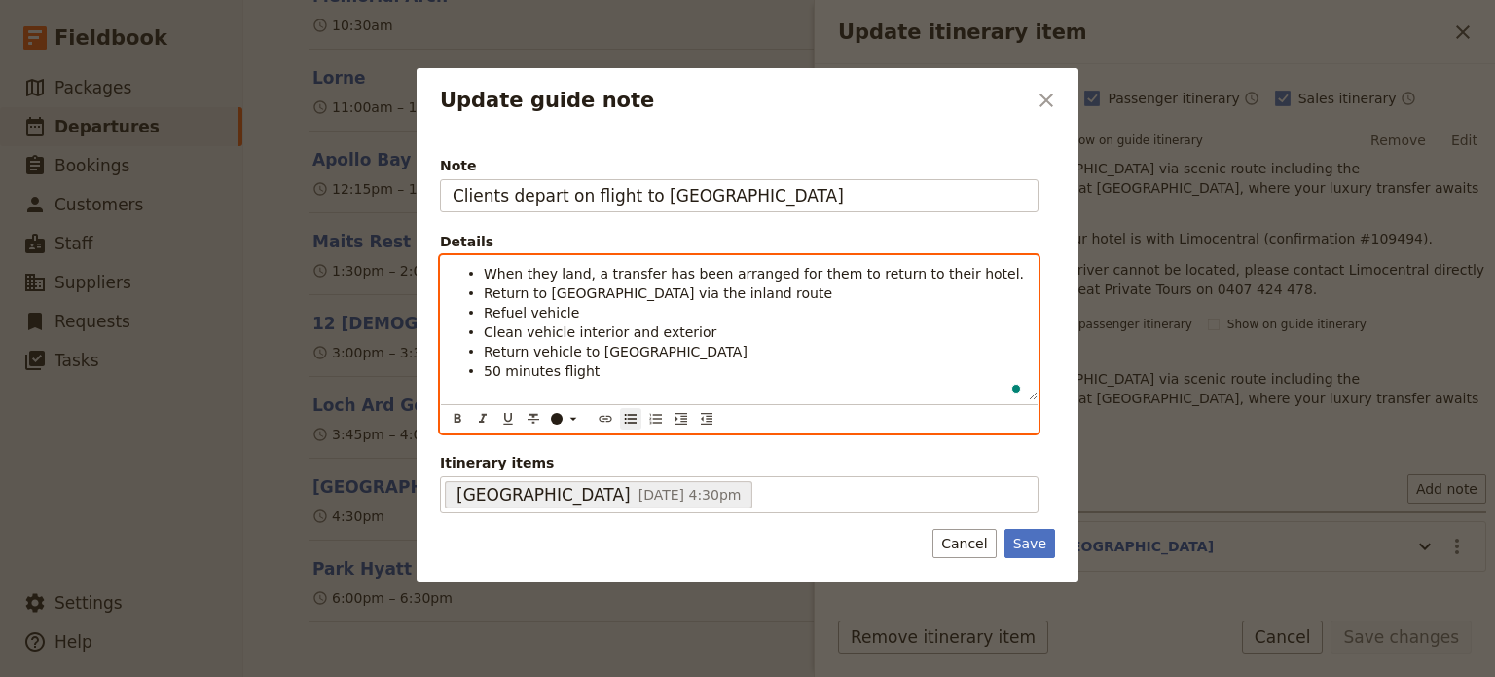
click at [608, 377] on li "50 minutes flight" at bounding box center [755, 379] width 542 height 39
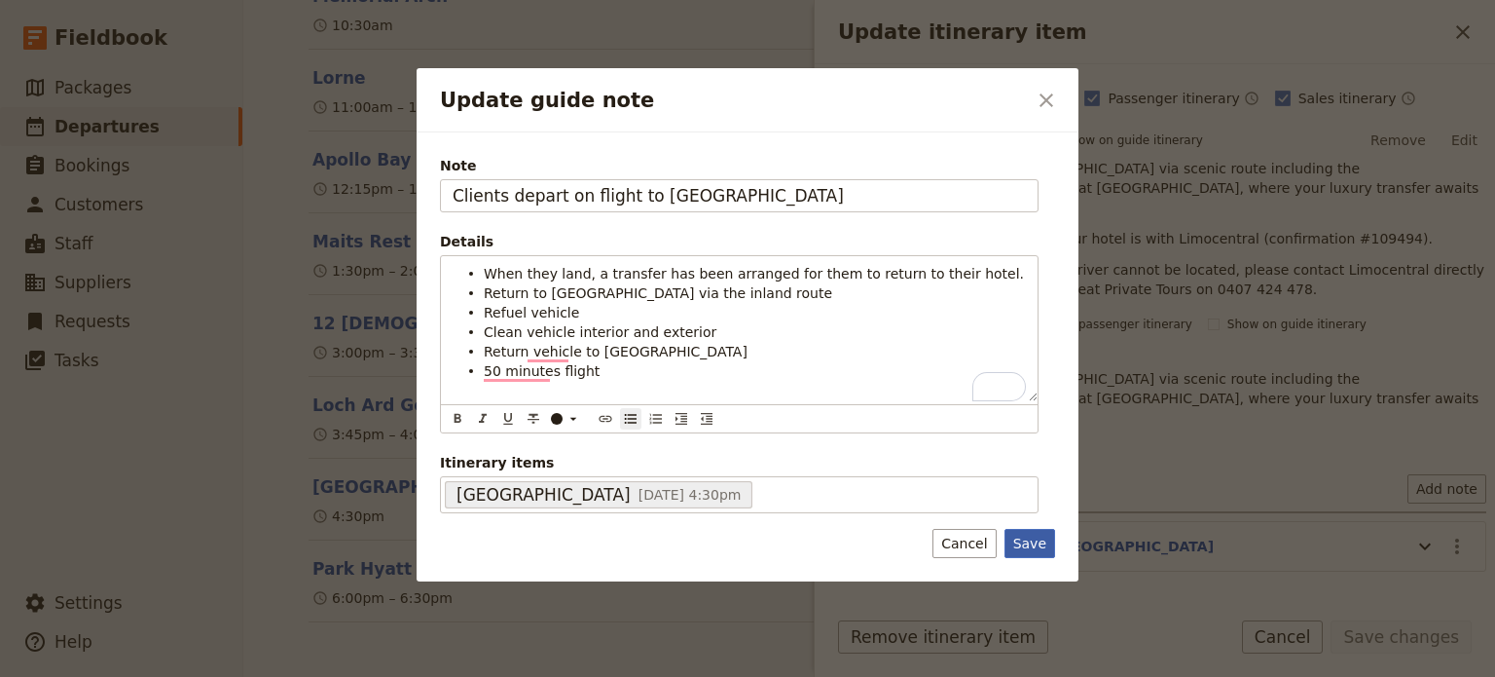
click at [1040, 550] on button "Save" at bounding box center [1030, 543] width 51 height 29
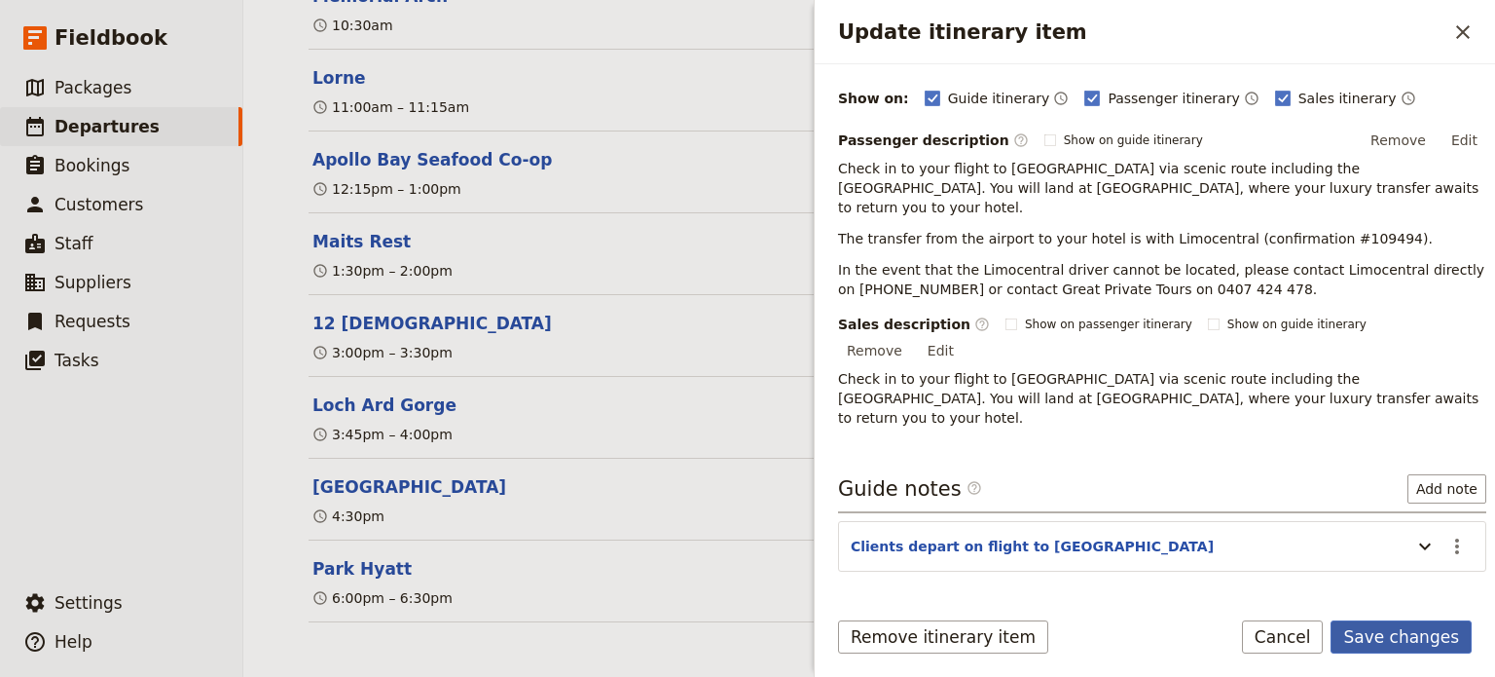
click at [1408, 632] on button "Save changes" at bounding box center [1401, 636] width 141 height 33
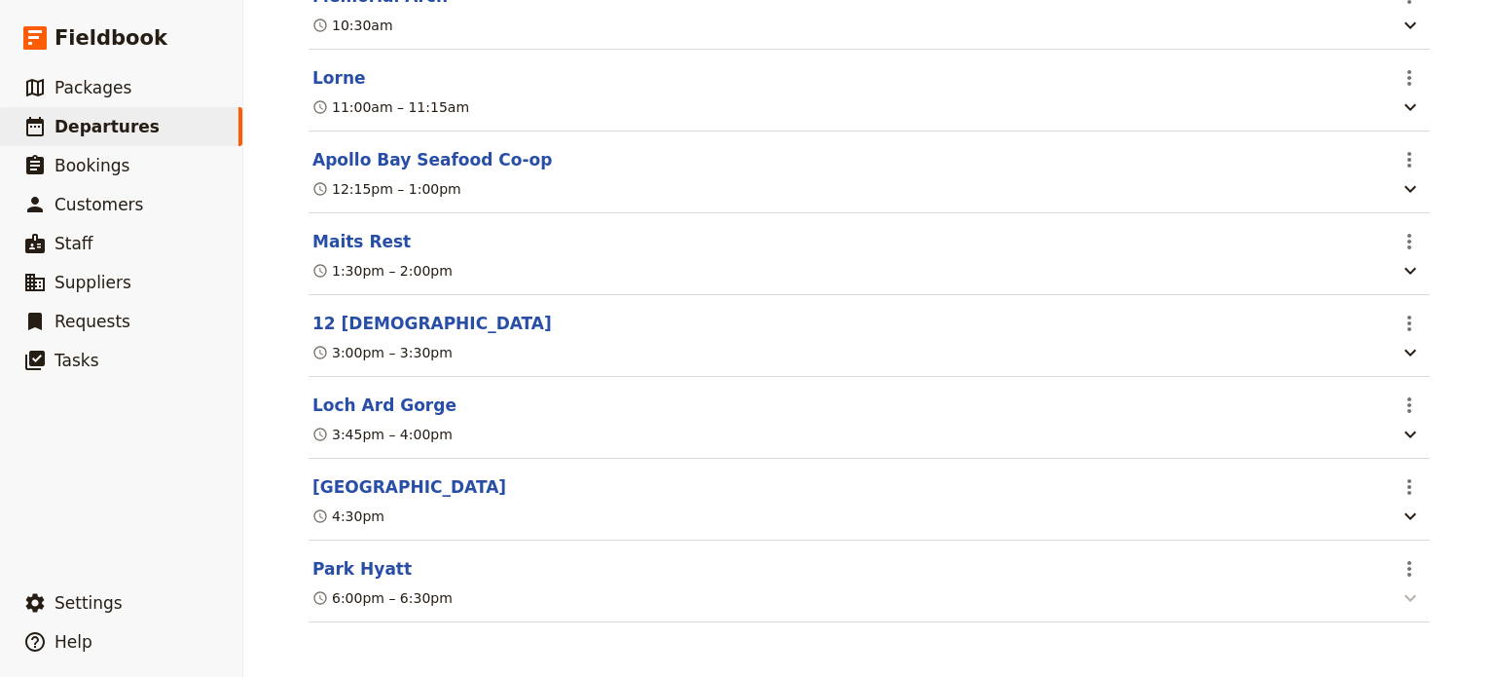
click at [1405, 597] on icon "button" at bounding box center [1410, 597] width 23 height 23
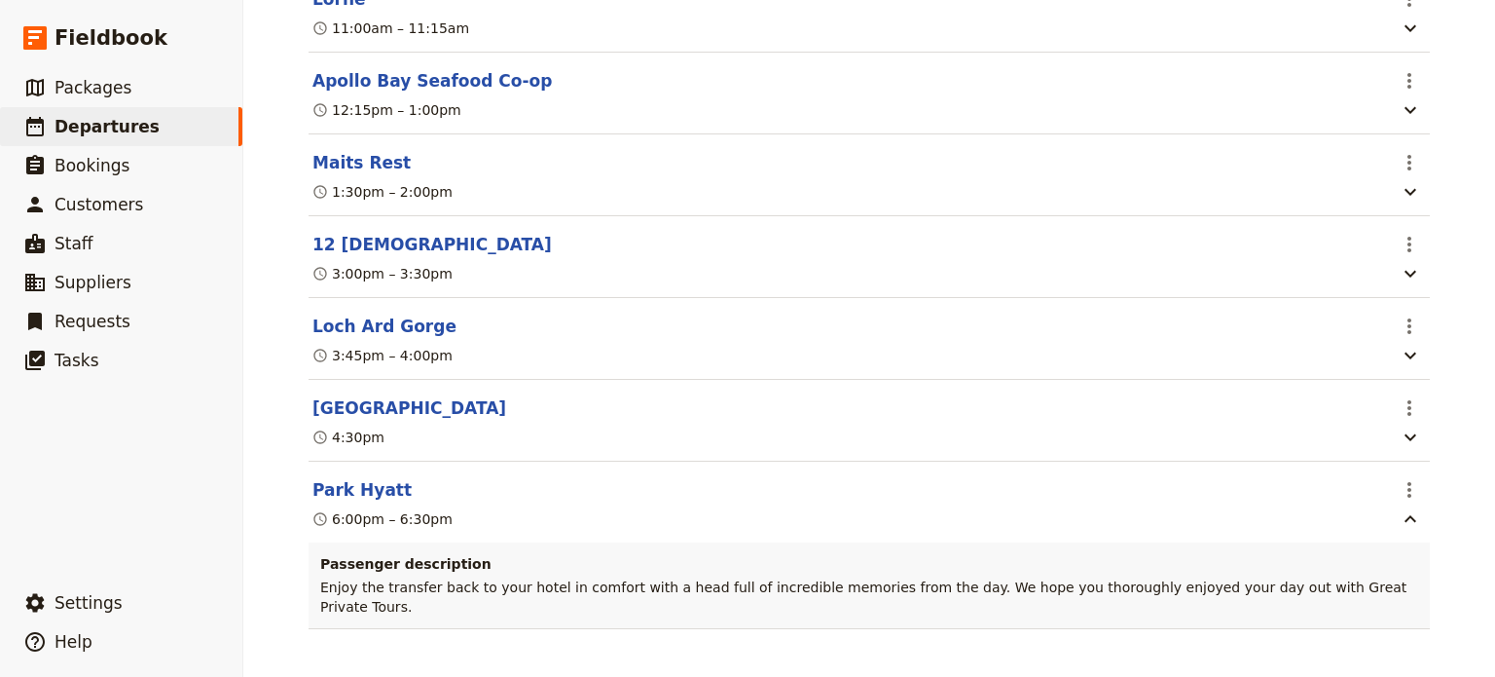
scroll to position [1023, 0]
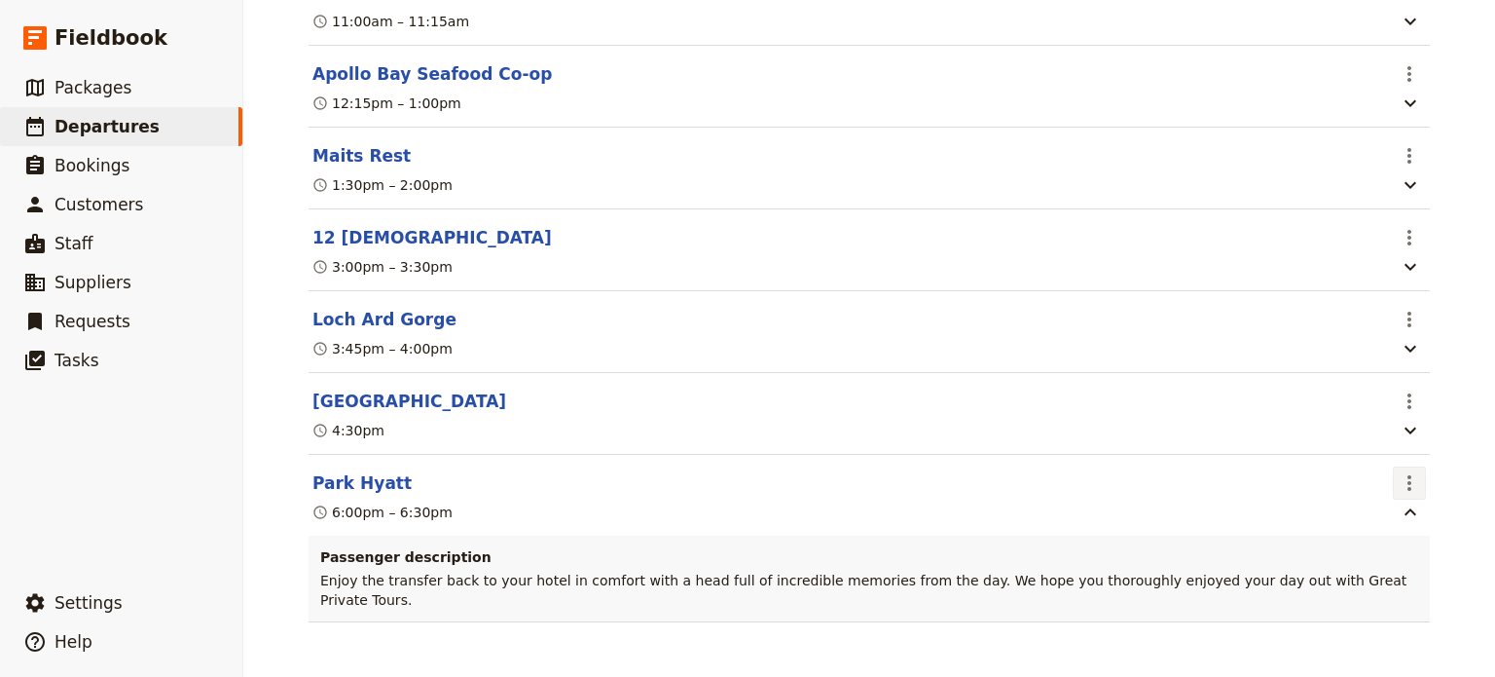
click at [1408, 491] on icon "Actions" at bounding box center [1410, 483] width 4 height 16
click at [1387, 552] on button "Edit this itinerary item" at bounding box center [1320, 543] width 195 height 27
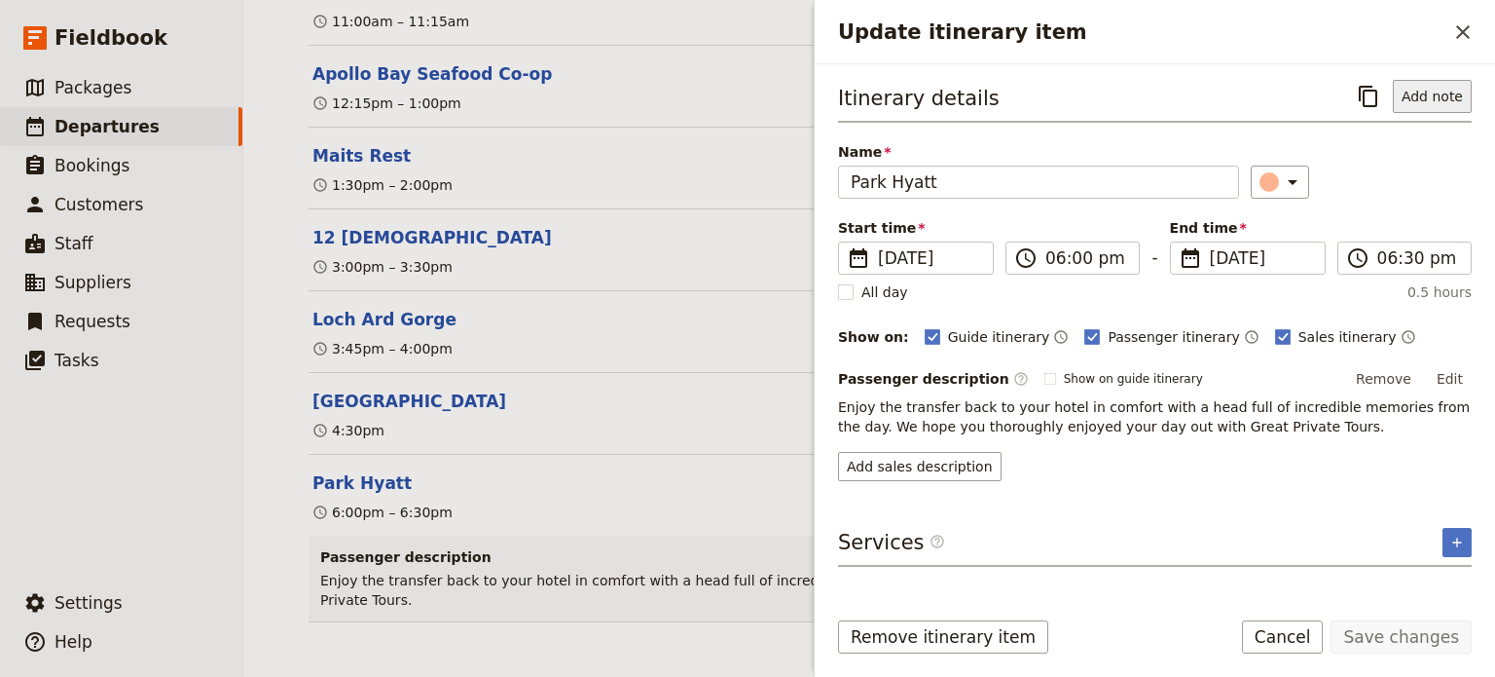
click at [1419, 104] on button "Add note" at bounding box center [1432, 96] width 79 height 33
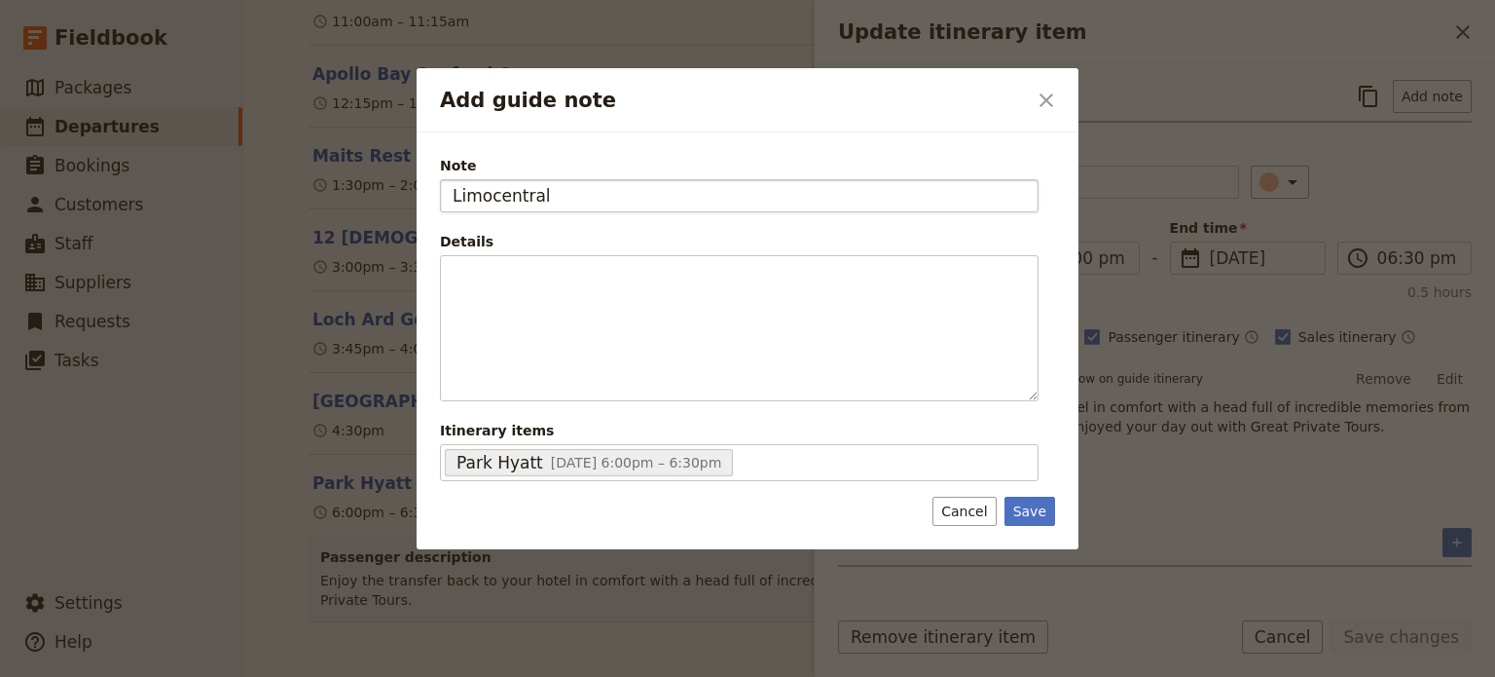
type input "Limocentral"
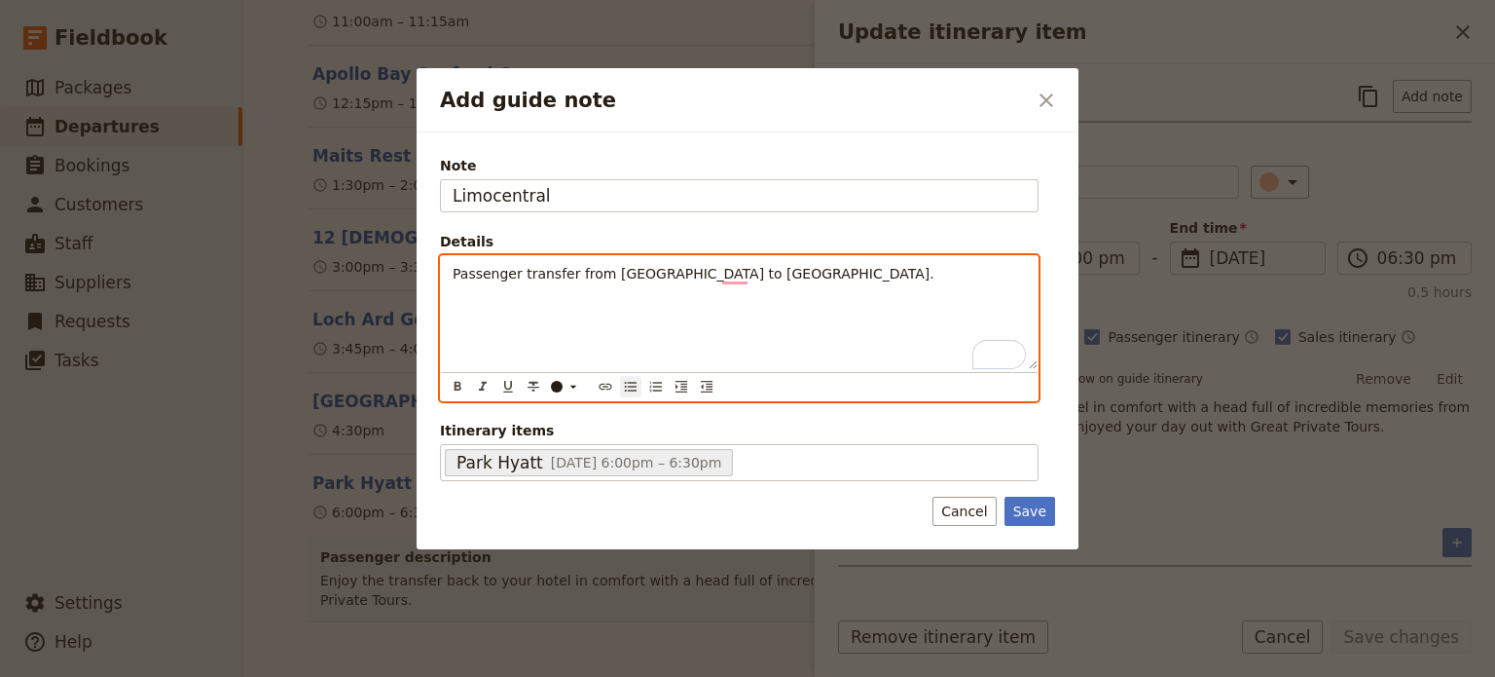
click at [626, 385] on icon "Bulleted list" at bounding box center [631, 387] width 16 height 16
click at [455, 273] on span "Passenger transfer from [GEOGRAPHIC_DATA] to [GEOGRAPHIC_DATA]." at bounding box center [694, 274] width 482 height 16
click at [636, 389] on icon "Bulleted list" at bounding box center [631, 387] width 16 height 16
click at [548, 295] on li "To enrich screen reader interactions, please activate Accessibility in Grammarl…" at bounding box center [755, 291] width 542 height 19
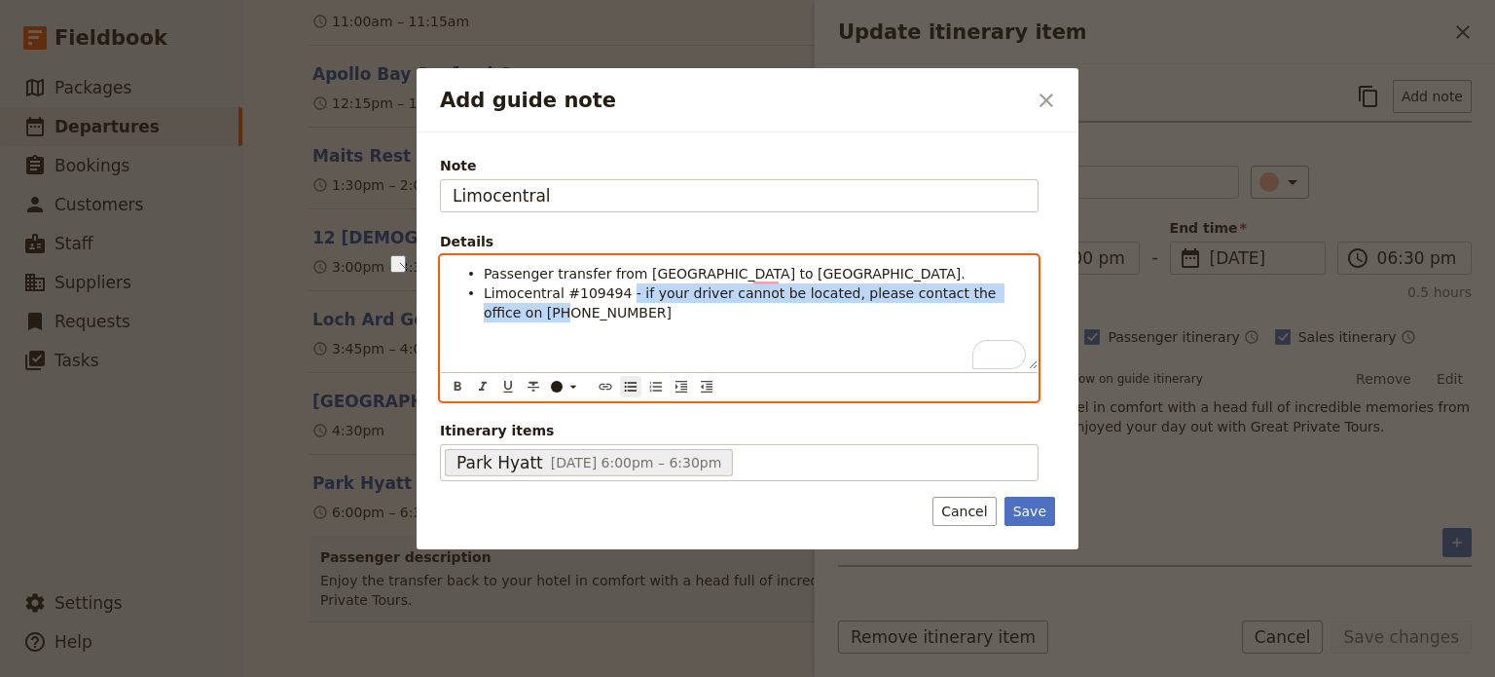
drag, startPoint x: 615, startPoint y: 296, endPoint x: 1012, endPoint y: 291, distance: 396.3
click at [1001, 291] on span "Limocentral #109494 - if your driver cannot be located, please contact the offi…" at bounding box center [742, 302] width 517 height 35
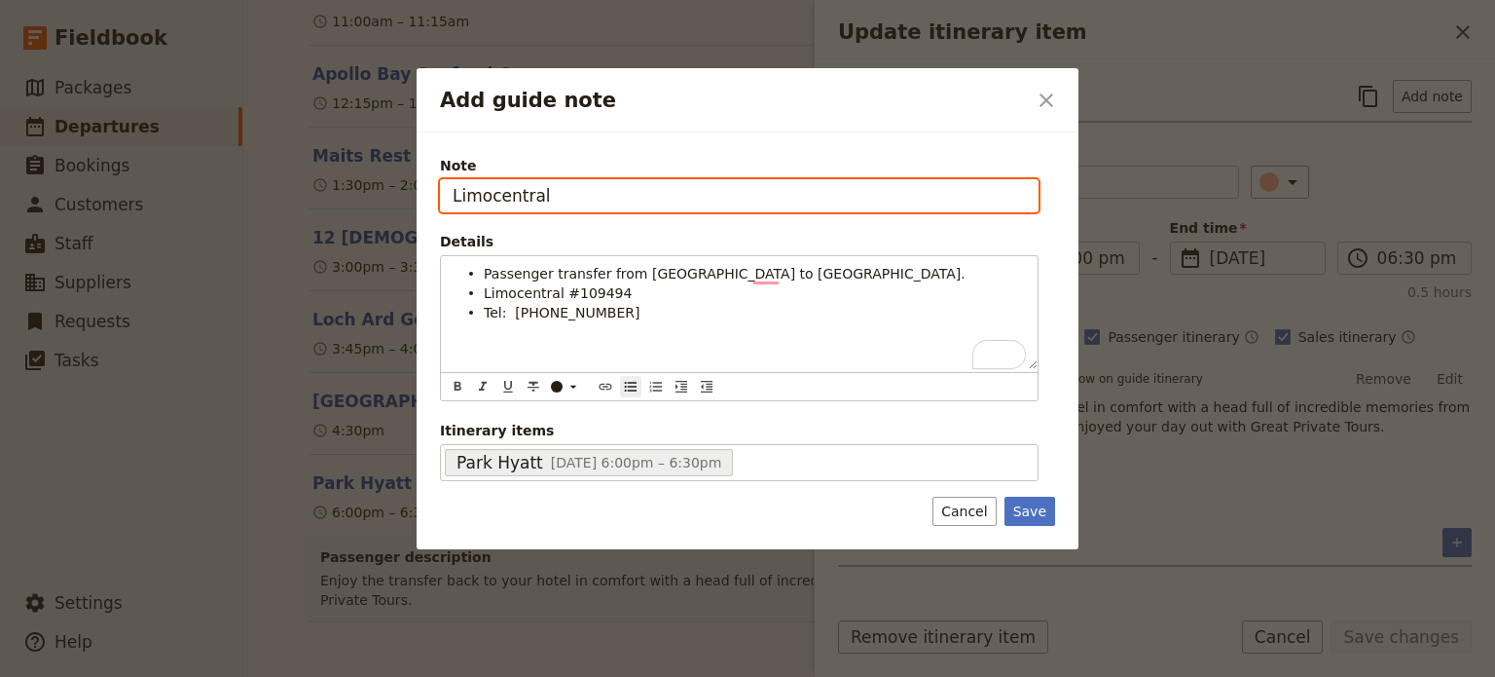
click at [668, 196] on input "Limocentral" at bounding box center [739, 195] width 599 height 33
type input "Limocentral Transfer"
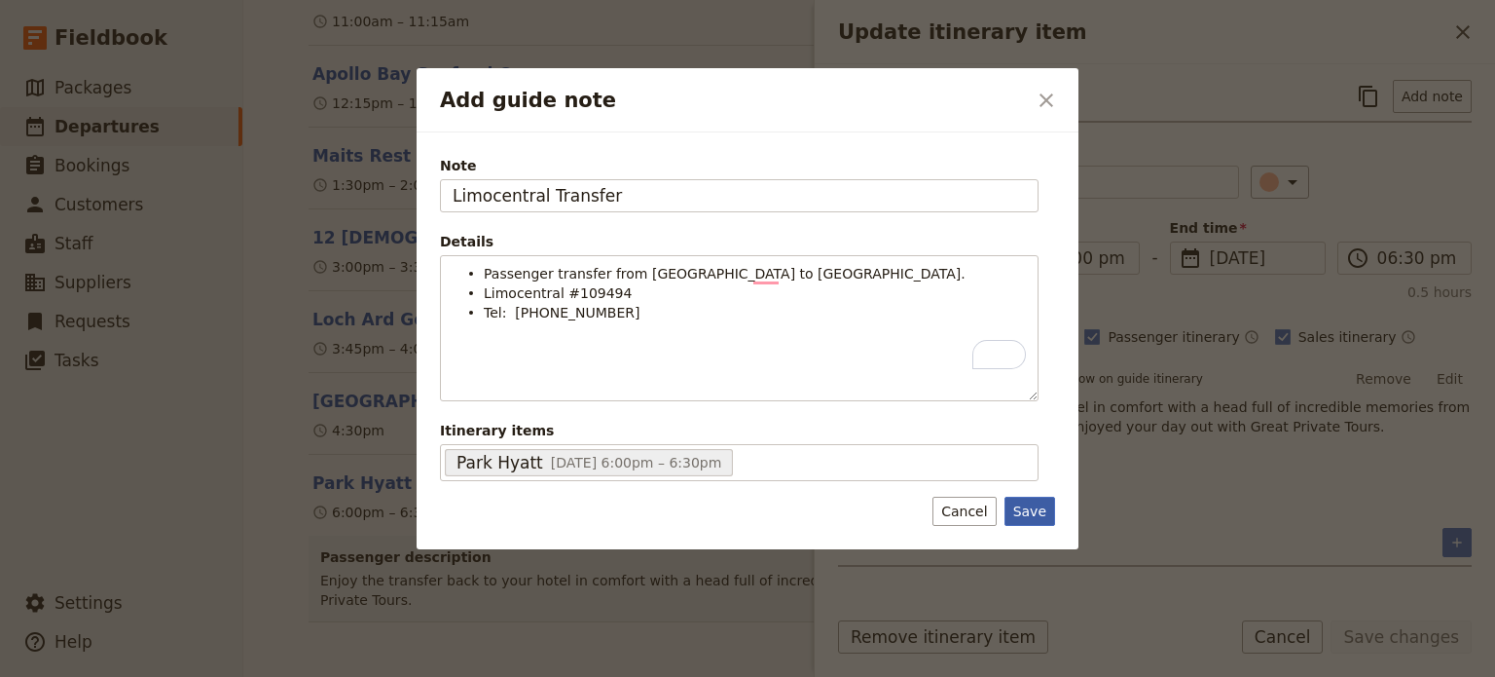
click at [1021, 498] on button "Save" at bounding box center [1030, 511] width 51 height 29
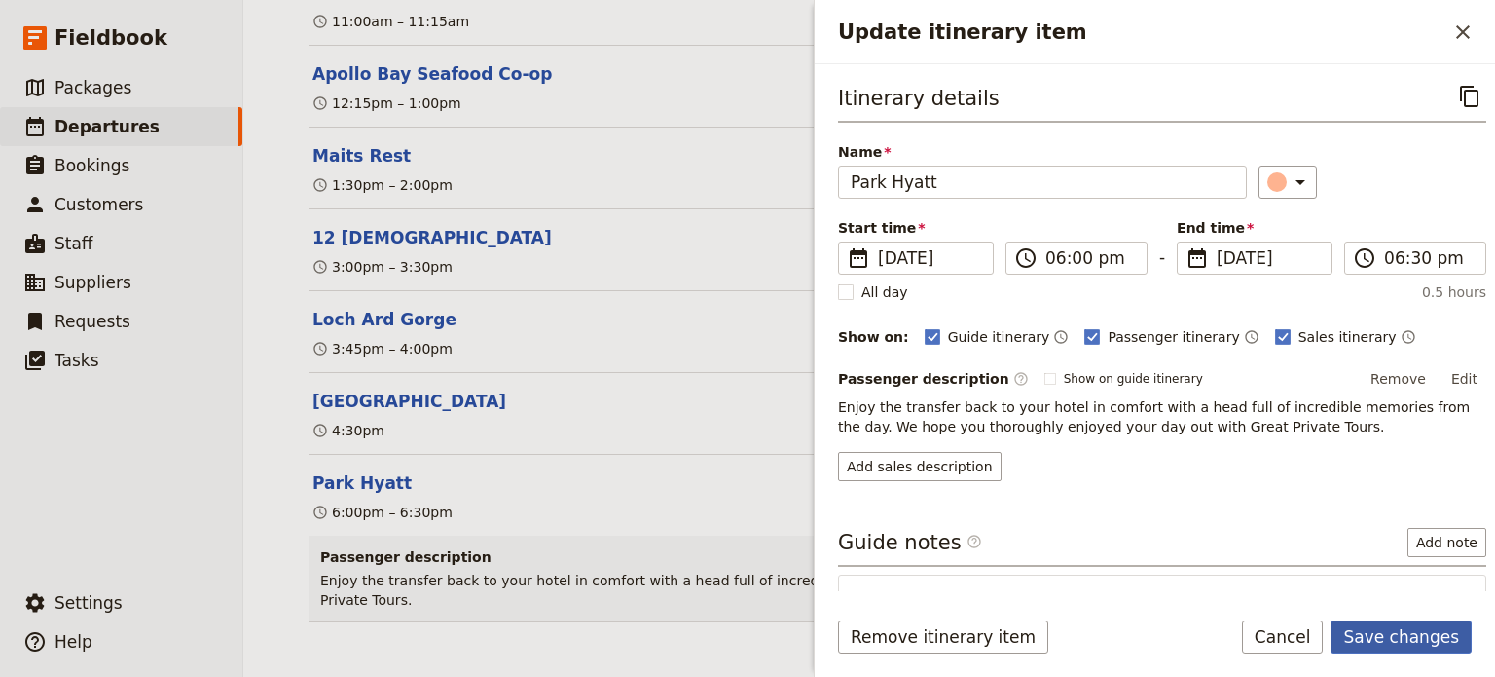
click at [1405, 636] on button "Save changes" at bounding box center [1401, 636] width 141 height 33
